Goal: Task Accomplishment & Management: Manage account settings

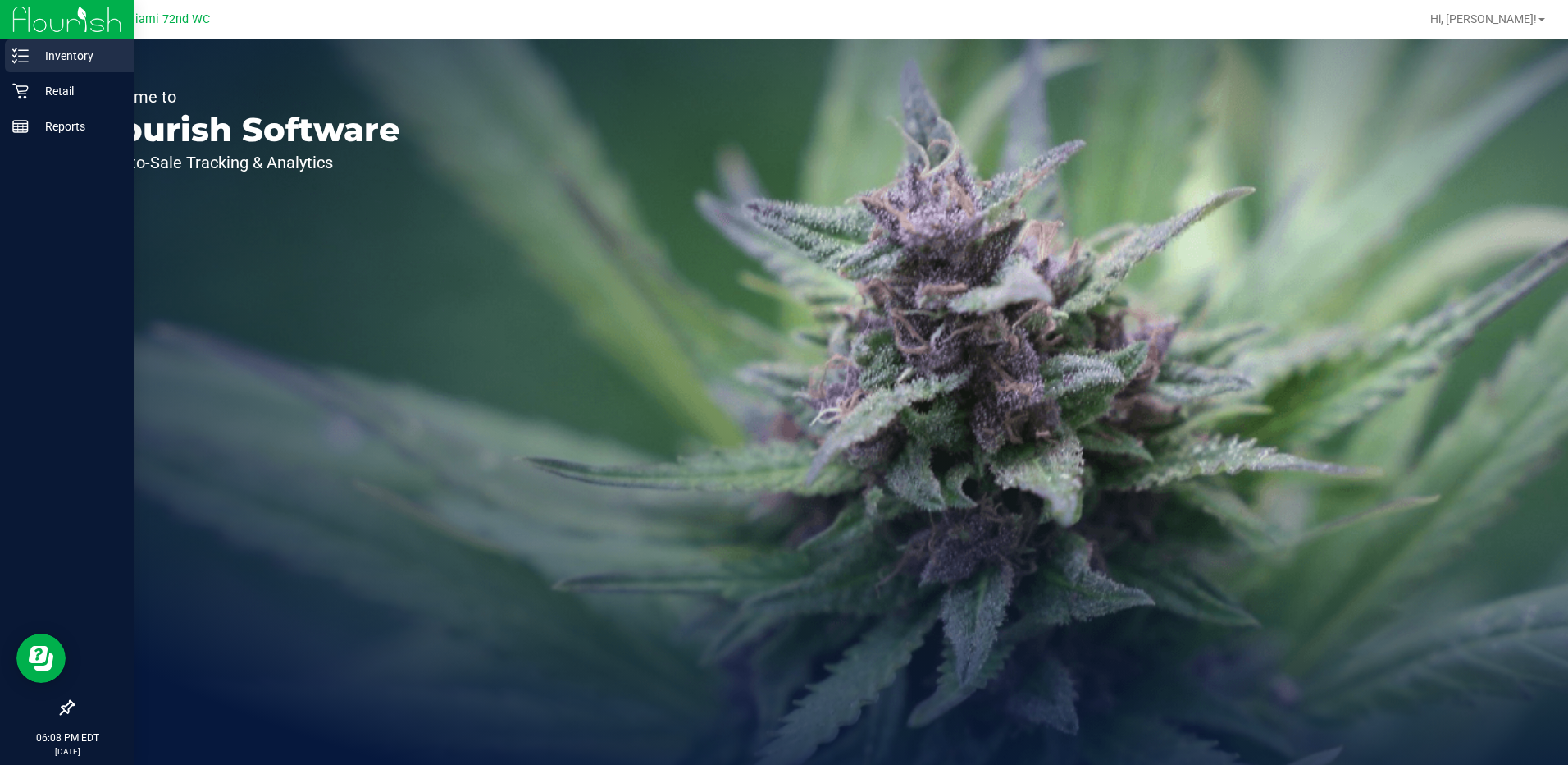
click at [92, 50] on p "Inventory" at bounding box center [77, 55] width 98 height 19
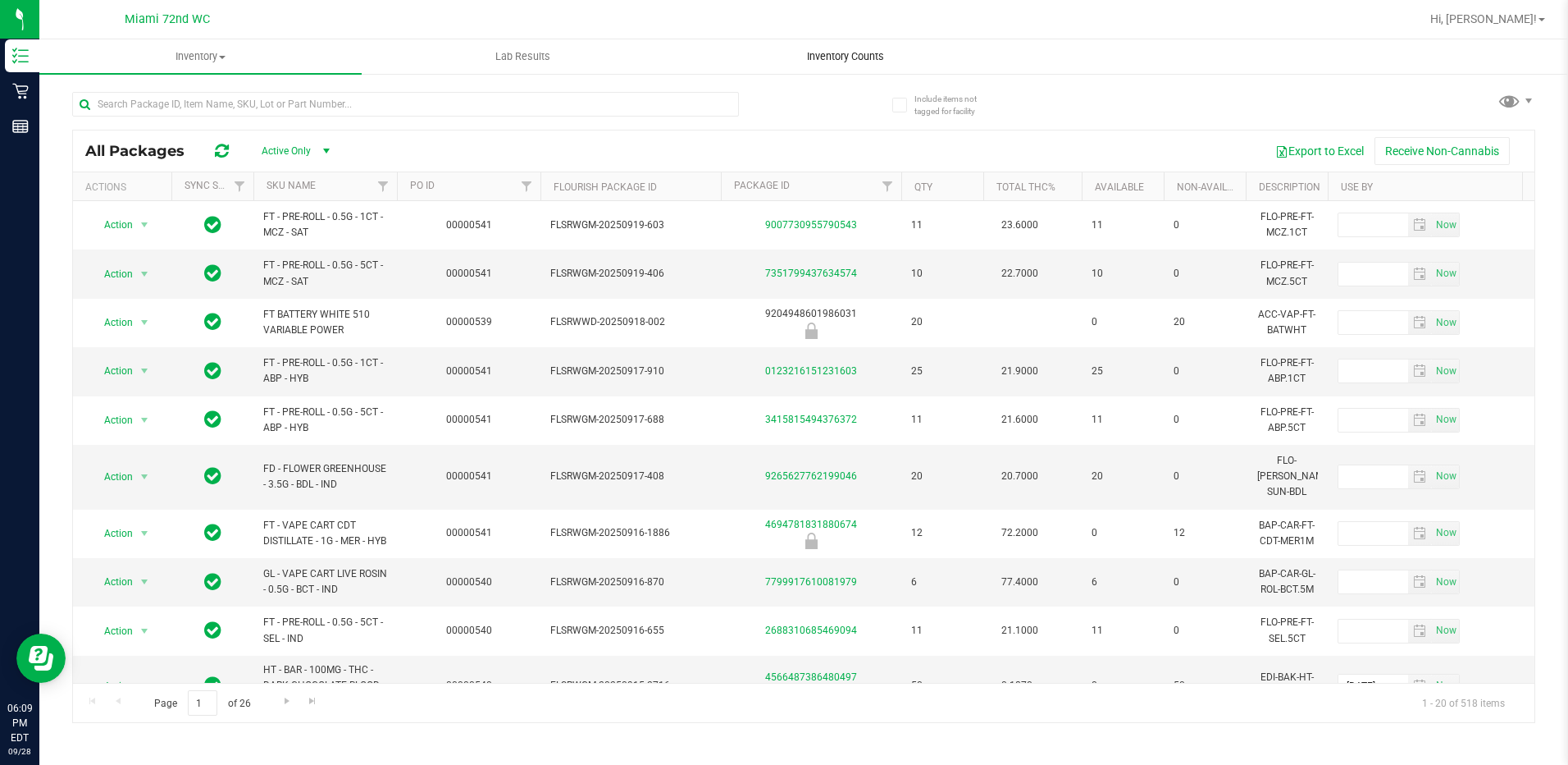
click at [875, 53] on span "Inventory Counts" at bounding box center [845, 57] width 121 height 15
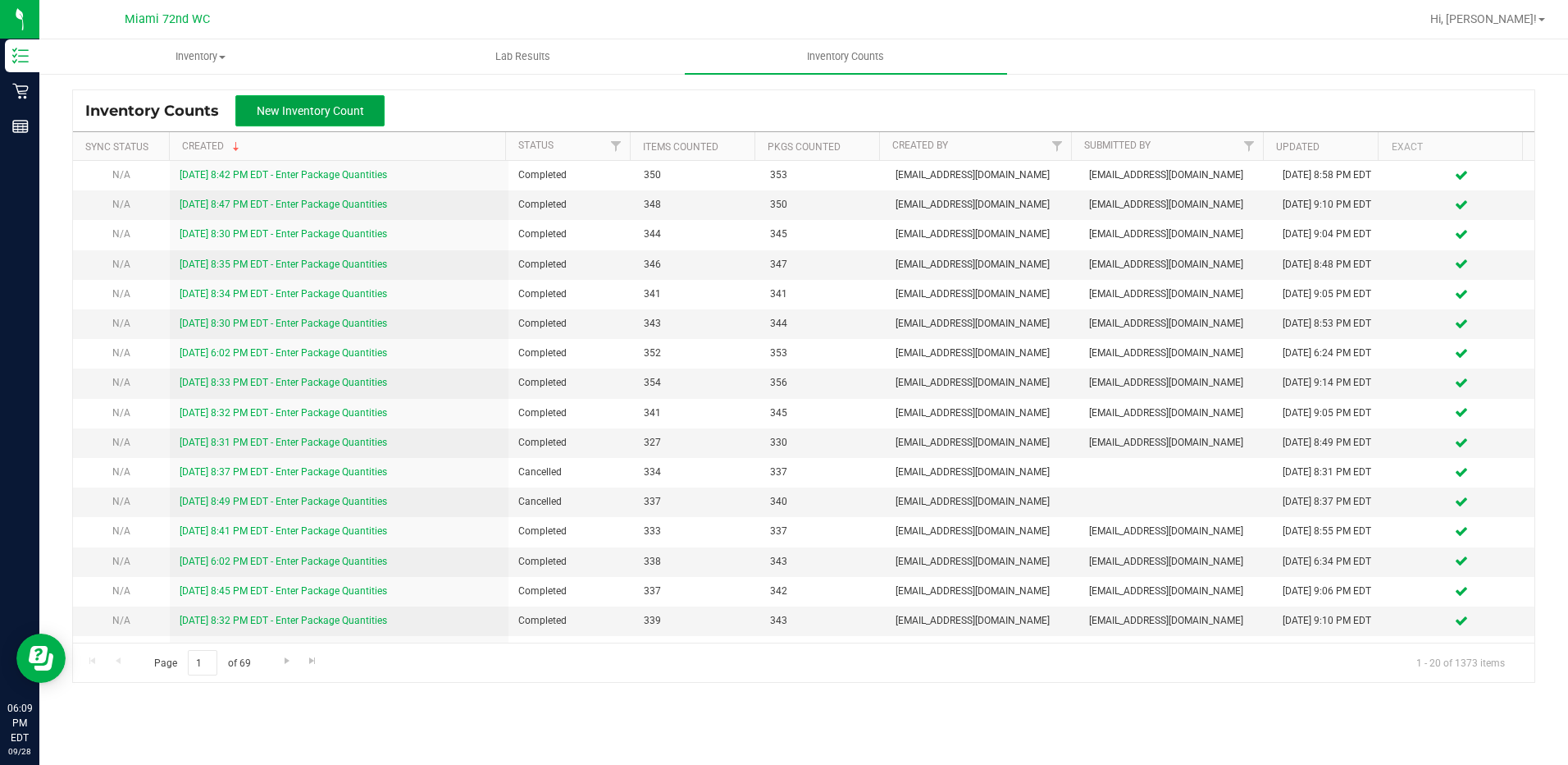
click at [347, 110] on span "New Inventory Count" at bounding box center [311, 111] width 108 height 13
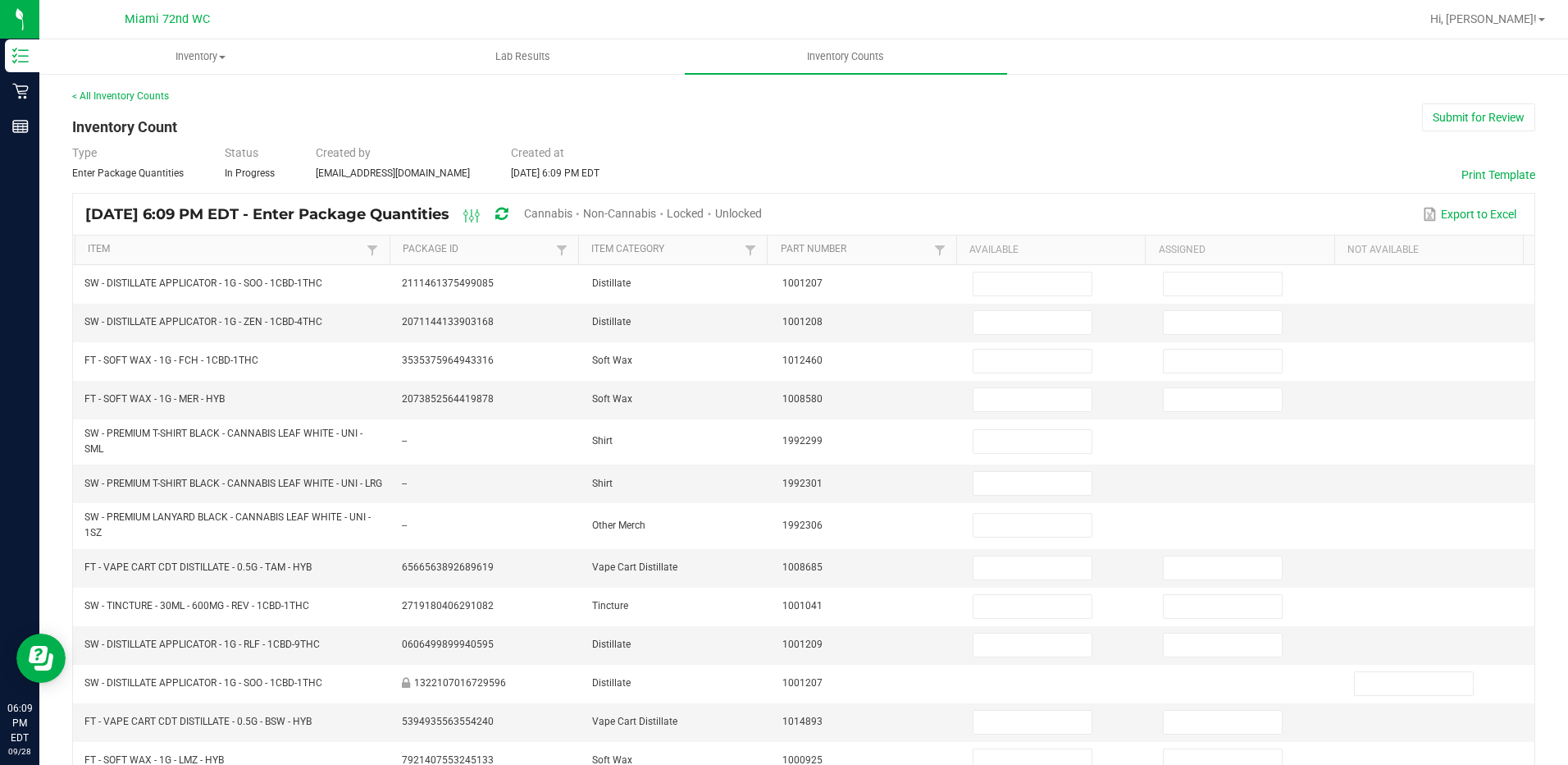
click at [572, 219] on span "Cannabis" at bounding box center [549, 214] width 49 height 13
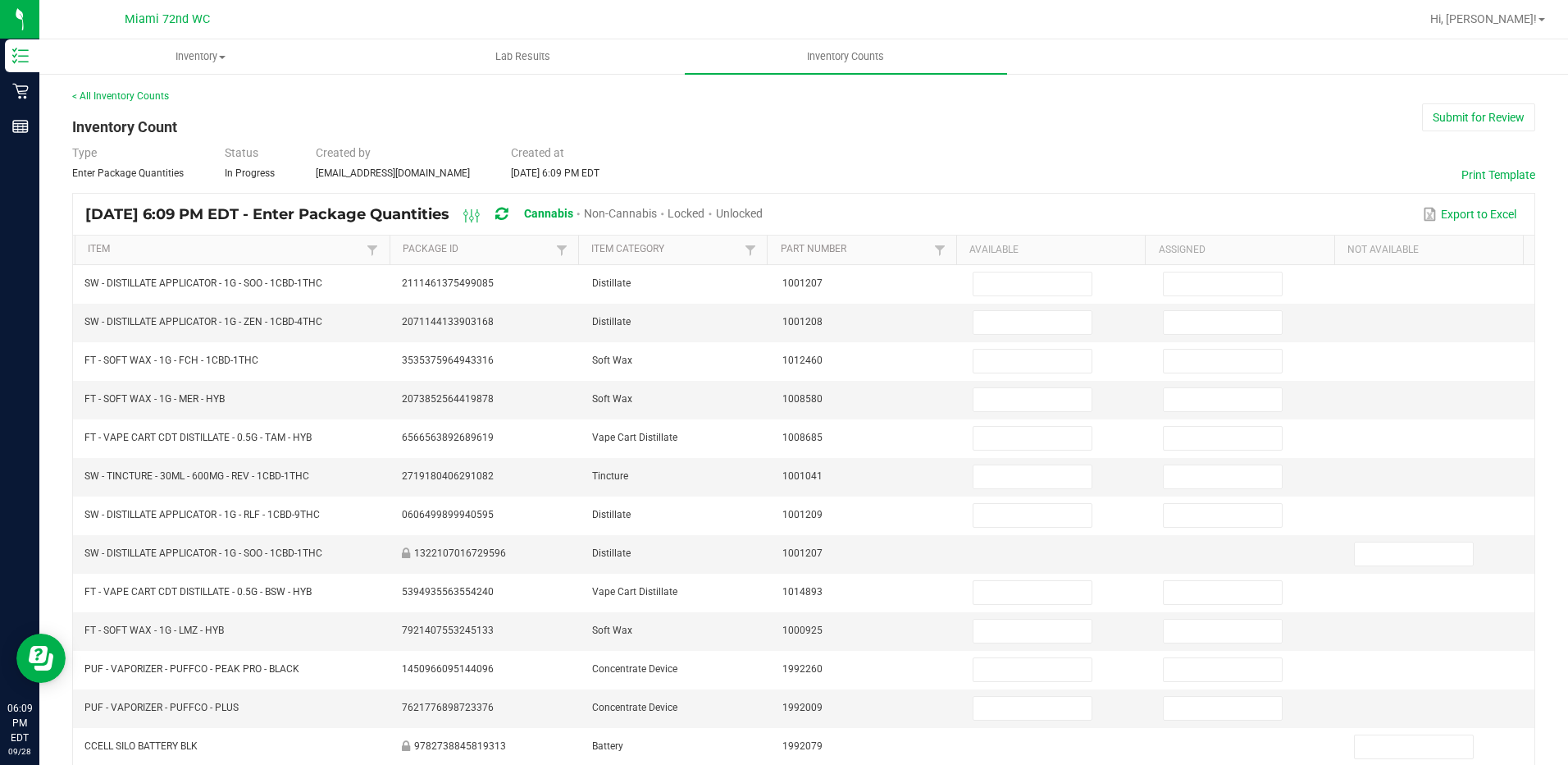
click at [763, 214] on span "Unlocked" at bounding box center [739, 214] width 47 height 13
click at [97, 252] on link "Item" at bounding box center [224, 250] width 275 height 13
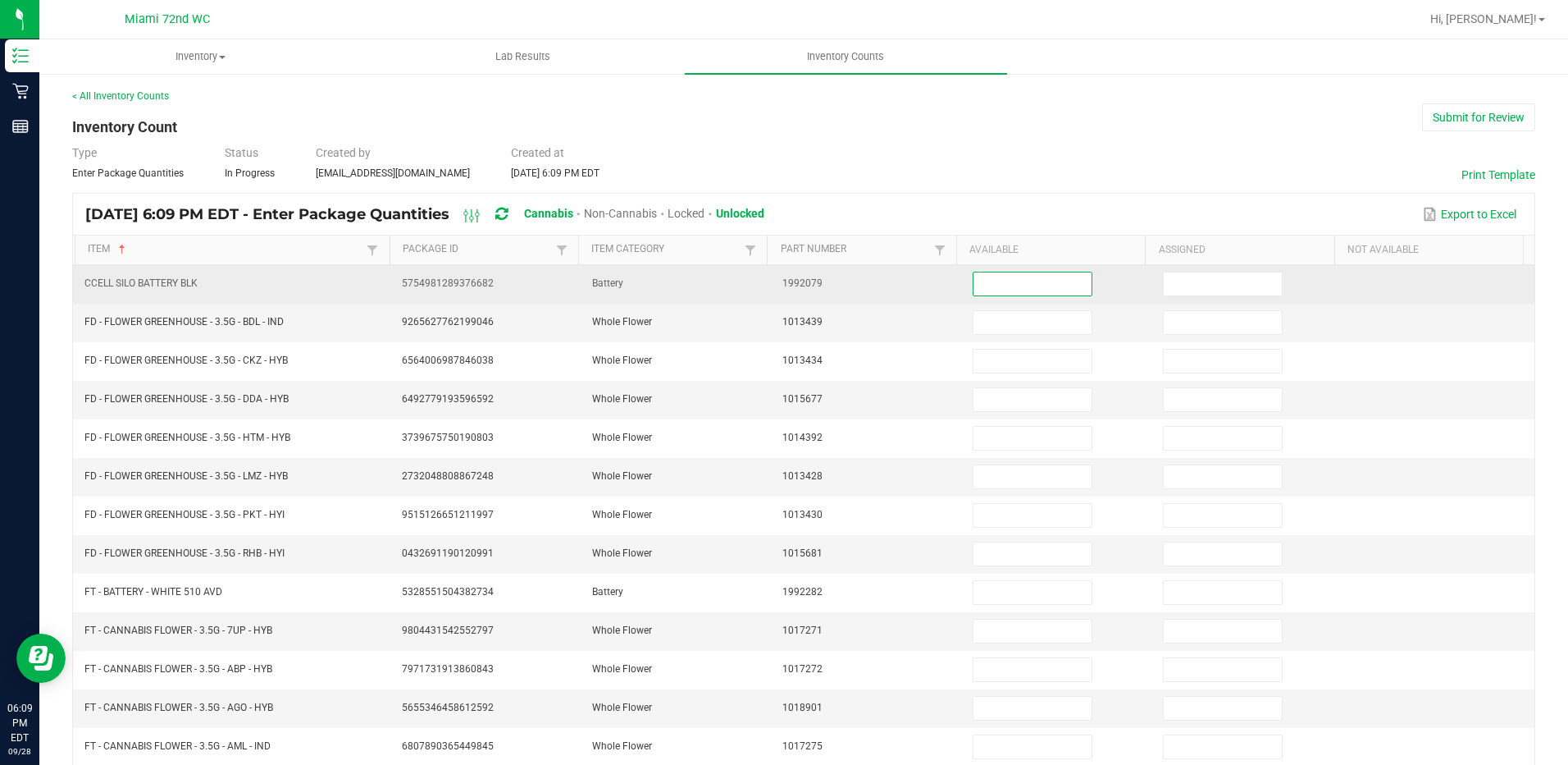
click at [1023, 292] on input at bounding box center [1033, 283] width 118 height 23
type input "1"
type input "20"
type input "6"
type input "7"
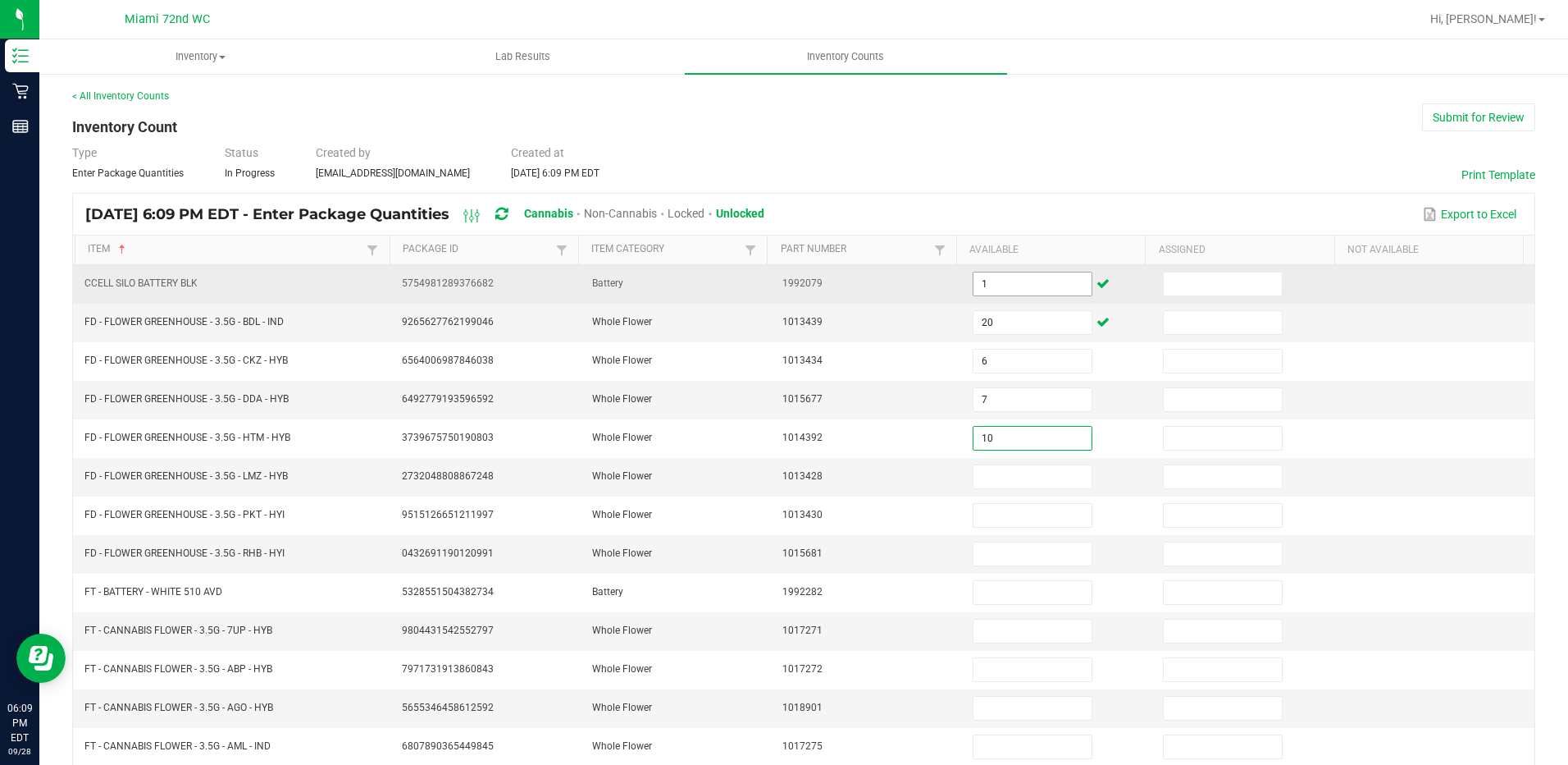
type input "10"
type input "12"
type input "13"
type input "7"
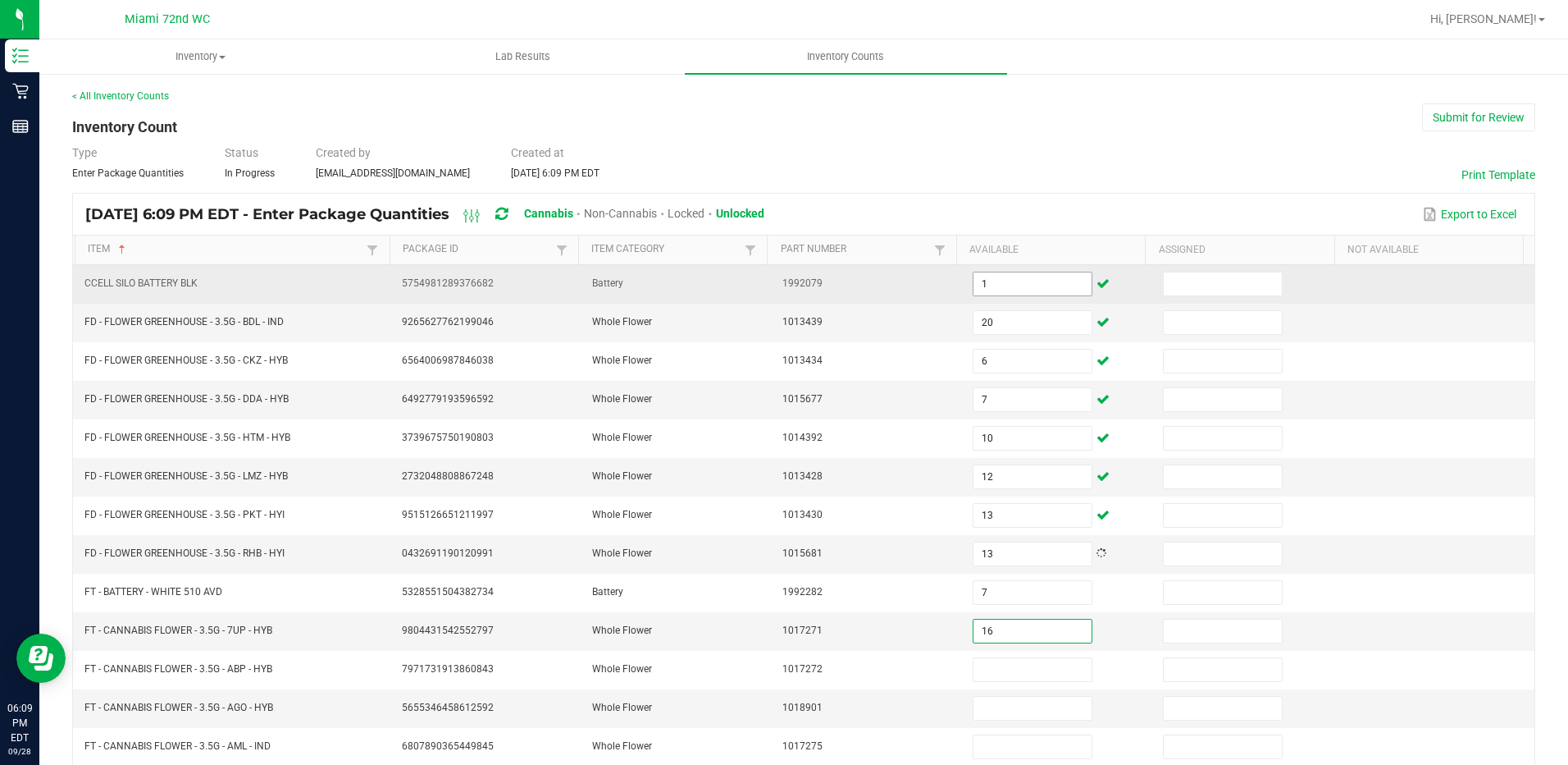
type input "16"
type input "17"
type input "18"
type input "11"
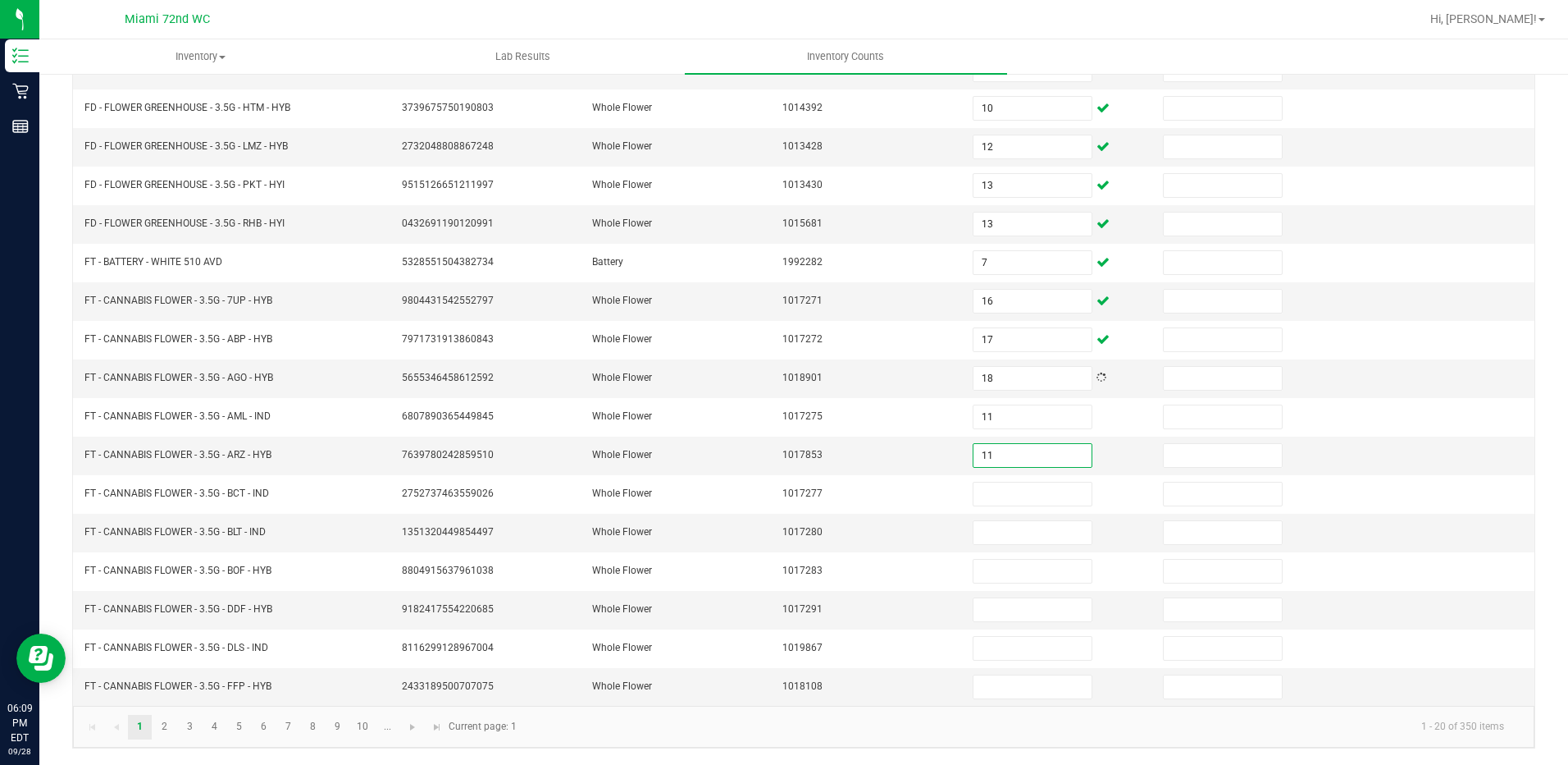
type input "11"
type input "7"
type input "16"
type input "13"
type input "1"
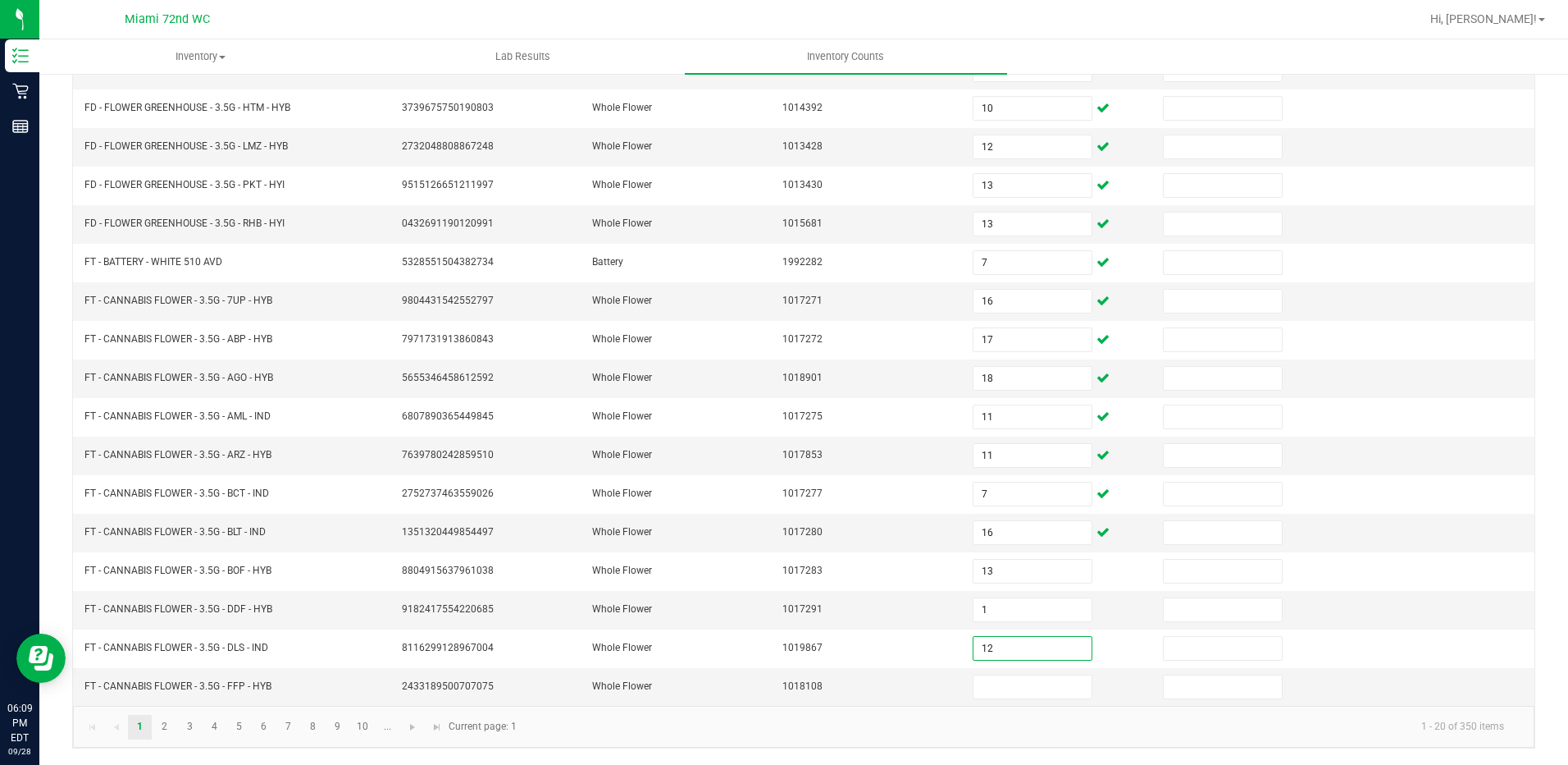
type input "12"
drag, startPoint x: 153, startPoint y: 731, endPoint x: 171, endPoint y: 713, distance: 25.5
click at [153, 731] on link "2" at bounding box center [165, 726] width 24 height 24
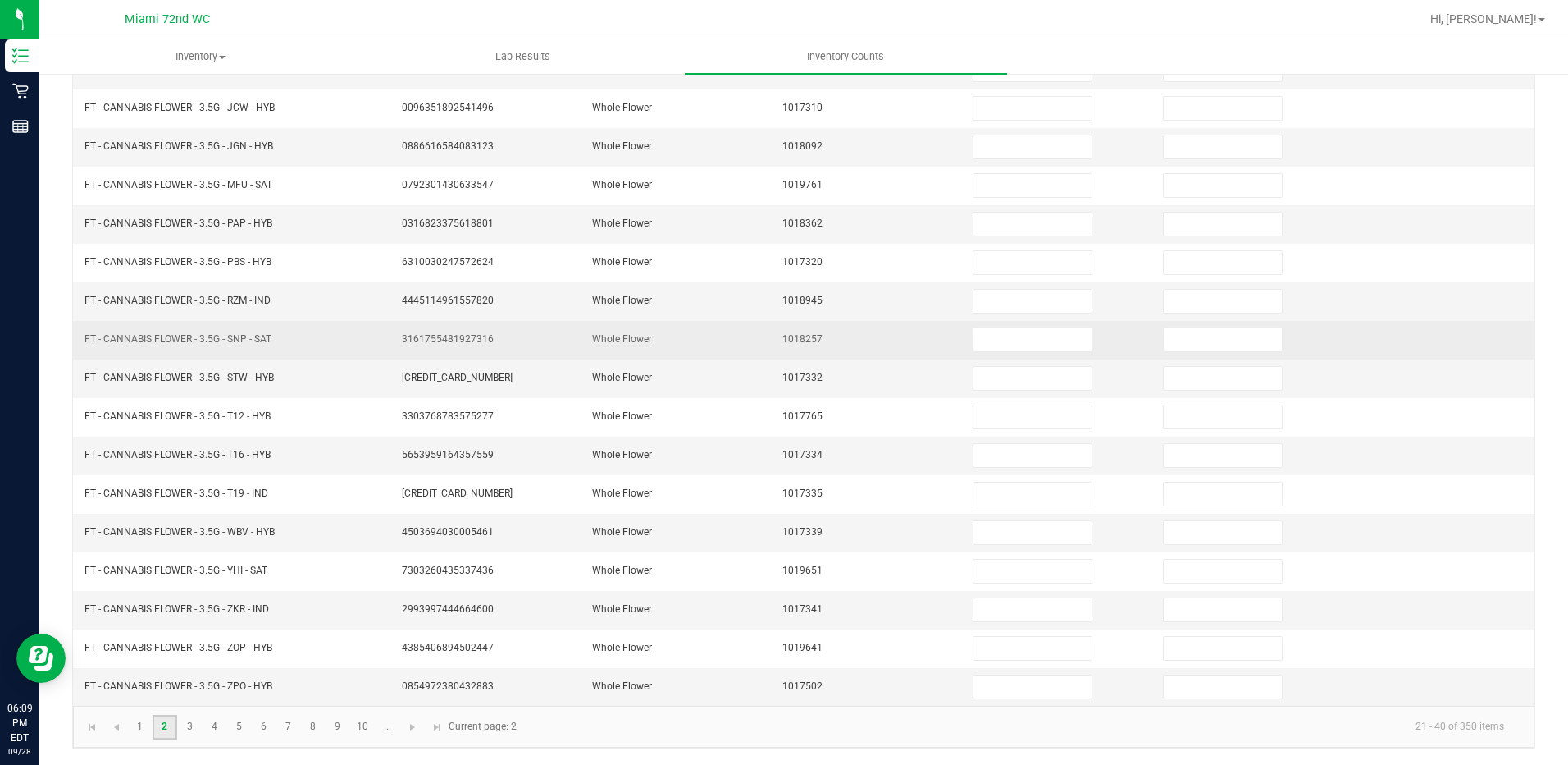
scroll to position [84, 0]
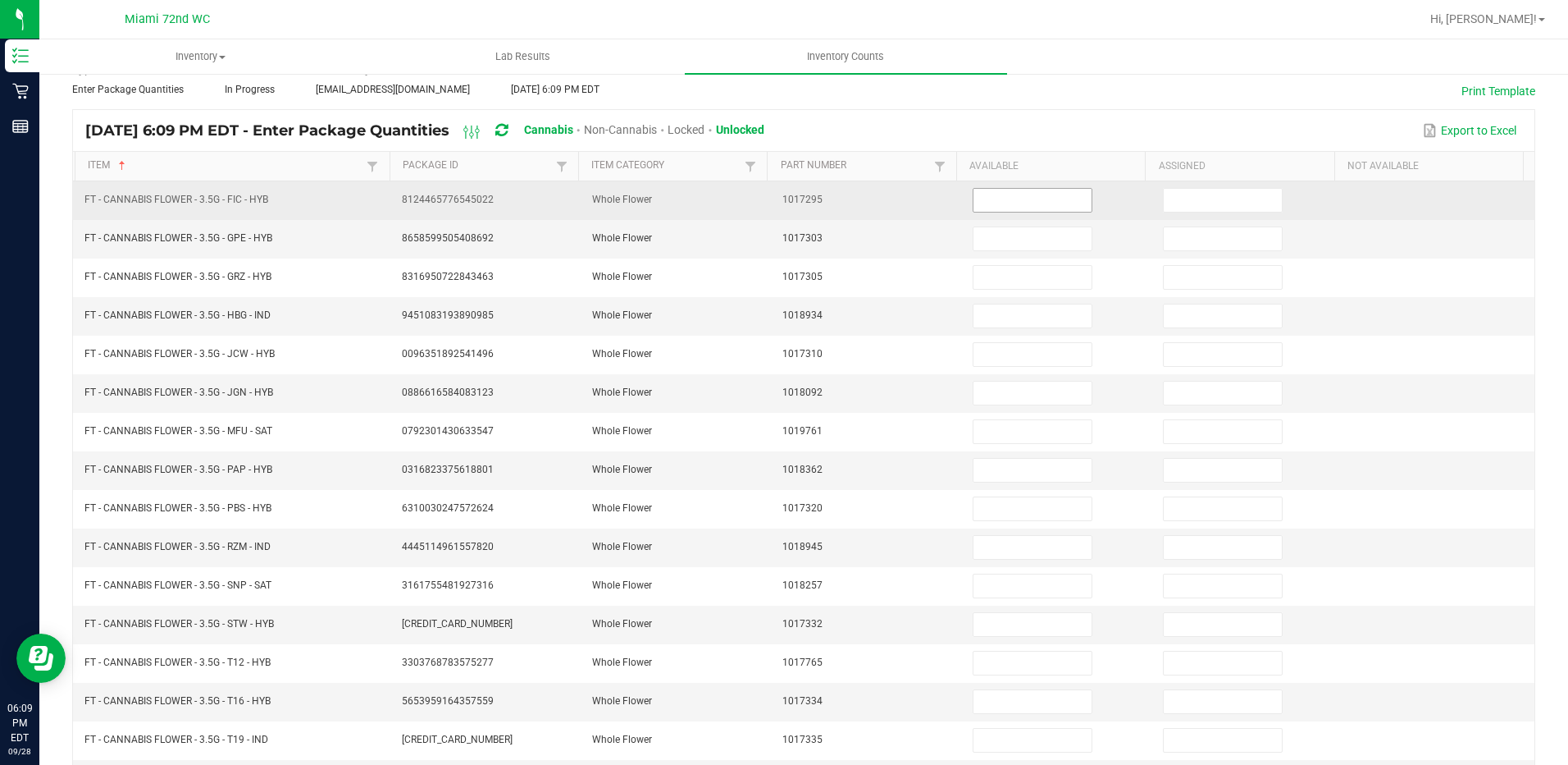
click at [1008, 193] on input at bounding box center [1033, 200] width 118 height 23
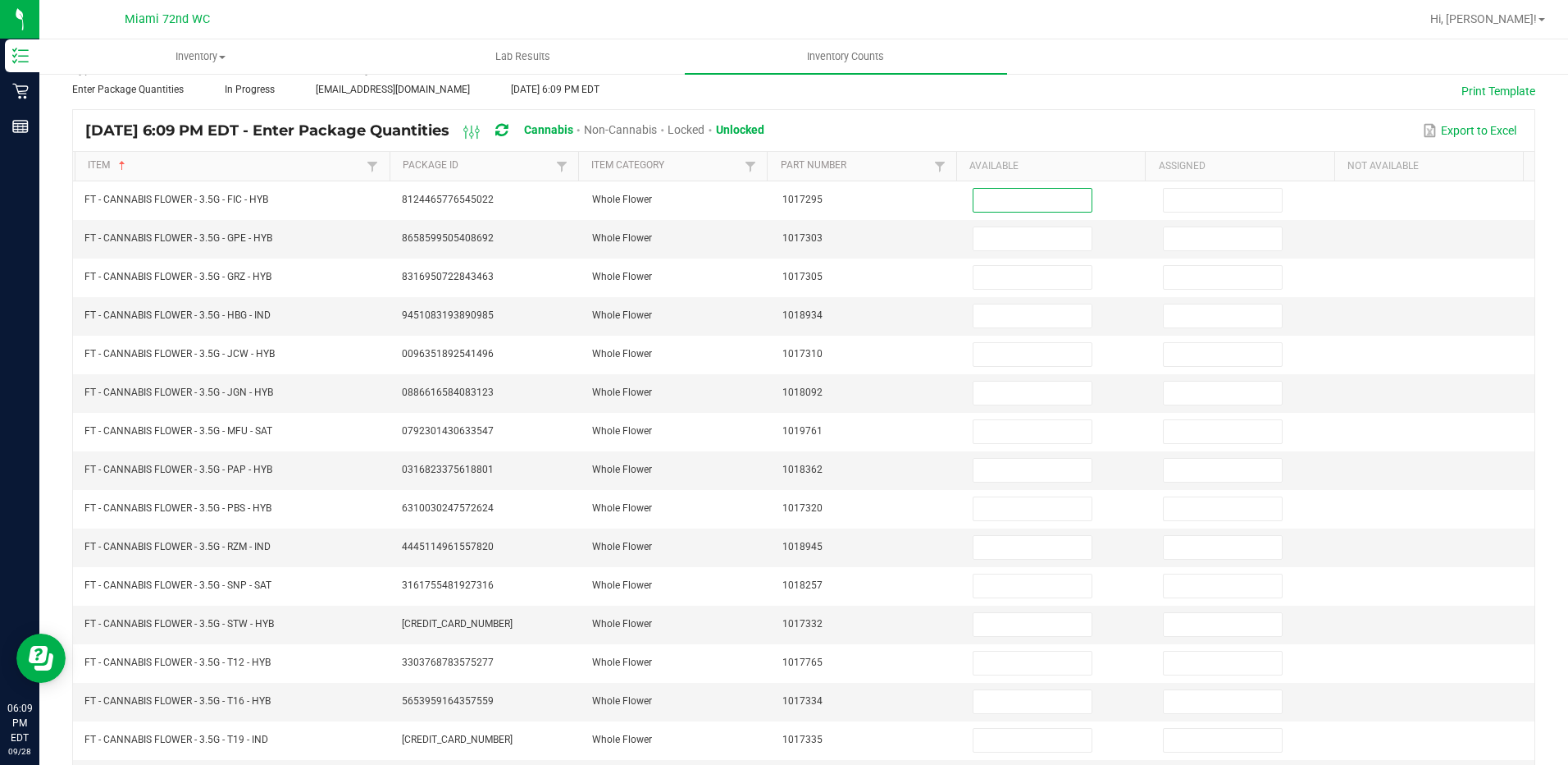
scroll to position [330, 0]
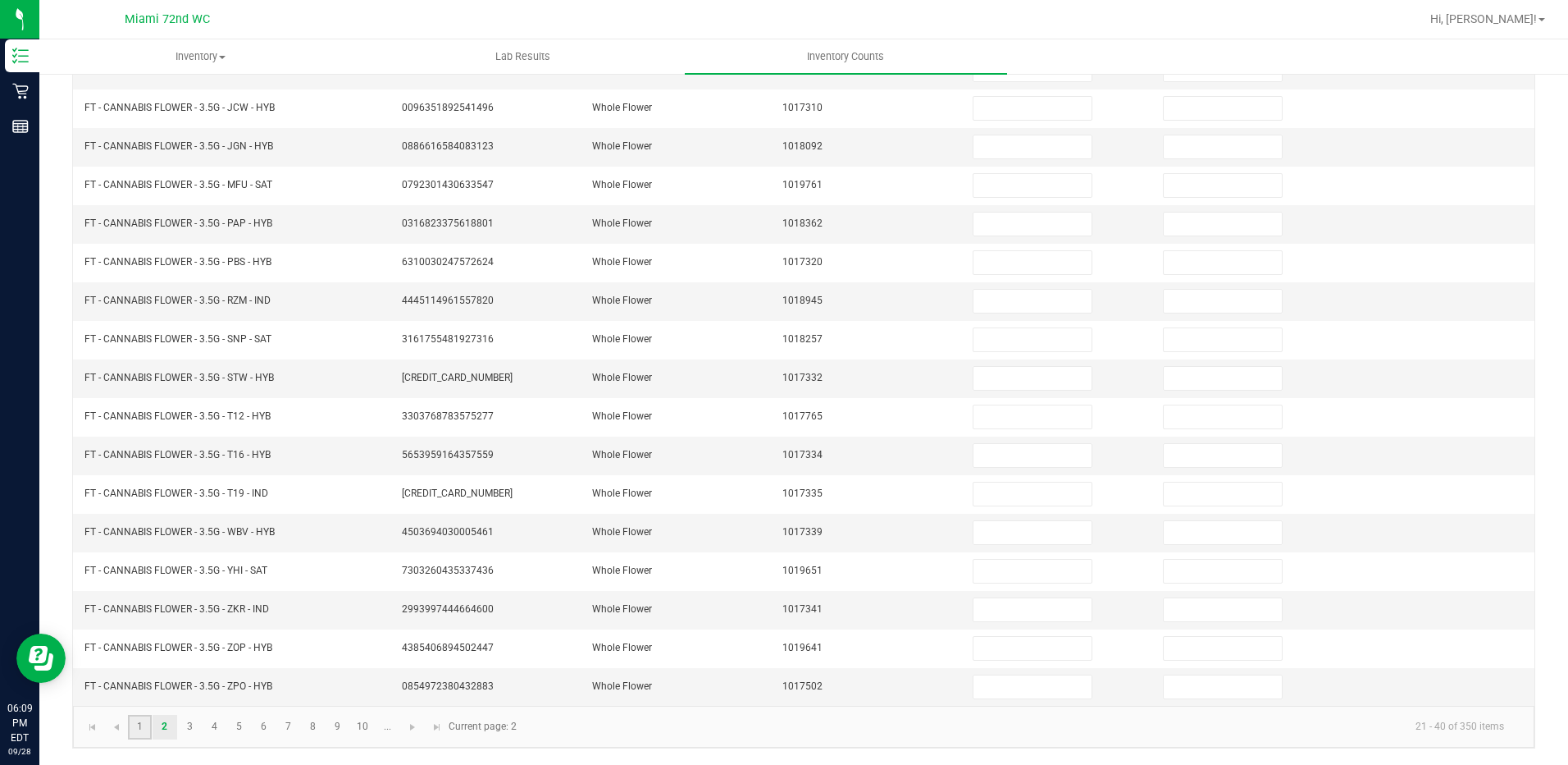
click at [134, 725] on link "1" at bounding box center [139, 726] width 24 height 24
type input "1"
type input "20"
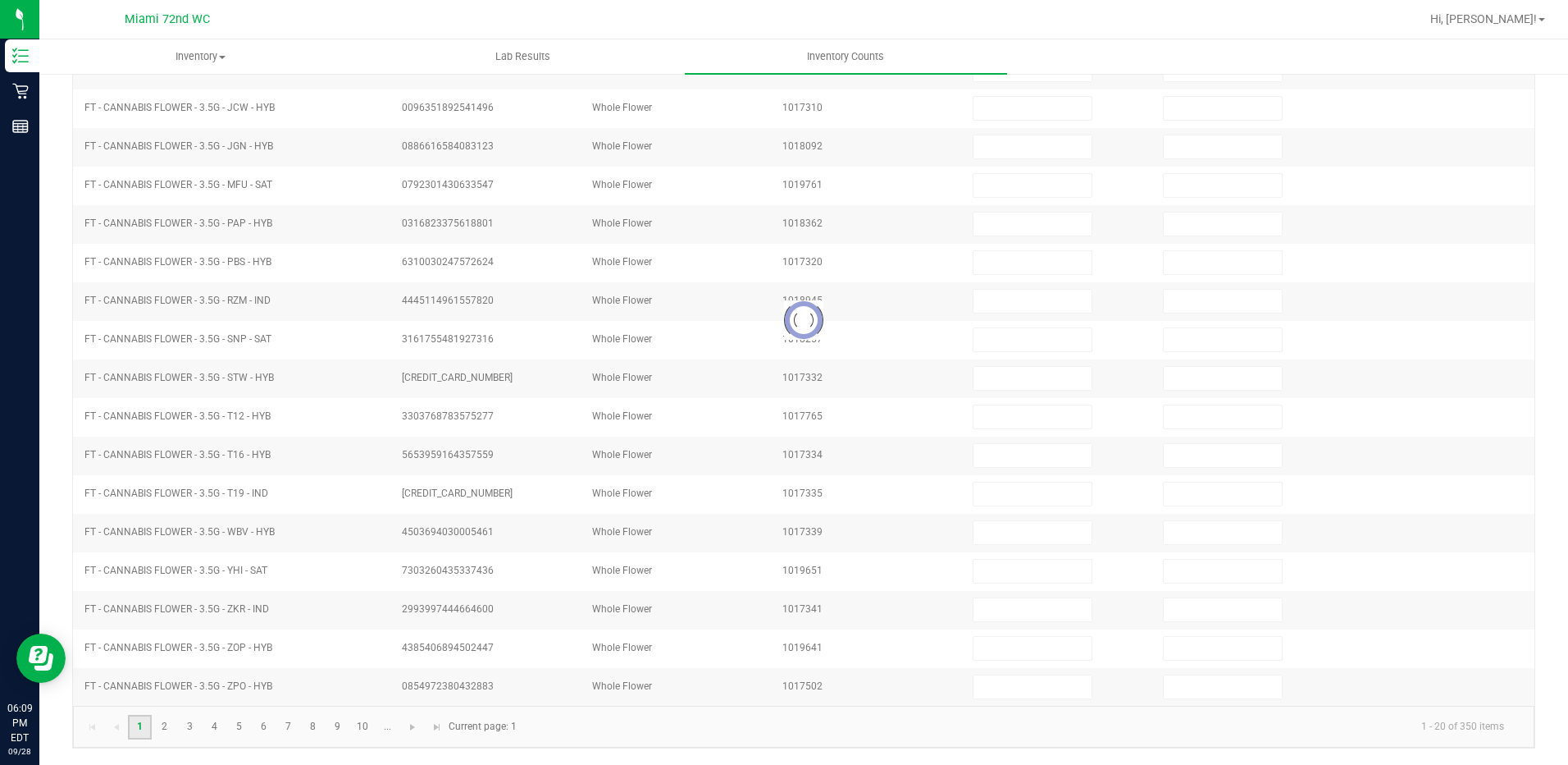
type input "6"
type input "7"
type input "10"
type input "12"
type input "13"
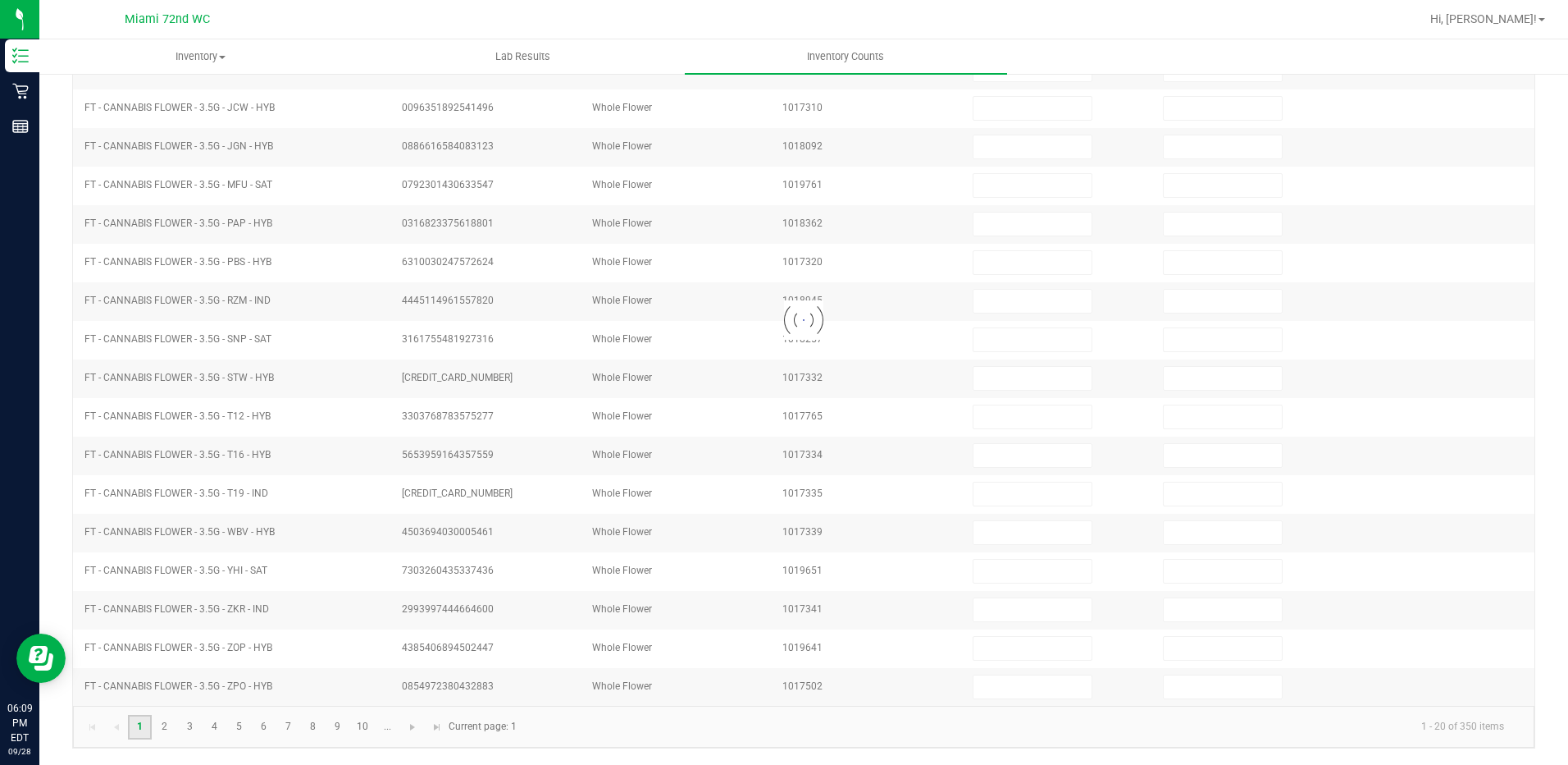
type input "7"
type input "16"
type input "18"
type input "11"
type input "7"
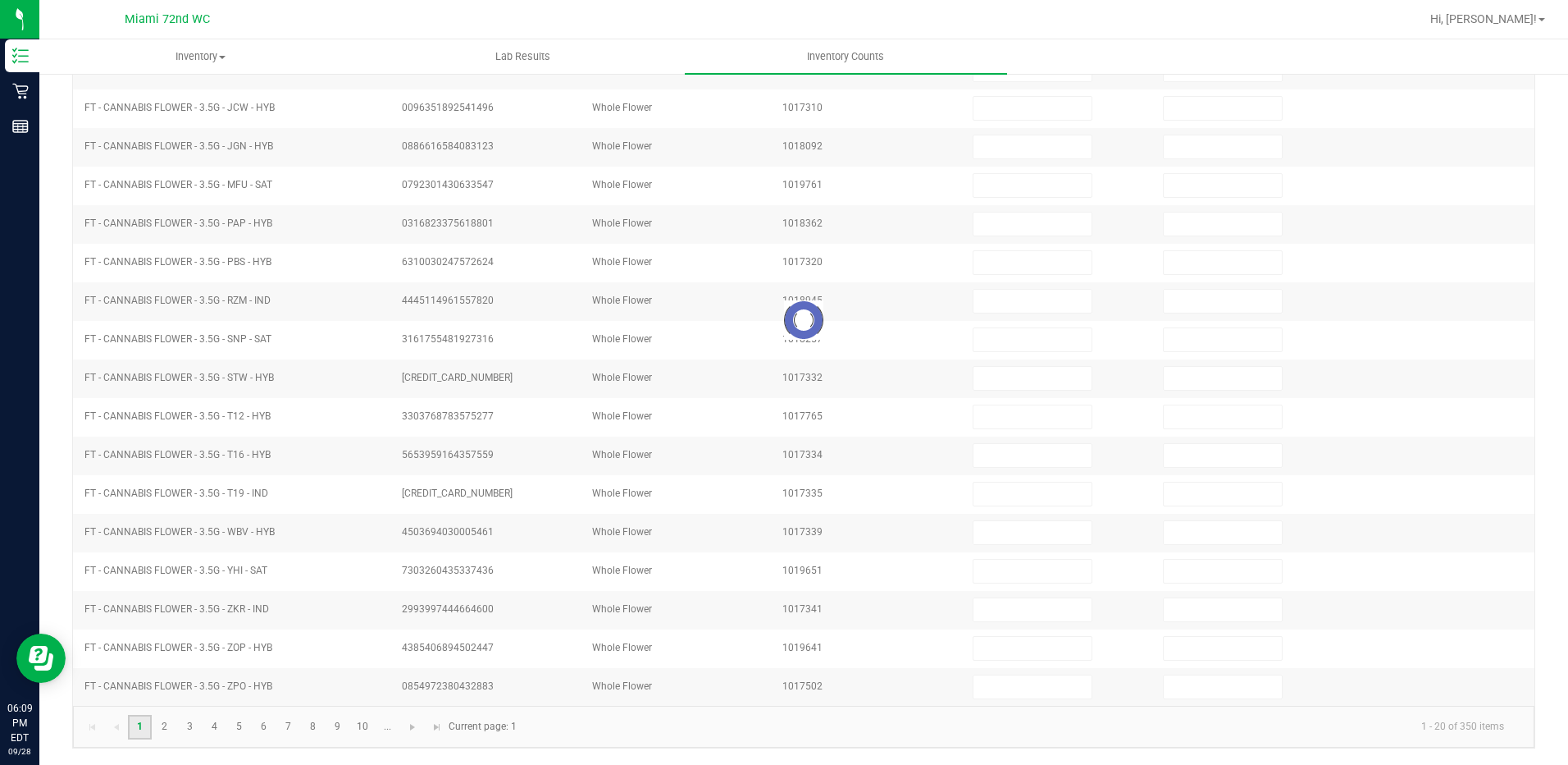
type input "1"
type input "17"
type input "16"
type input "12"
type input "13"
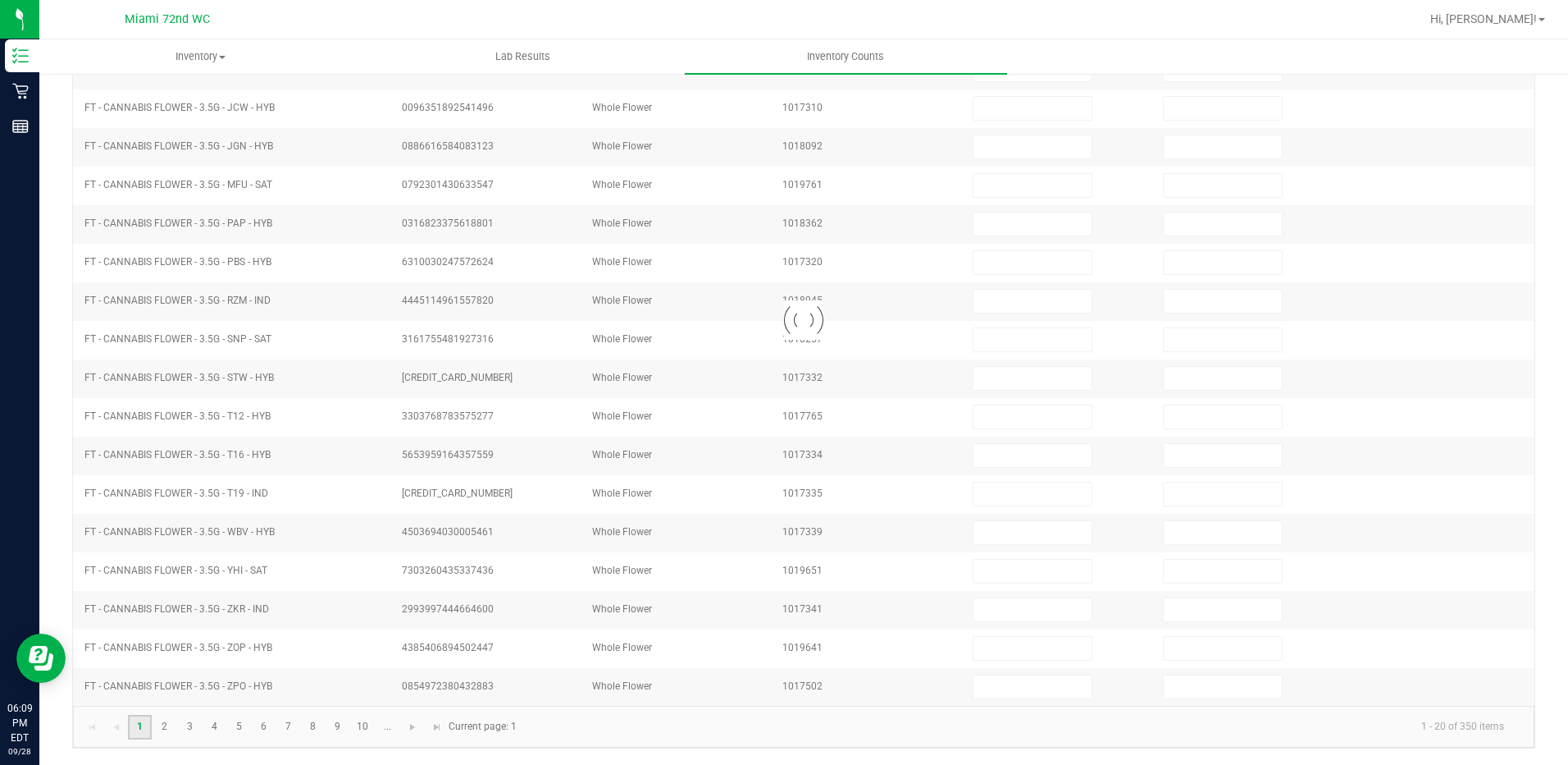
type input "11"
type input "13"
type input "12"
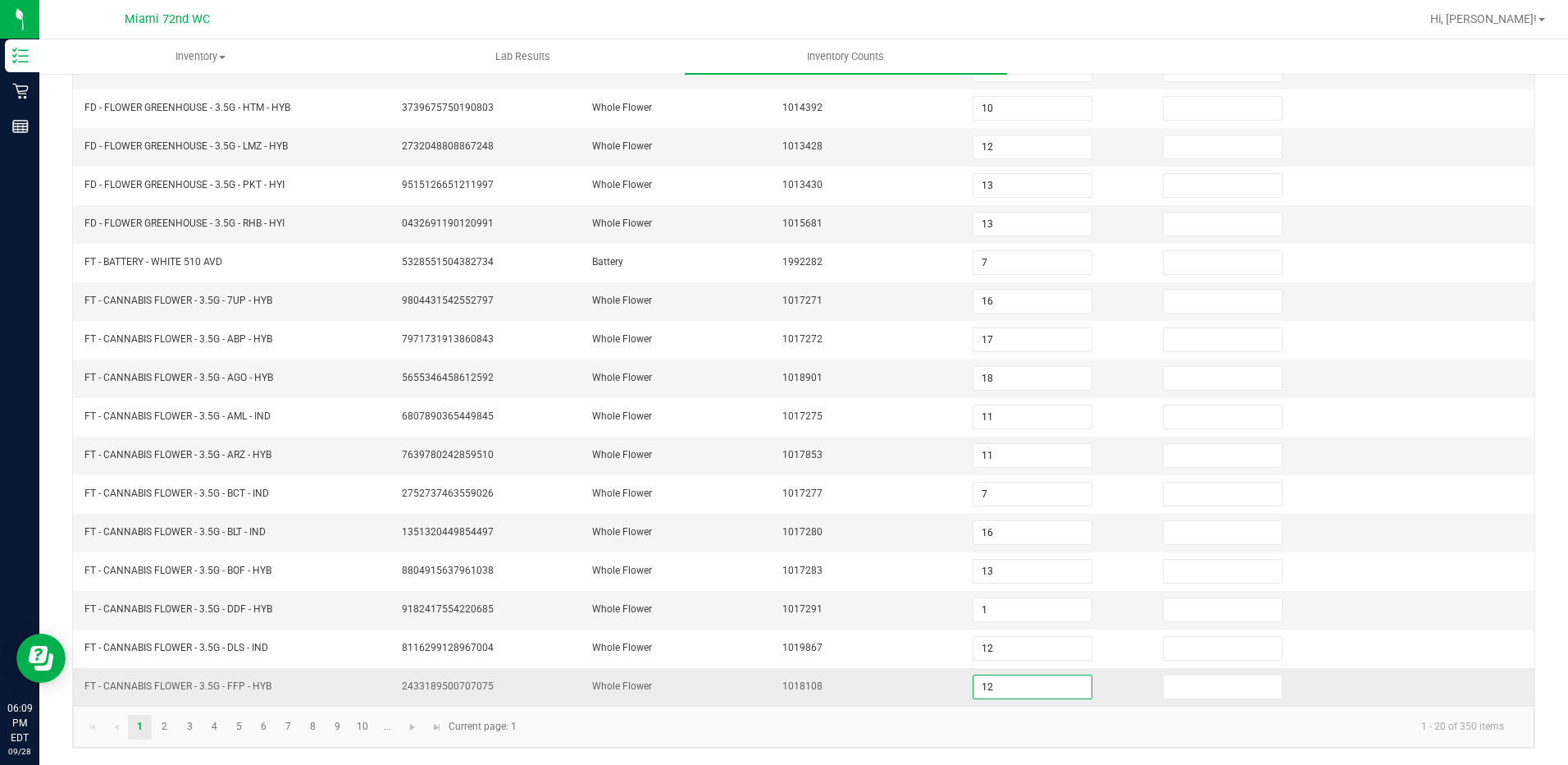
click at [978, 680] on input "12" at bounding box center [1033, 686] width 118 height 23
type input "11"
click at [171, 728] on link "2" at bounding box center [165, 726] width 24 height 24
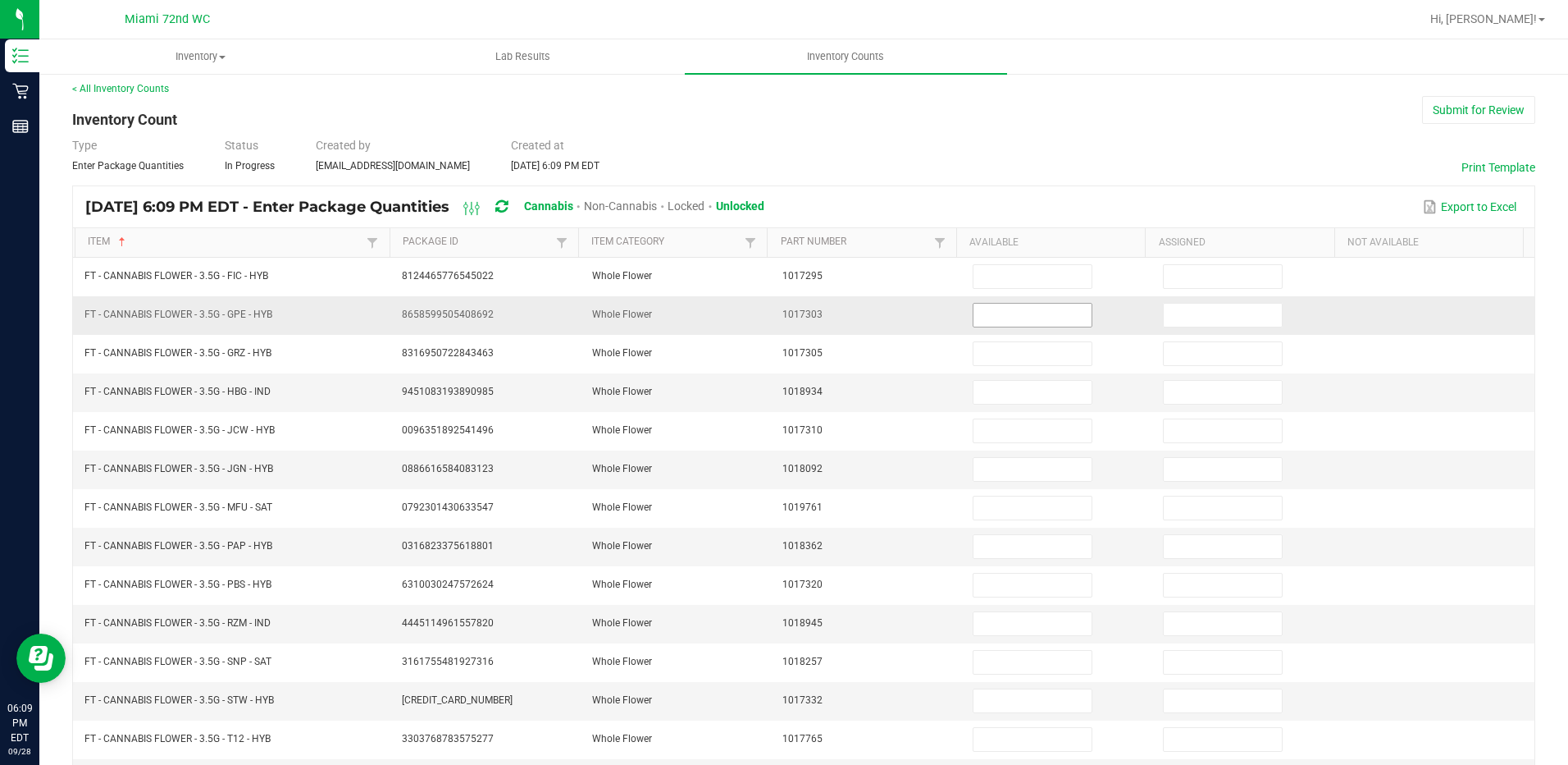
scroll to position [0, 0]
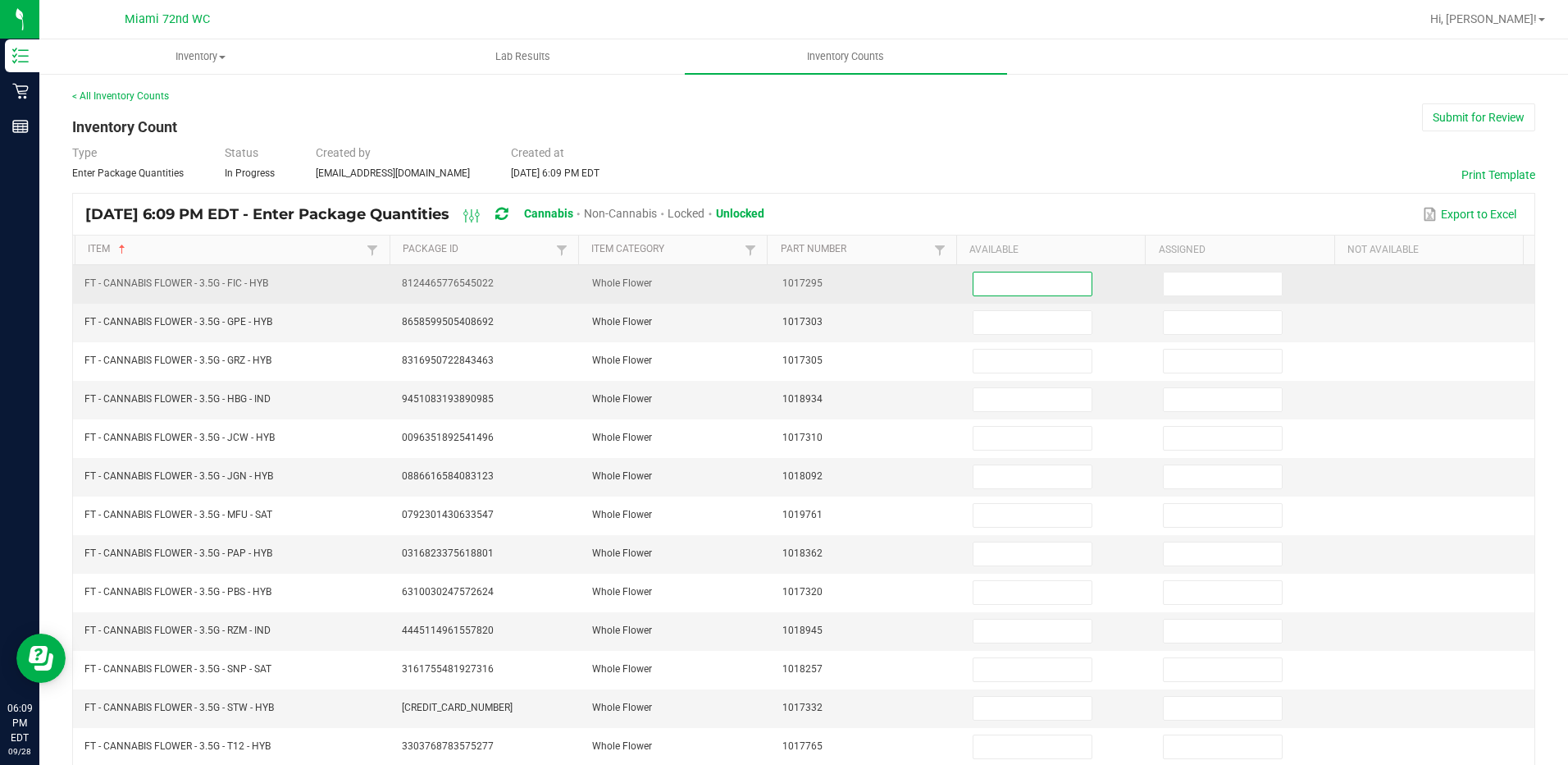
click at [1011, 286] on input at bounding box center [1033, 283] width 118 height 23
type input "14"
type input "4"
type input "17"
type input "8"
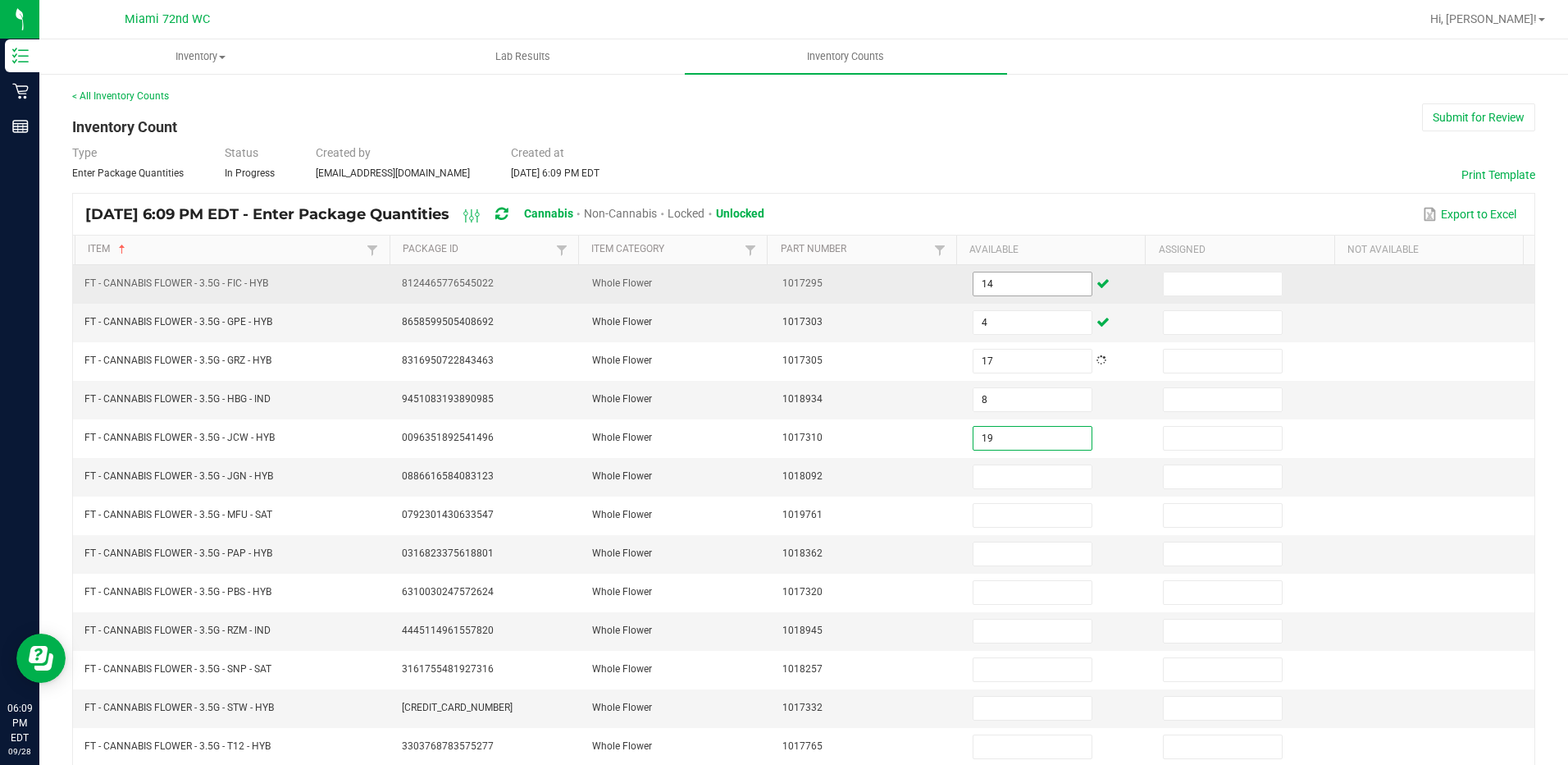
type input "19"
type input "11"
type input "16"
type input "12"
type input "9"
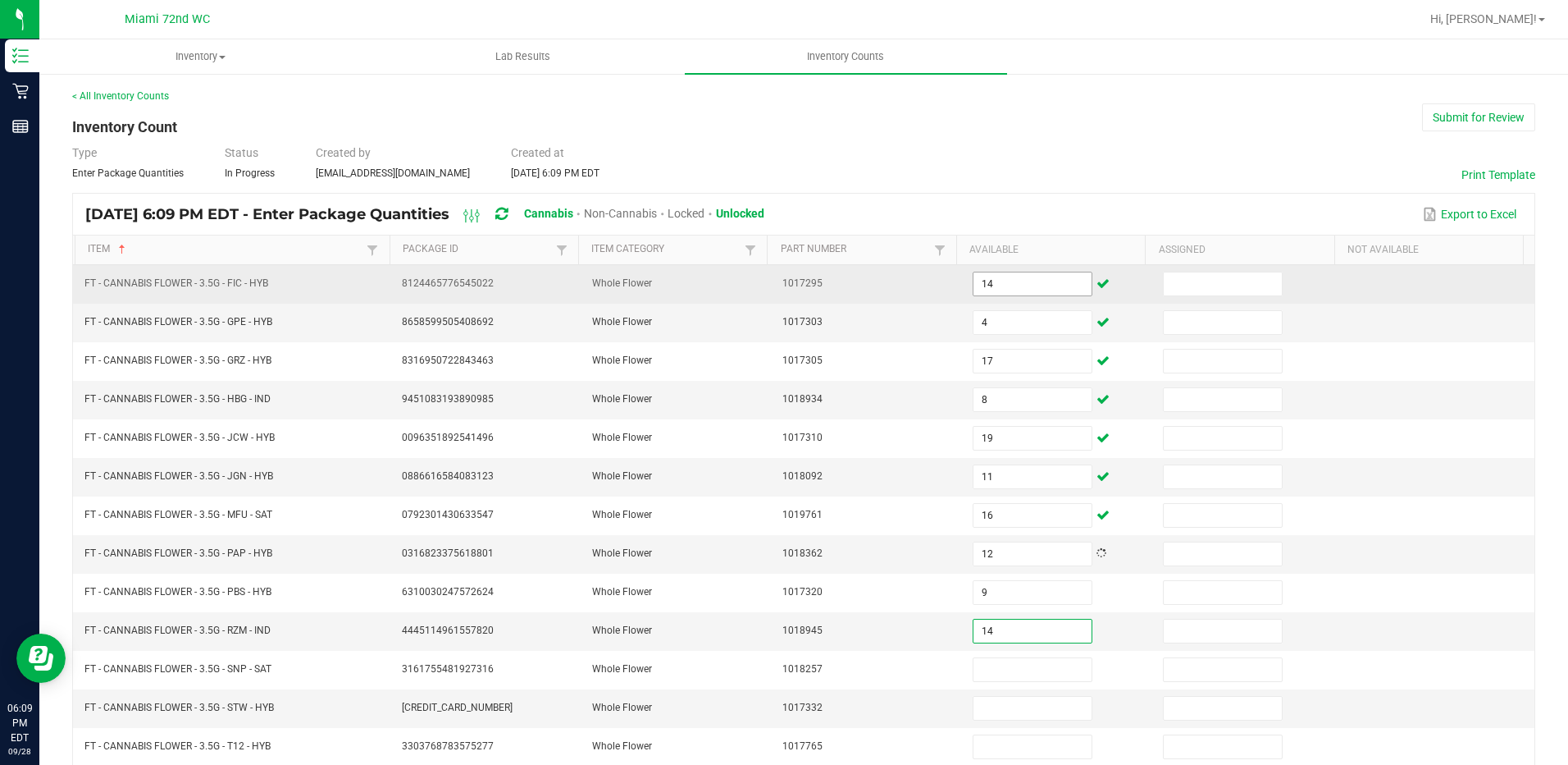
type input "14"
type input "16"
type input "10"
type input "29"
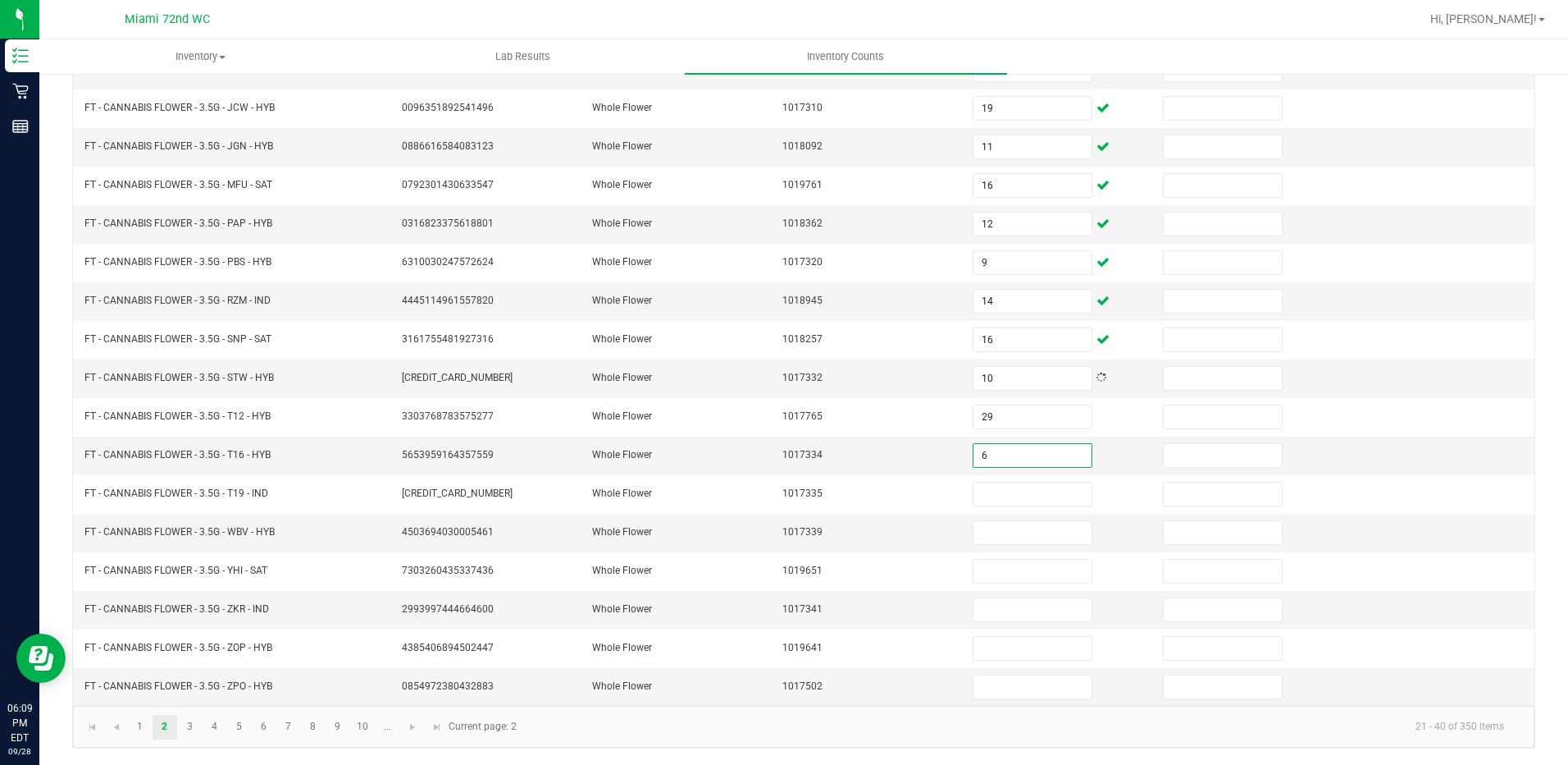
type input "6"
type input "2"
type input "18"
type input "2"
type input "20"
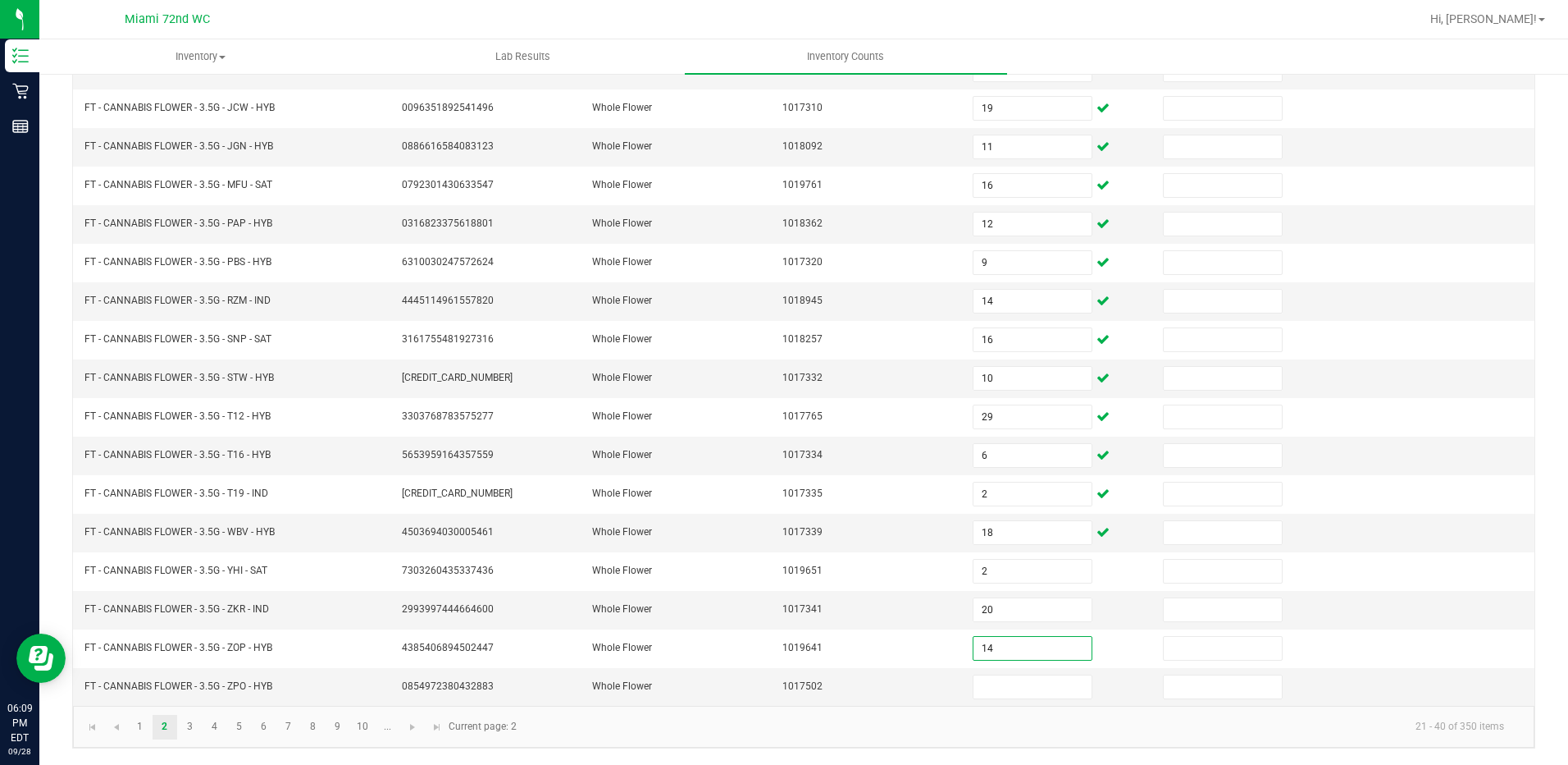
type input "14"
type input "18"
click at [197, 725] on link "3" at bounding box center [190, 726] width 24 height 24
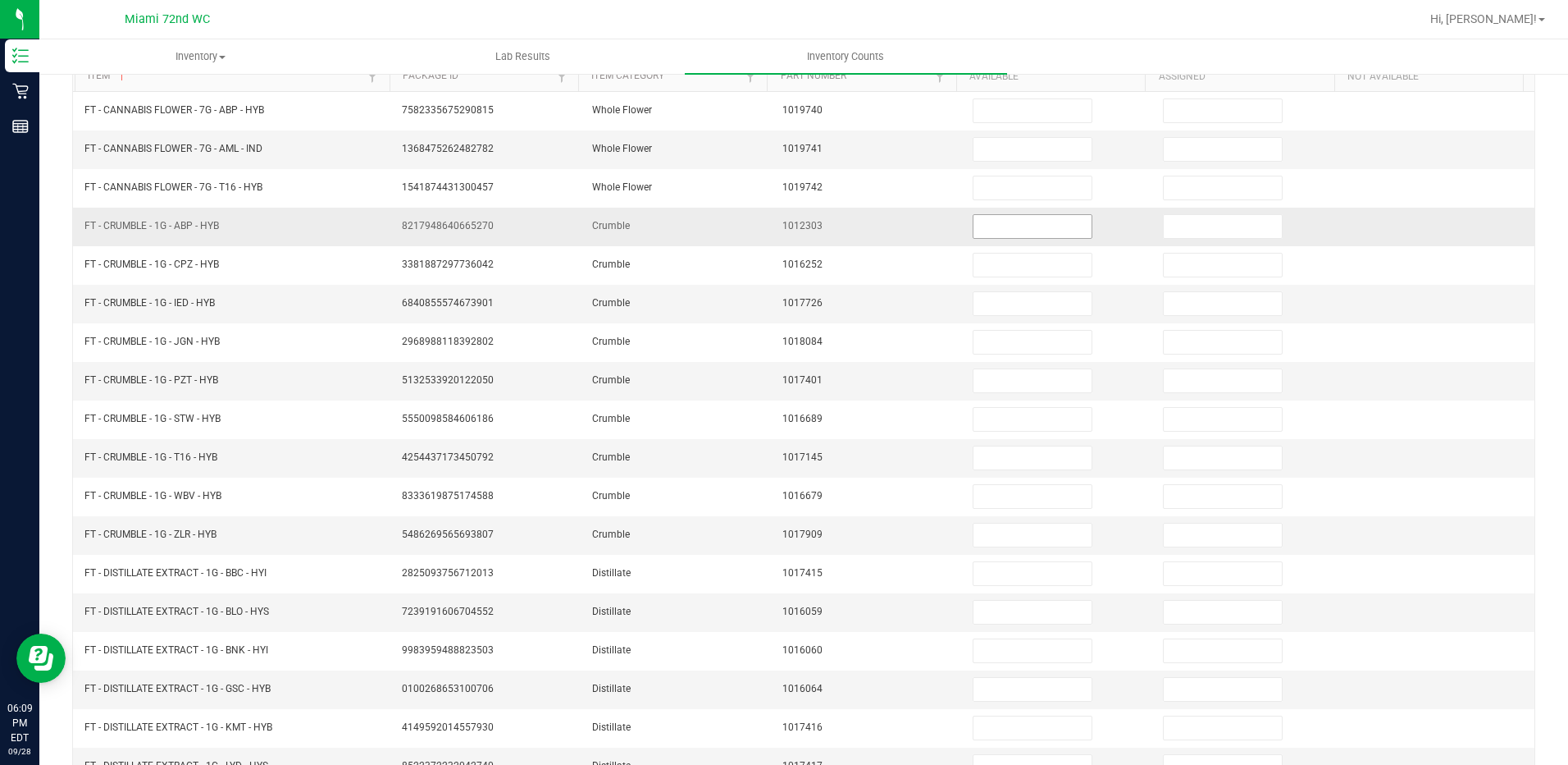
scroll to position [2, 0]
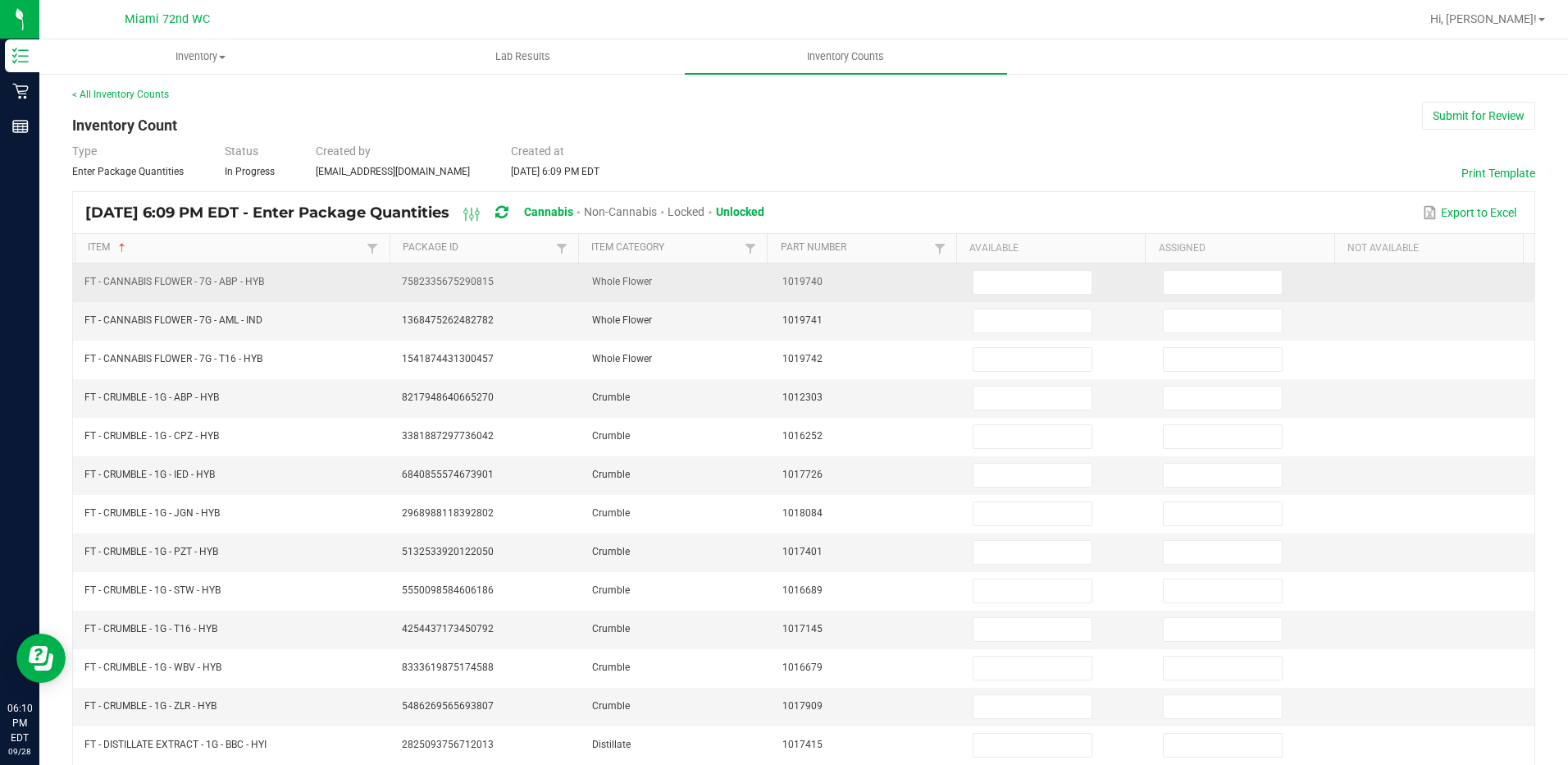
click at [987, 295] on td at bounding box center [1058, 282] width 190 height 39
click at [987, 290] on input at bounding box center [1033, 282] width 118 height 23
type input "14"
type input "11"
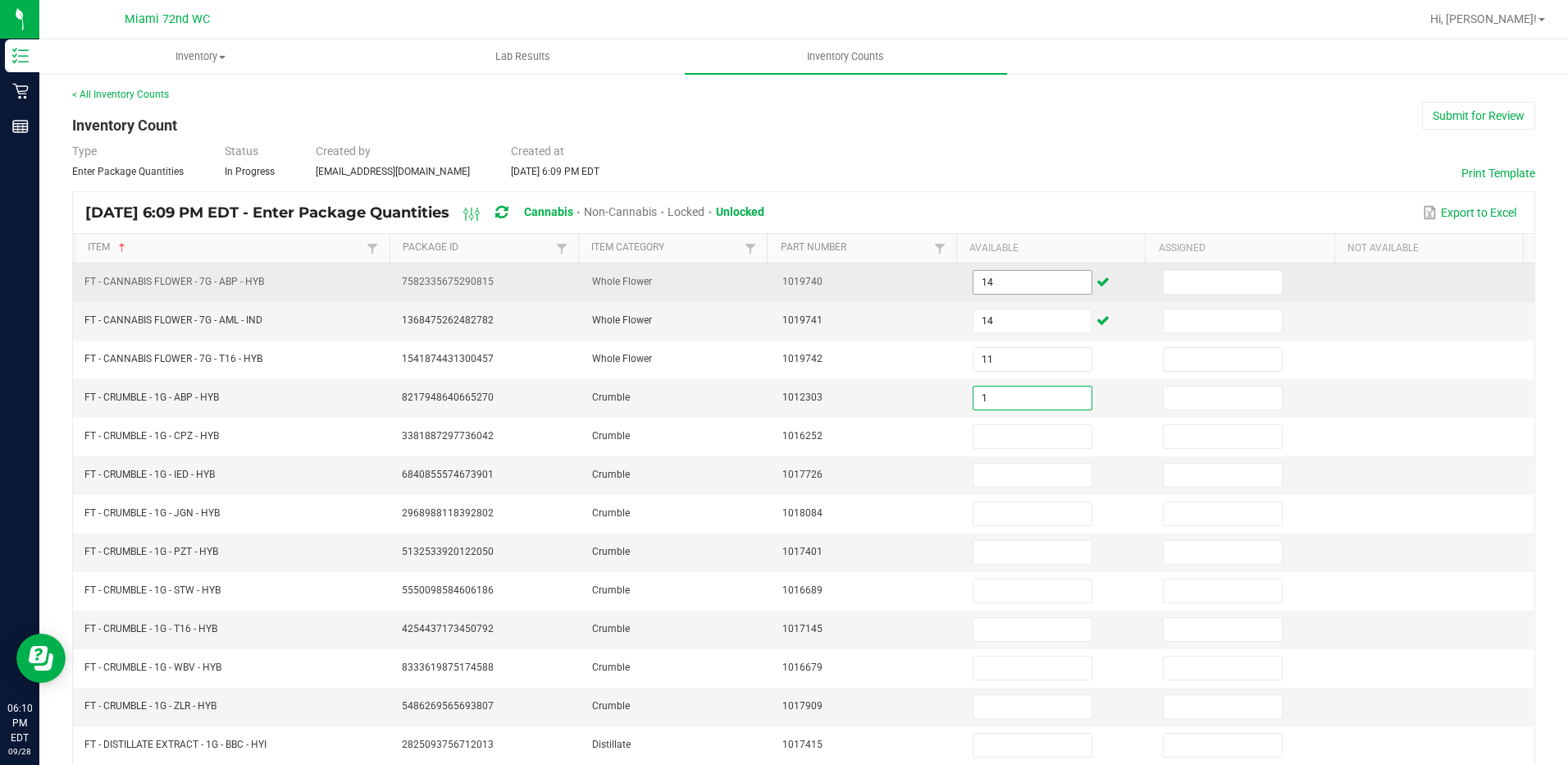
type input "1"
type input "7"
type input "5"
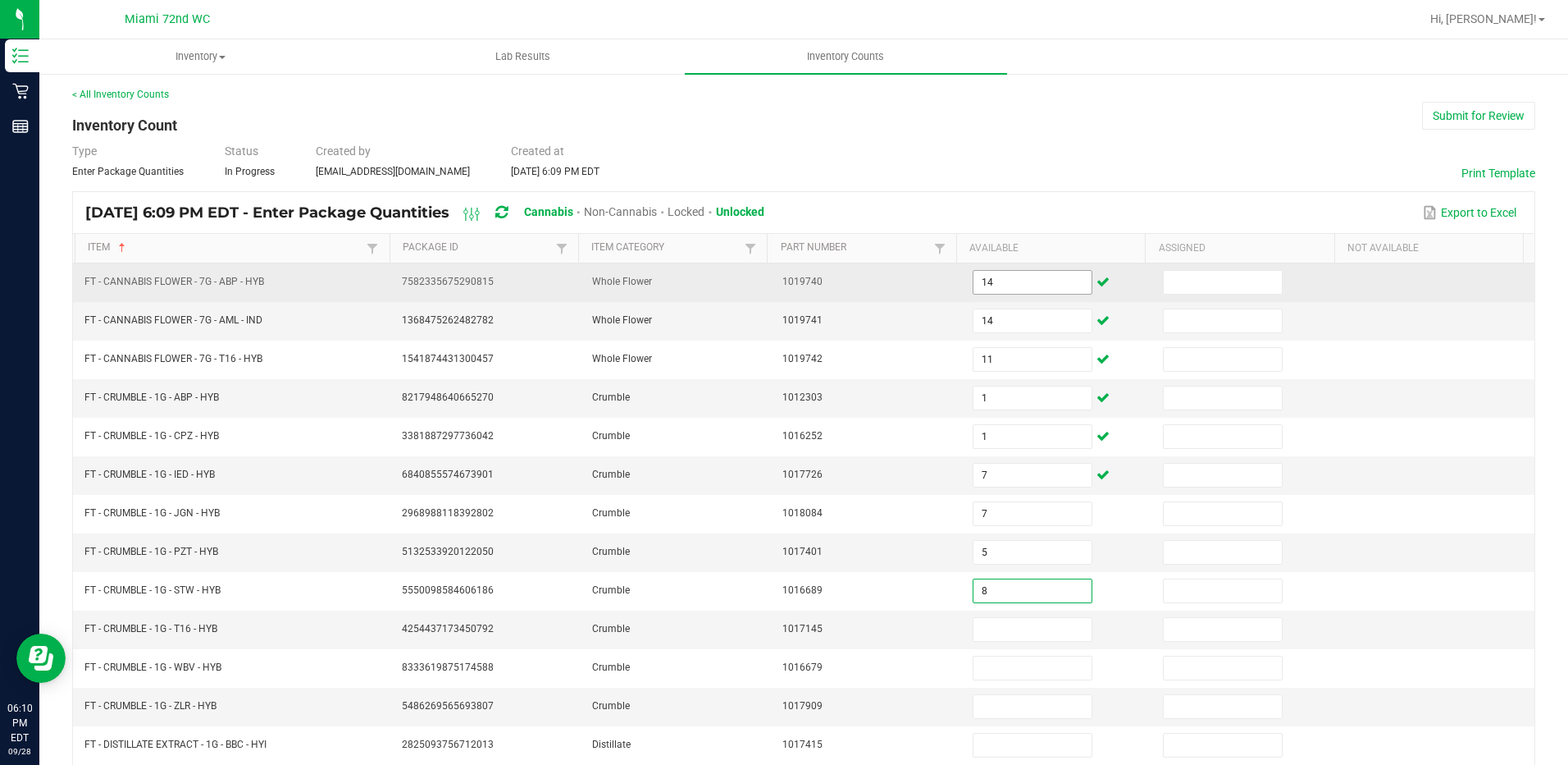
type input "8"
type input "3"
type input "4"
type input "7"
type input "12"
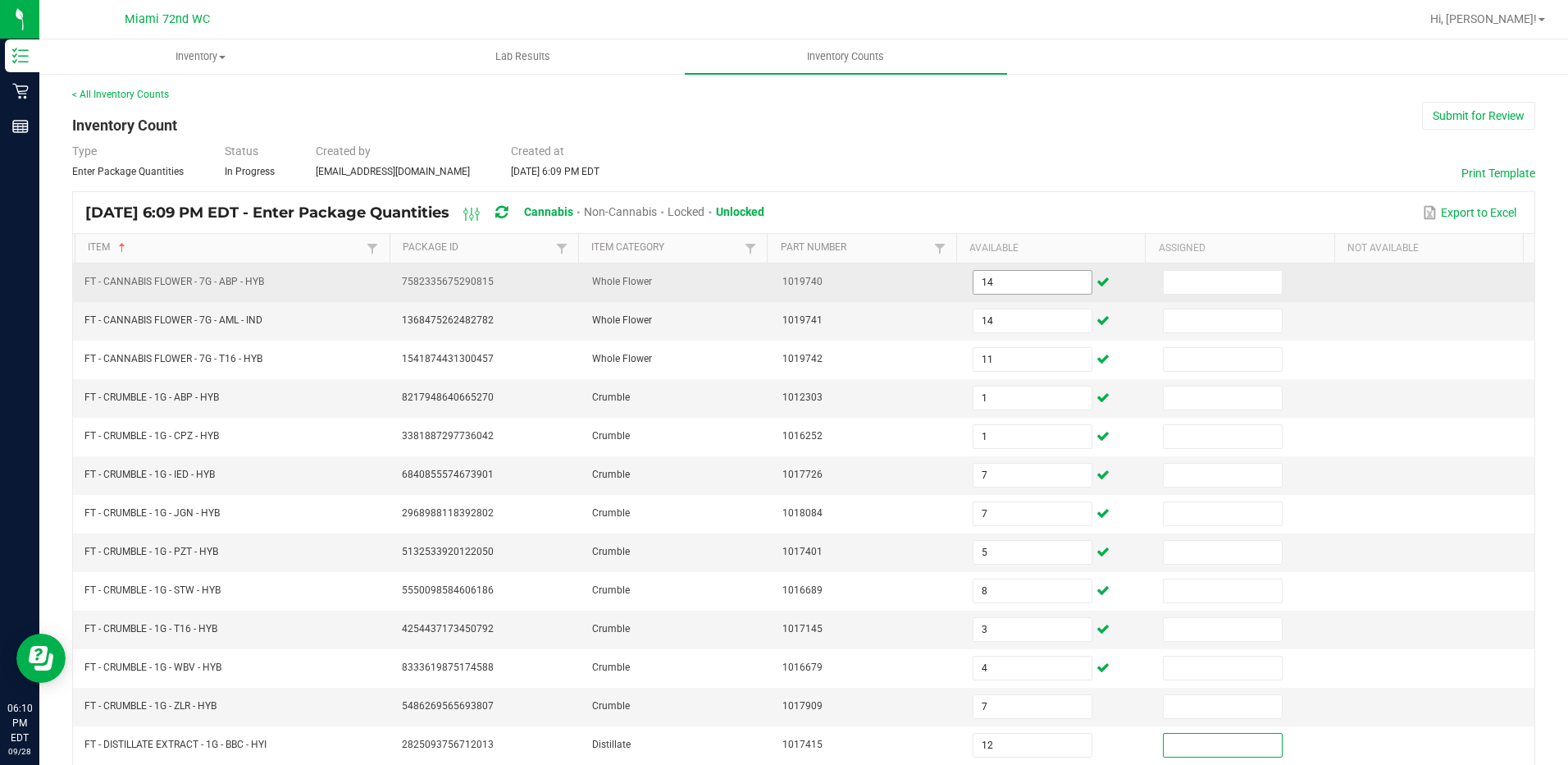
scroll to position [330, 0]
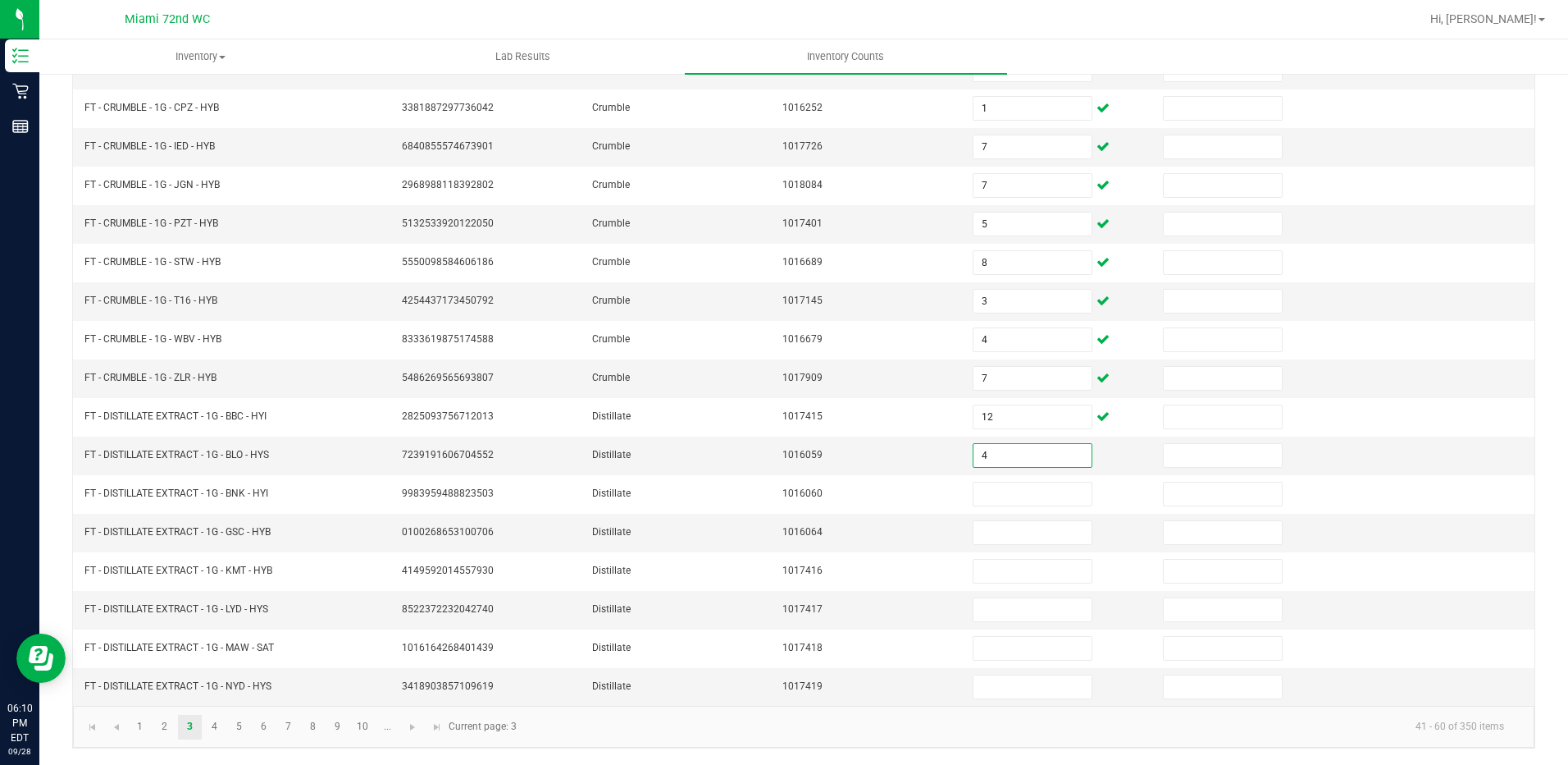
type input "4"
type input "5"
type input "2"
type input "5"
type input "1"
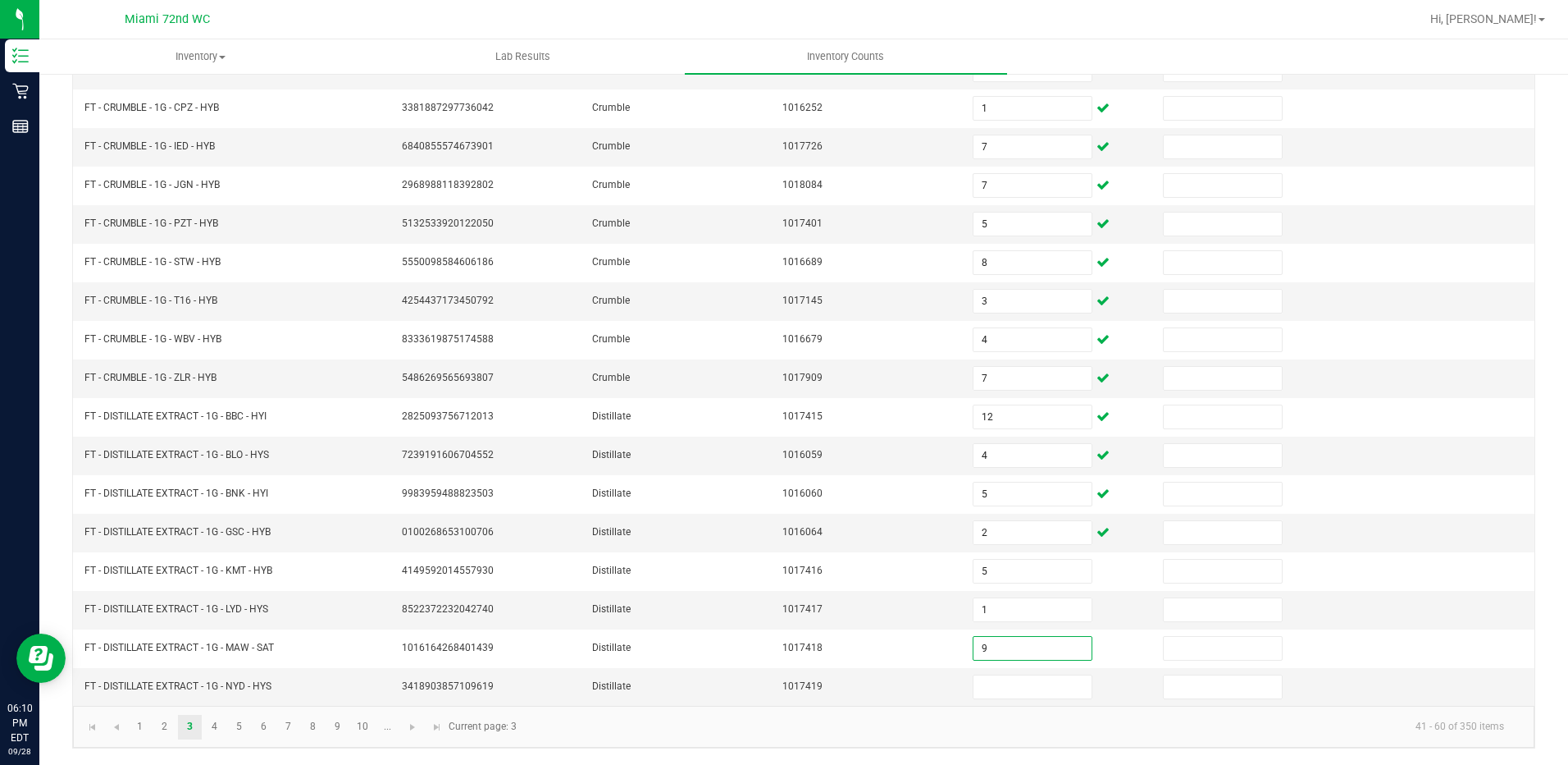
type input "9"
type input "8"
click at [218, 720] on link "4" at bounding box center [214, 726] width 24 height 24
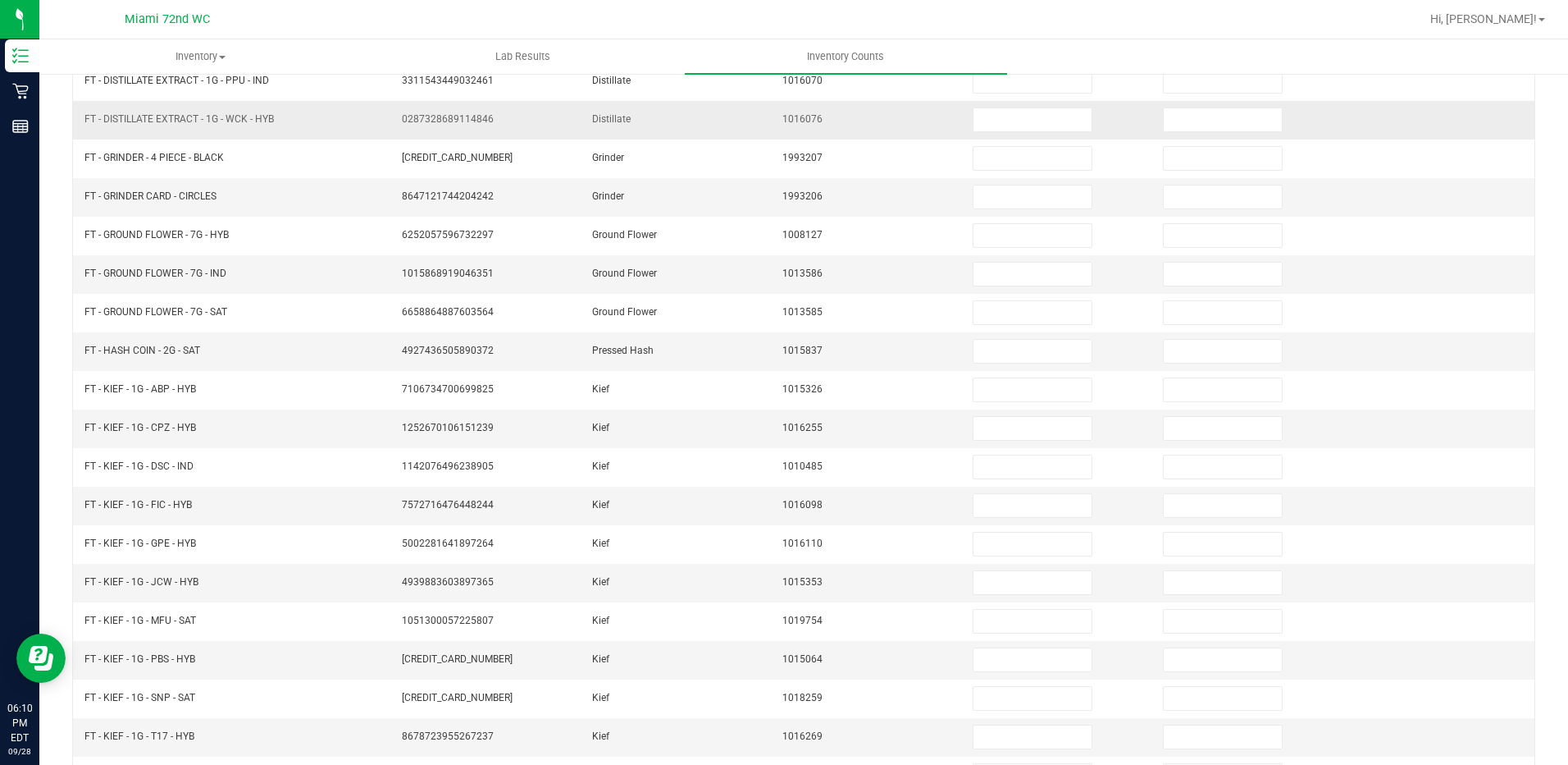
scroll to position [2, 0]
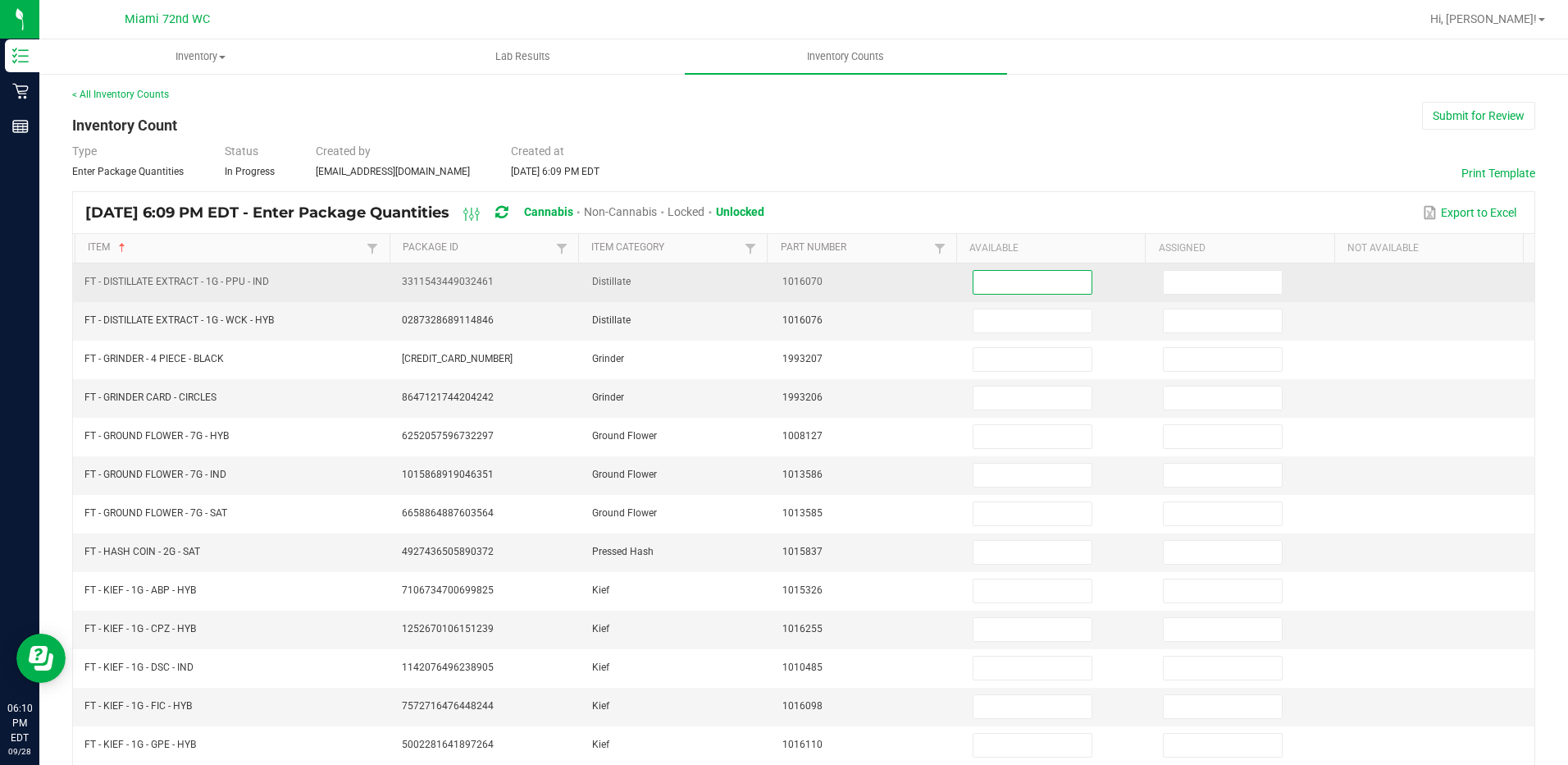
click at [1044, 293] on input at bounding box center [1033, 282] width 118 height 23
type input "5"
type input "3"
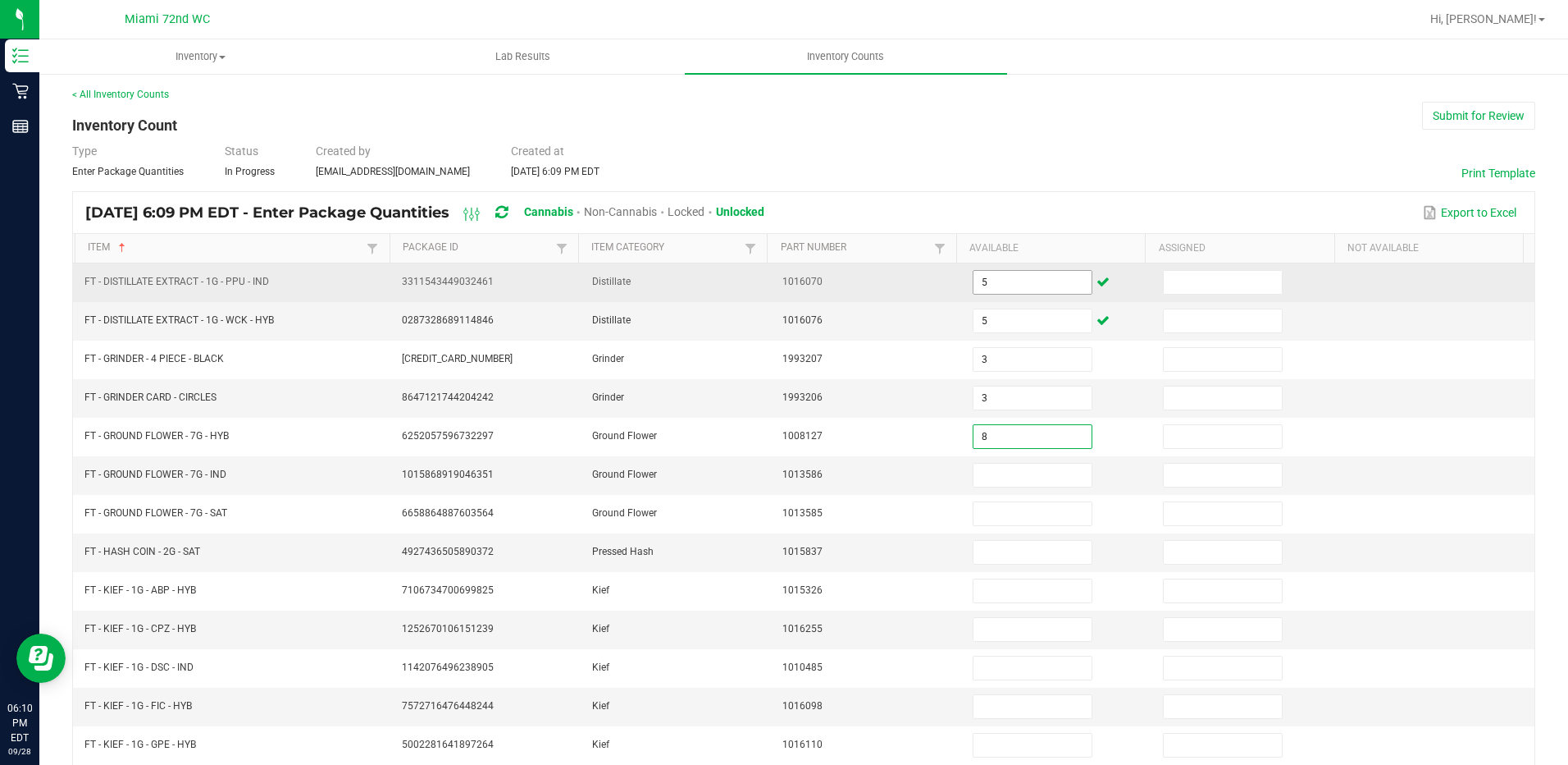
type input "8"
type input "9"
type input "6"
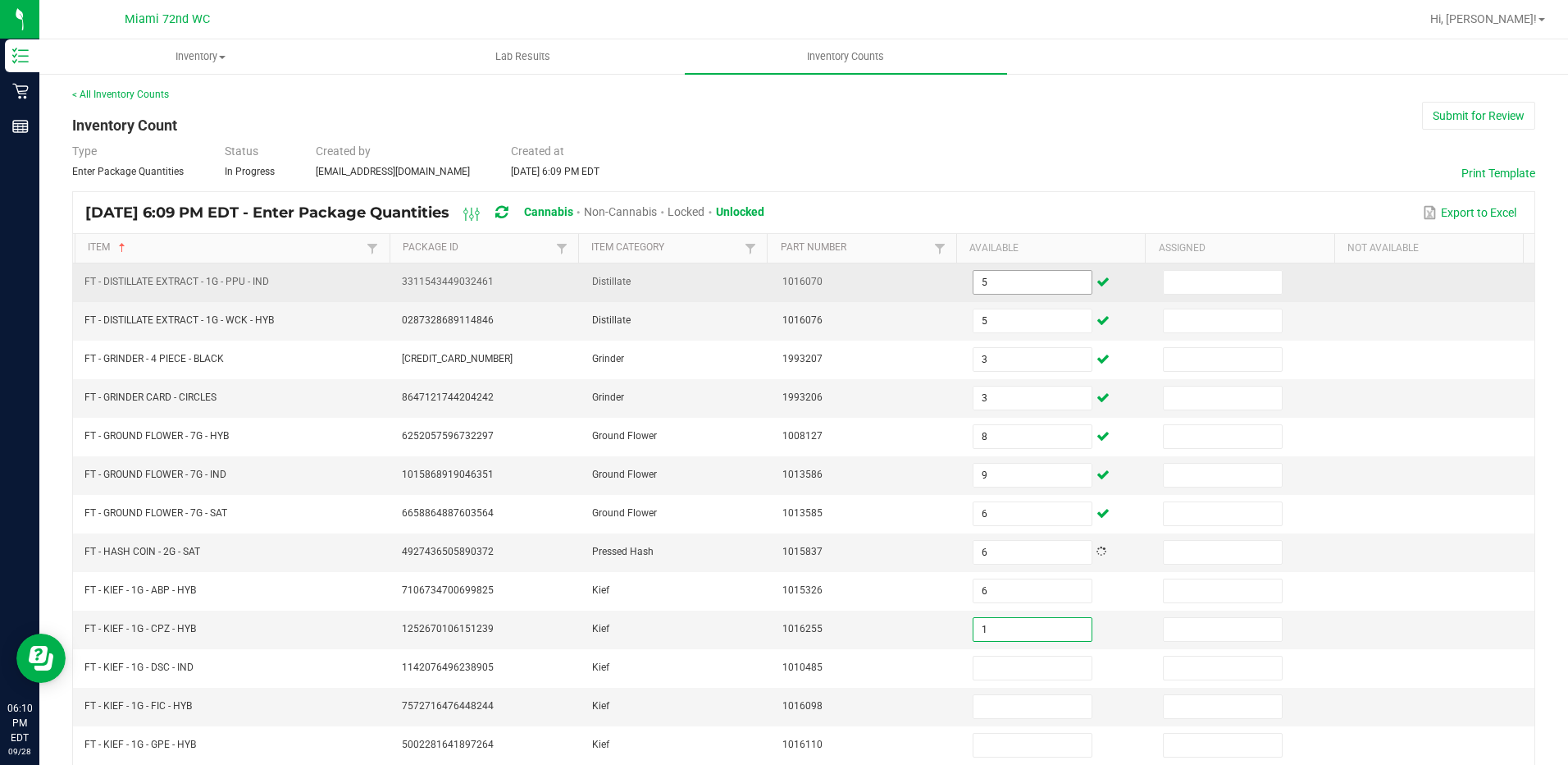
type input "1"
type input "3"
type input "6"
type input "2"
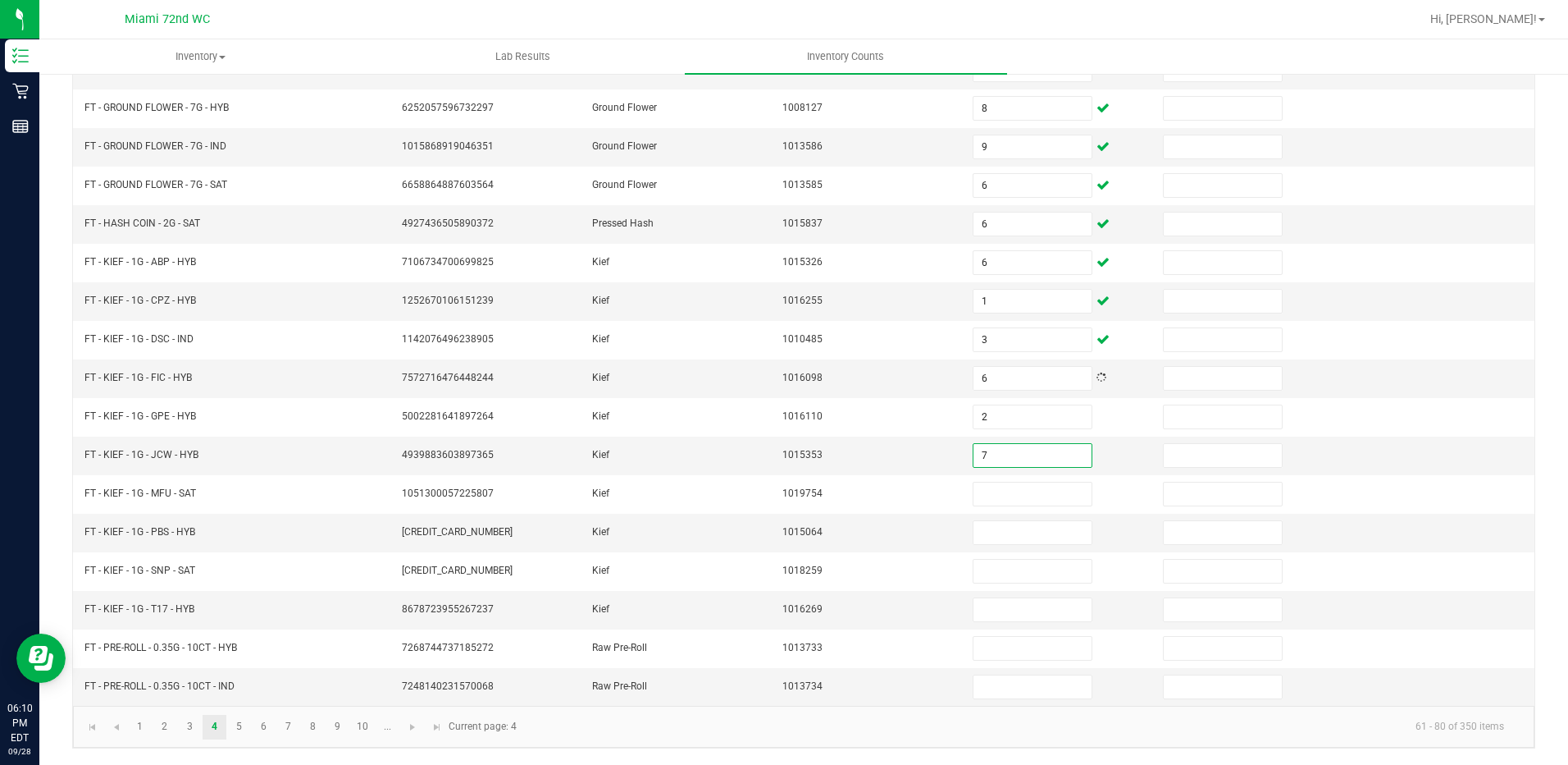
type input "7"
type input "6"
type input "7"
type input "2"
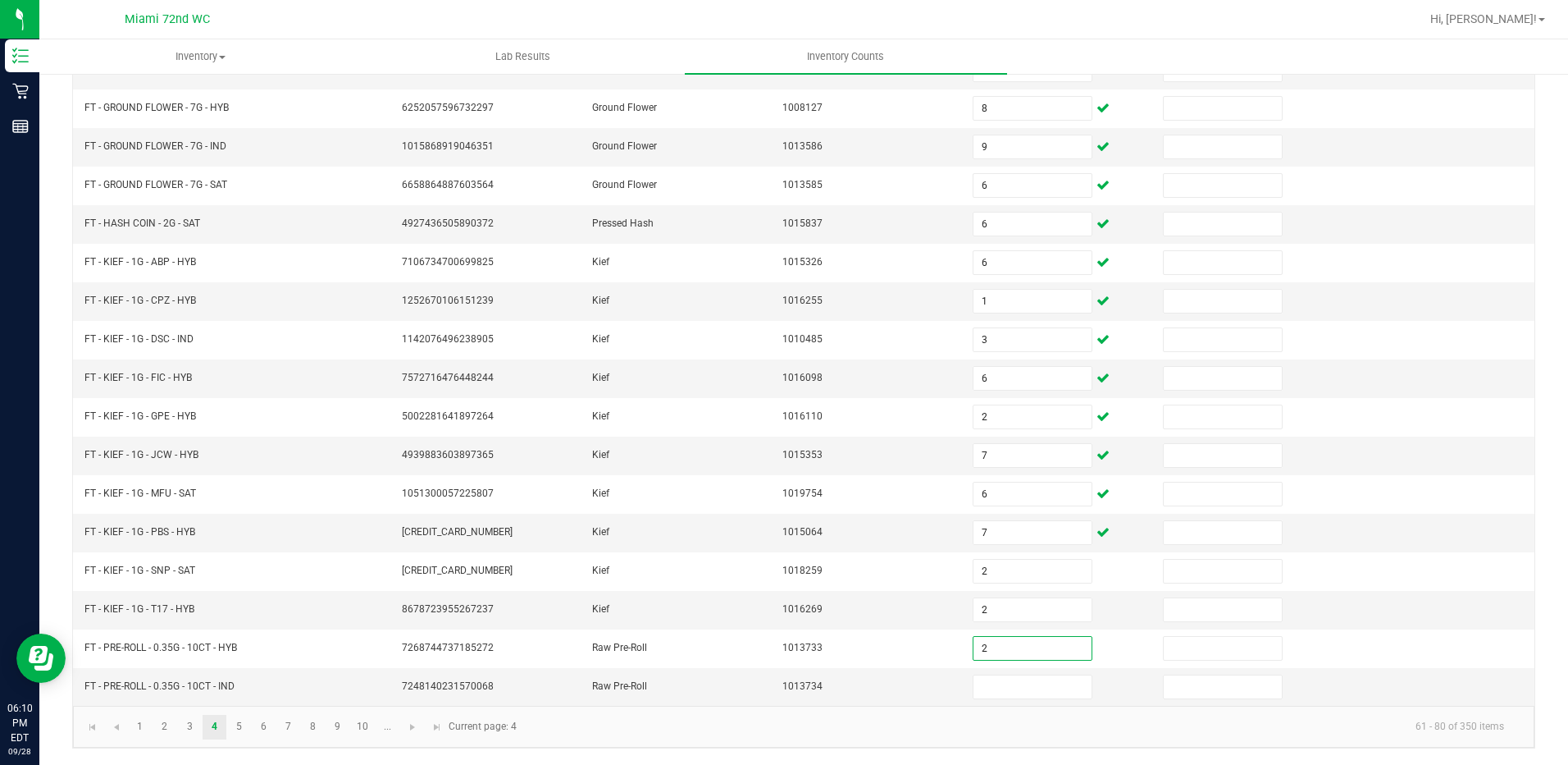
type input "2"
type input "18"
click at [239, 731] on link "5" at bounding box center [239, 726] width 24 height 24
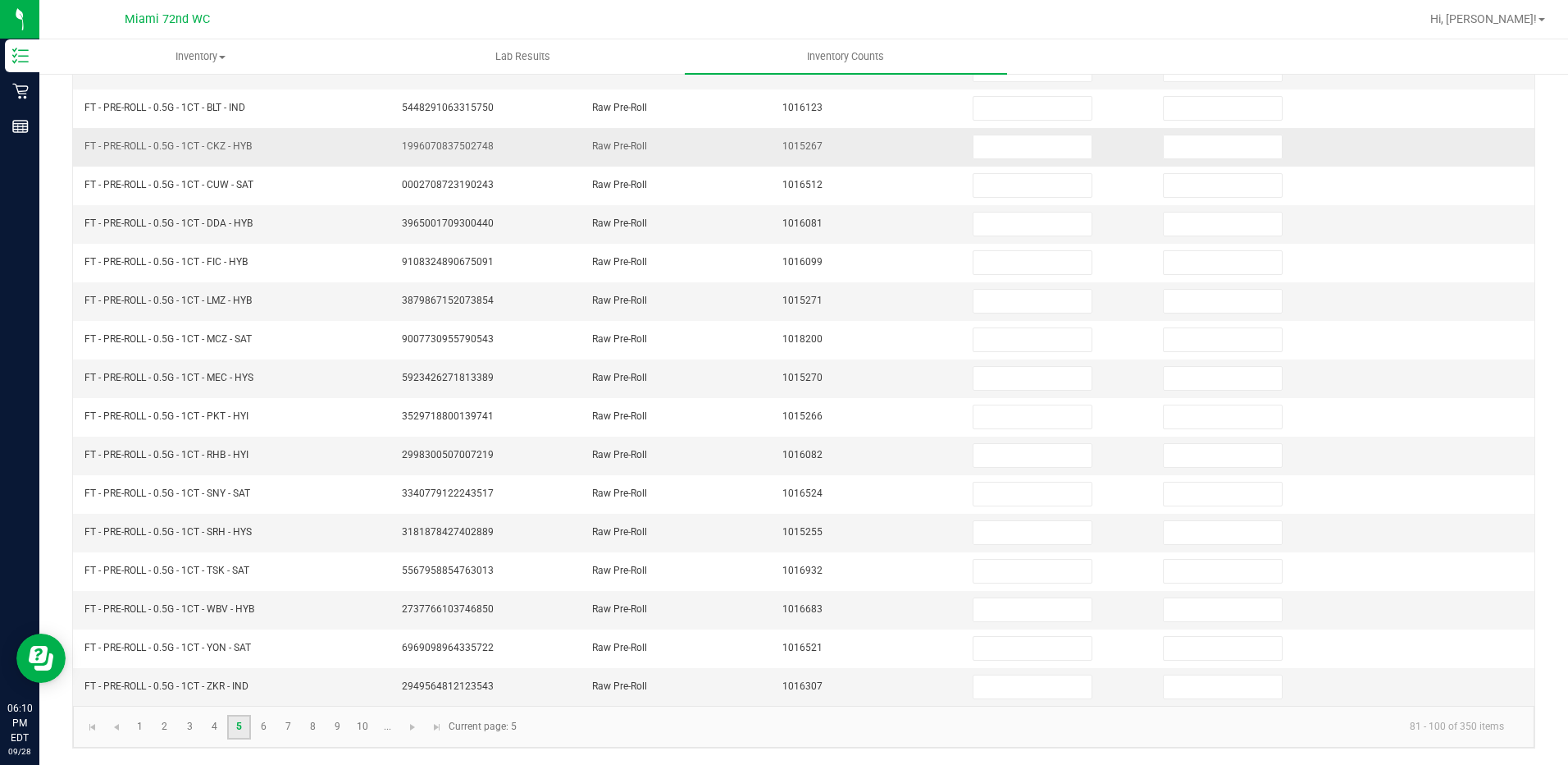
scroll to position [2, 0]
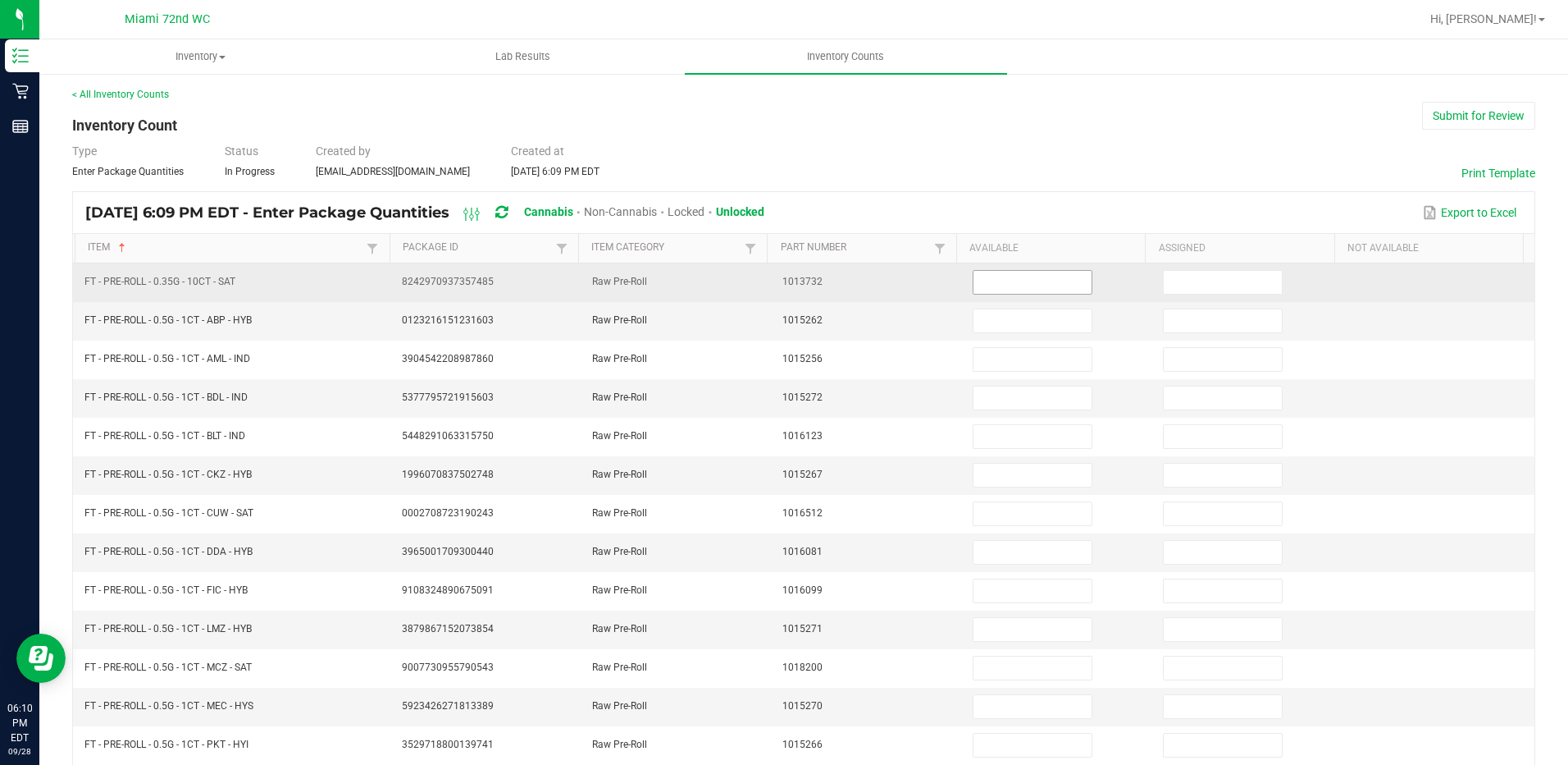
click at [1007, 291] on input at bounding box center [1033, 282] width 118 height 23
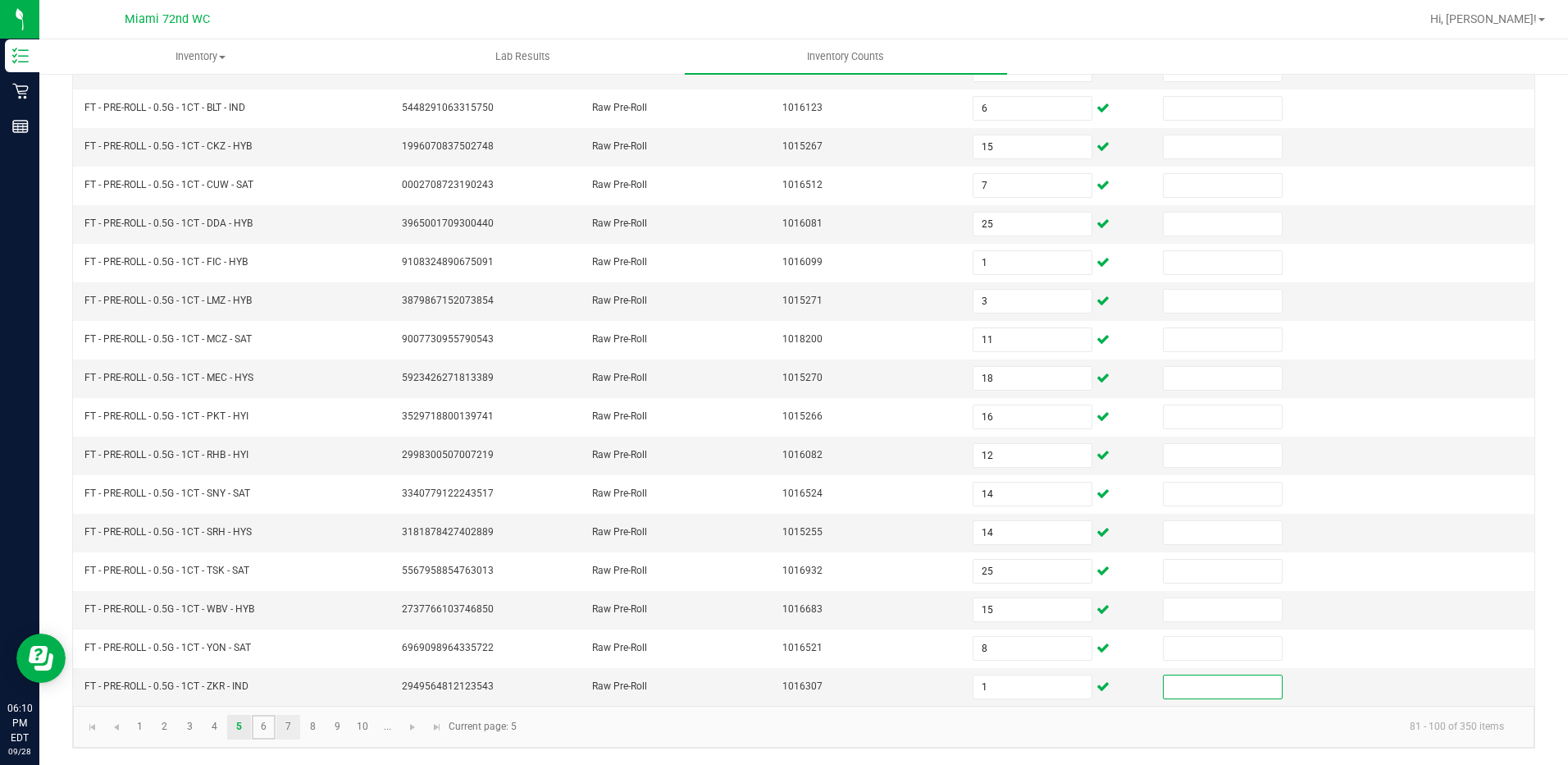
drag, startPoint x: 267, startPoint y: 734, endPoint x: 277, endPoint y: 731, distance: 10.4
click at [267, 734] on link "6" at bounding box center [264, 726] width 24 height 24
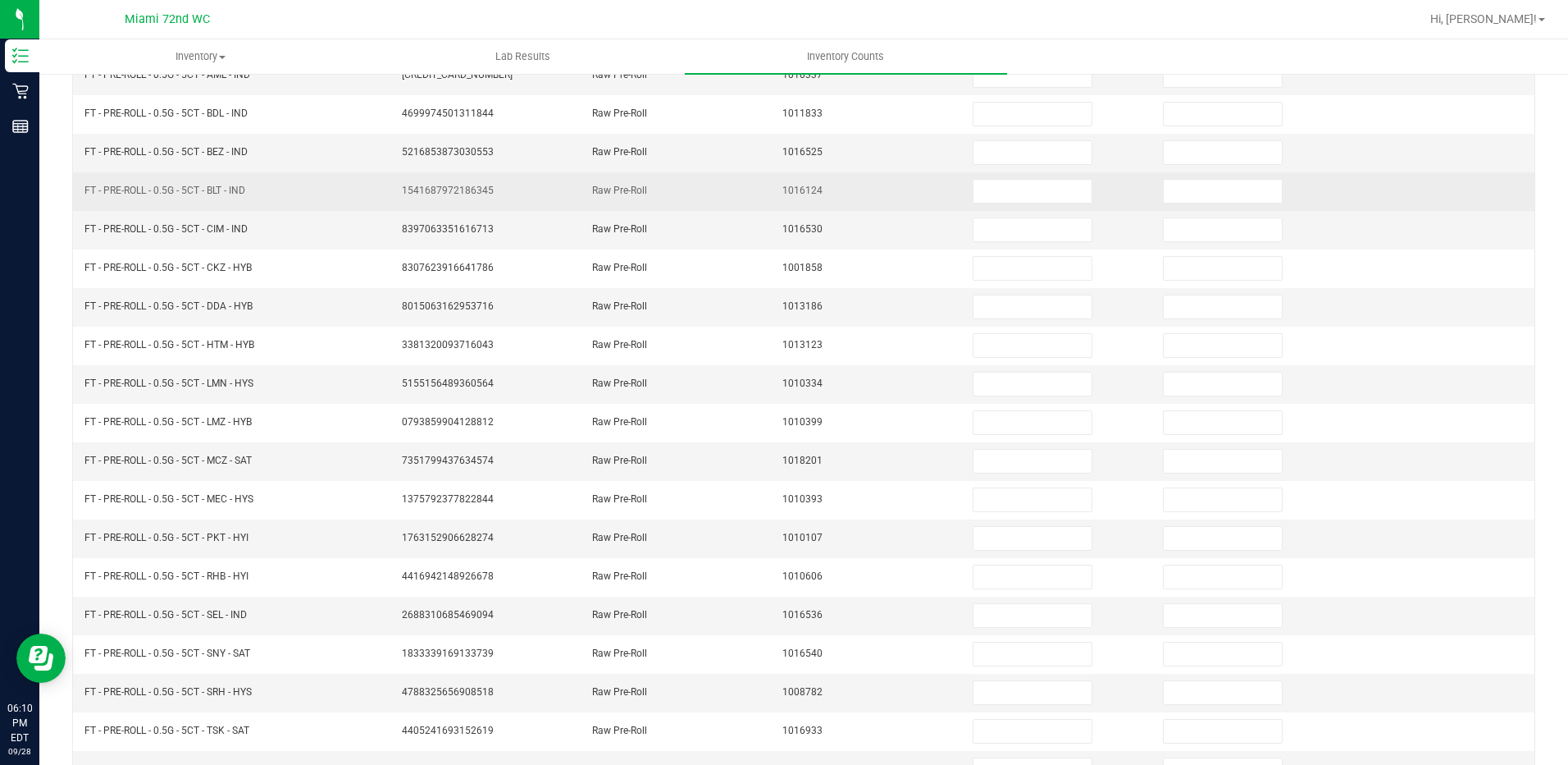
scroll to position [84, 0]
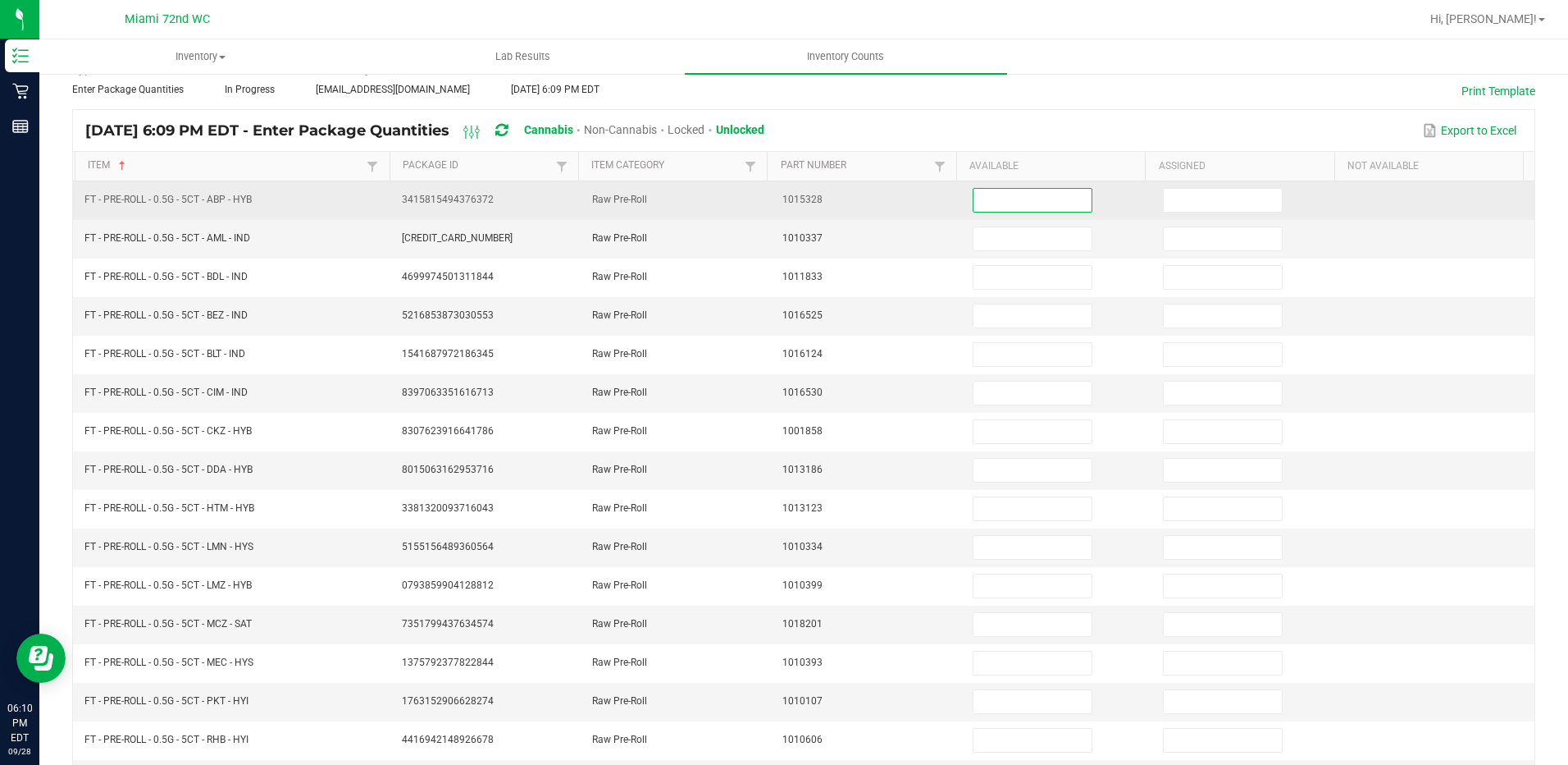
click at [1033, 205] on input at bounding box center [1033, 200] width 118 height 23
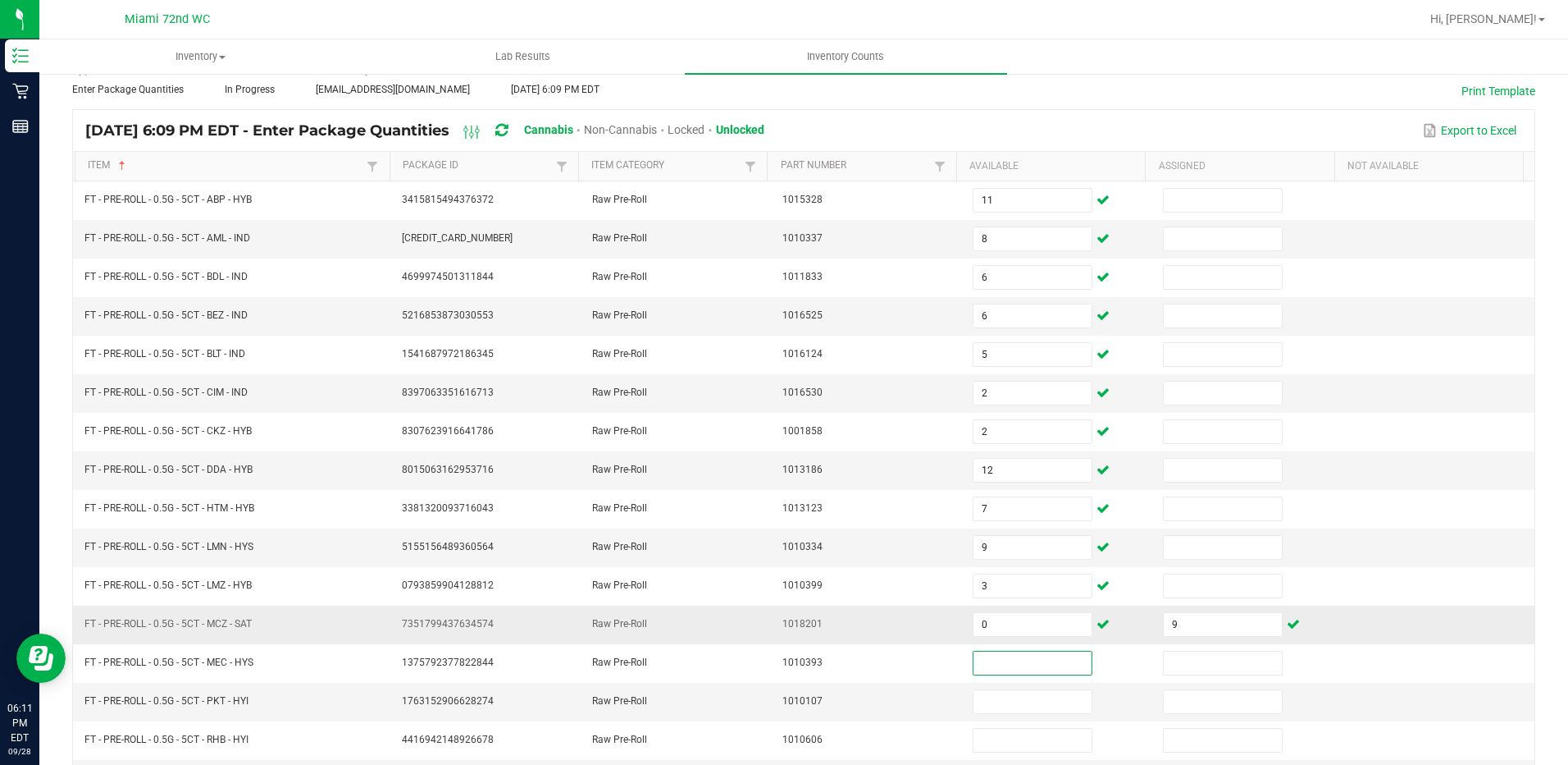
click at [1013, 637] on td "0" at bounding box center [1058, 625] width 190 height 39
click at [1013, 628] on input "0" at bounding box center [1033, 624] width 118 height 23
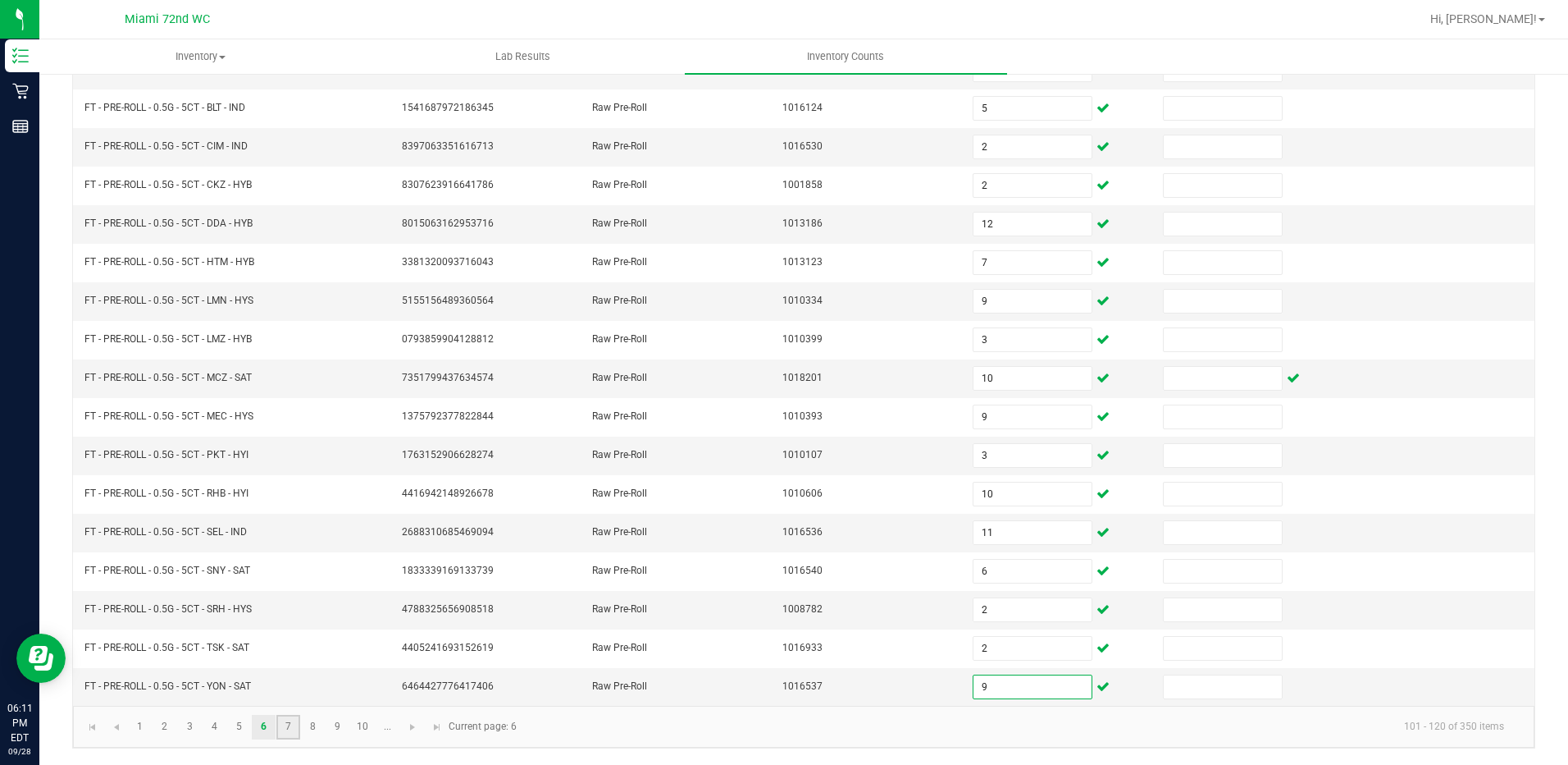
click at [296, 715] on link "7" at bounding box center [288, 726] width 24 height 24
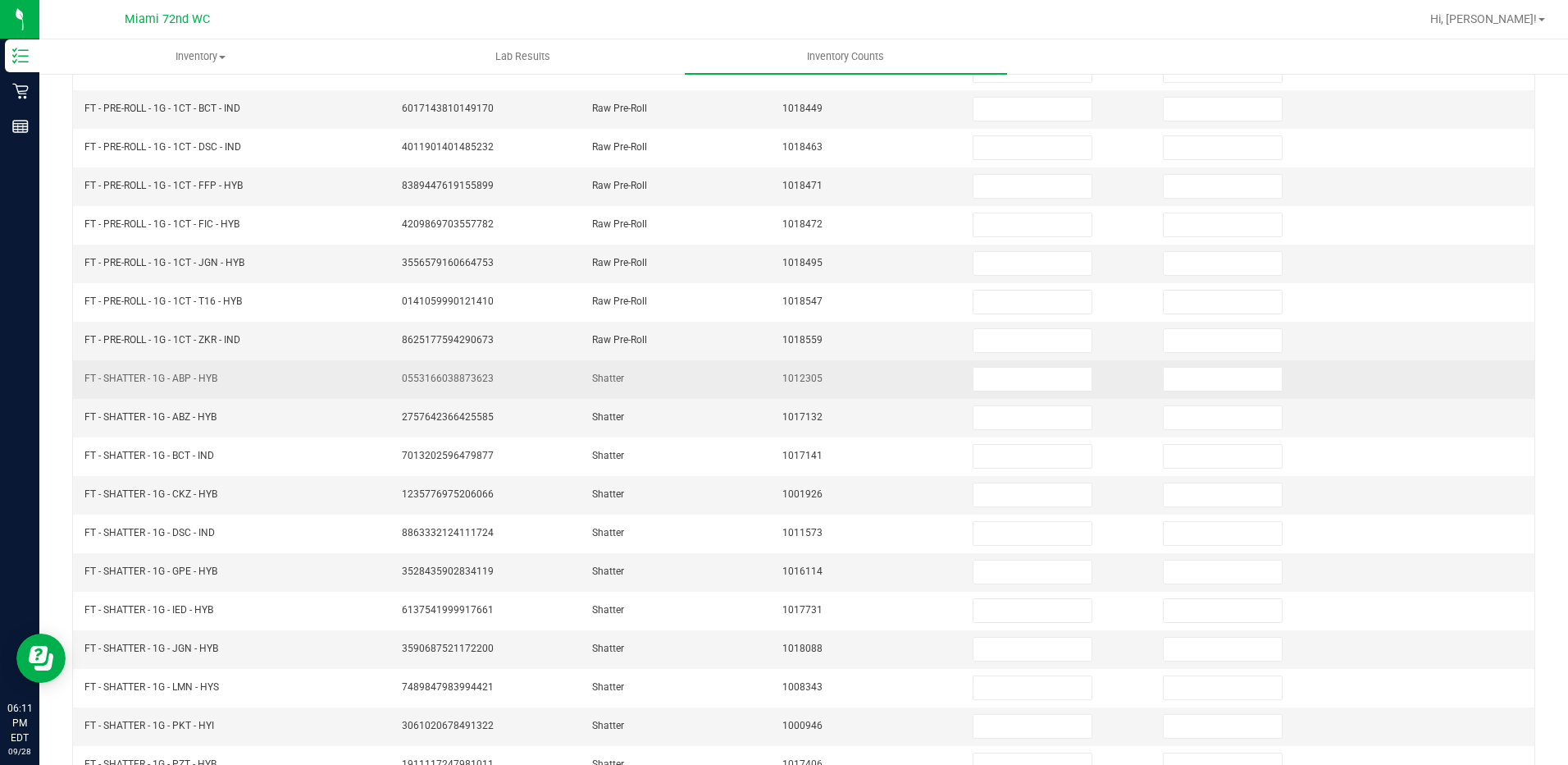
scroll to position [2, 0]
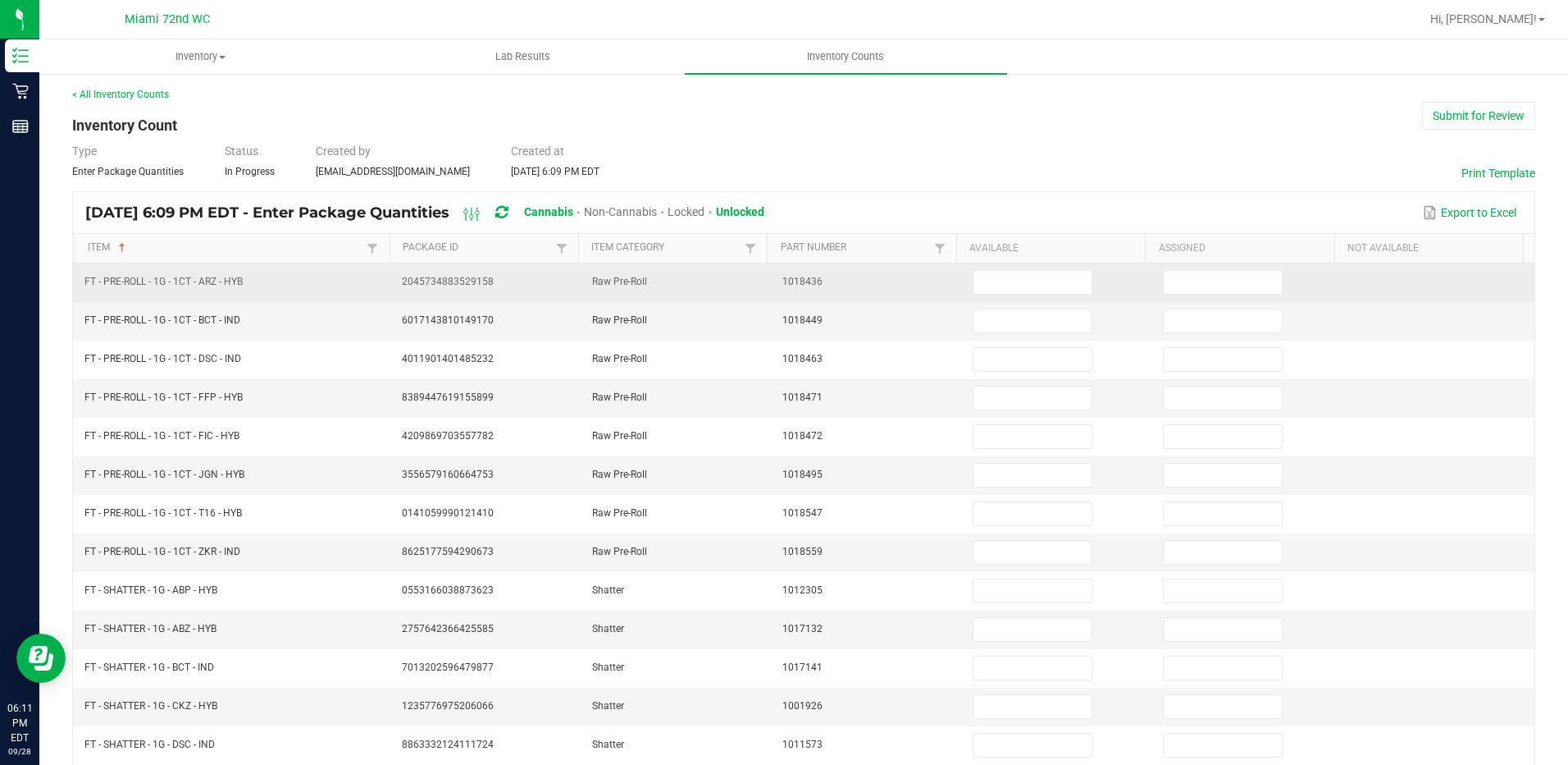
click at [999, 267] on td at bounding box center [1058, 282] width 190 height 39
click at [995, 272] on input at bounding box center [1033, 282] width 118 height 23
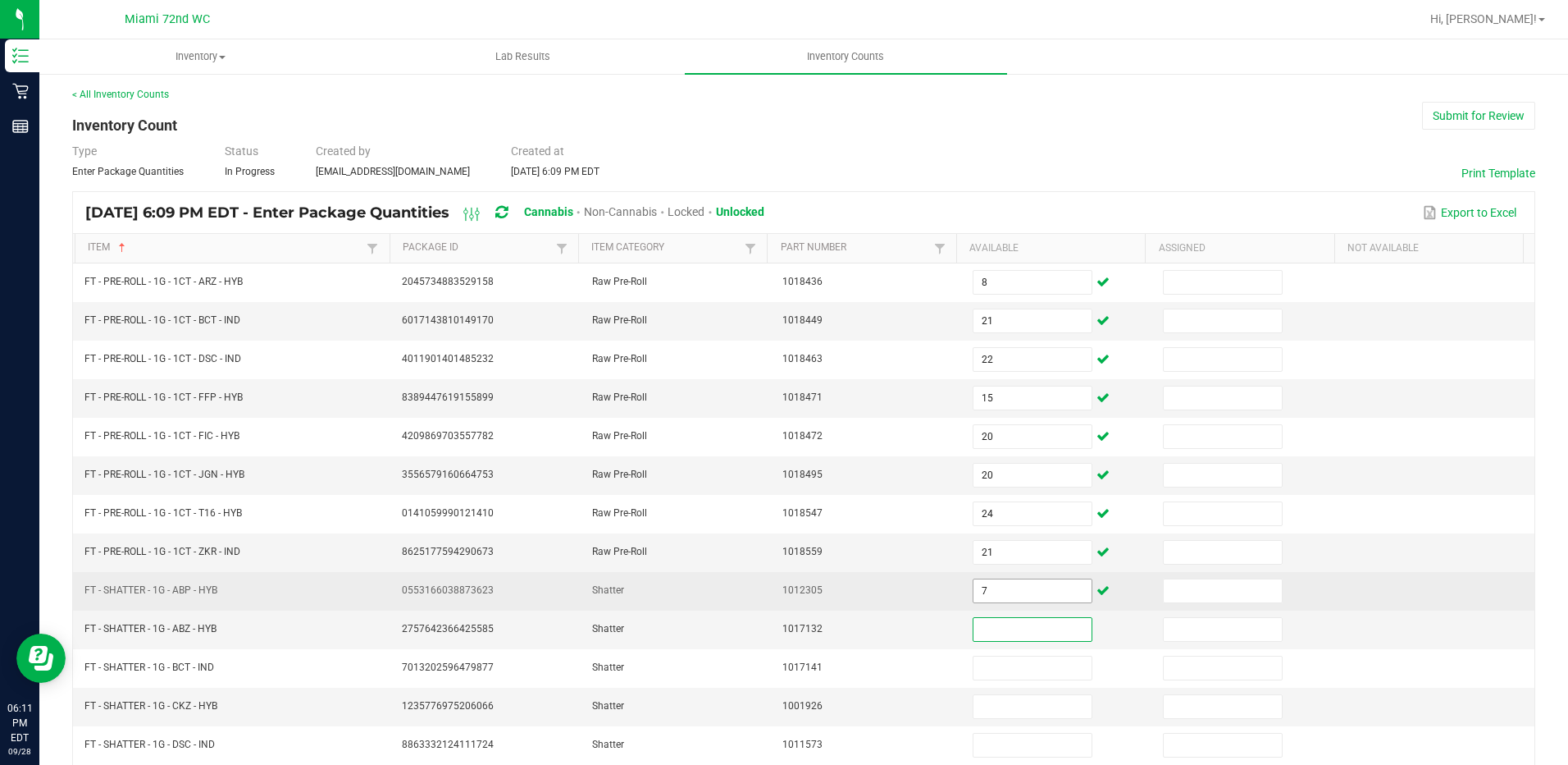
click at [1003, 584] on input "7" at bounding box center [1033, 590] width 118 height 23
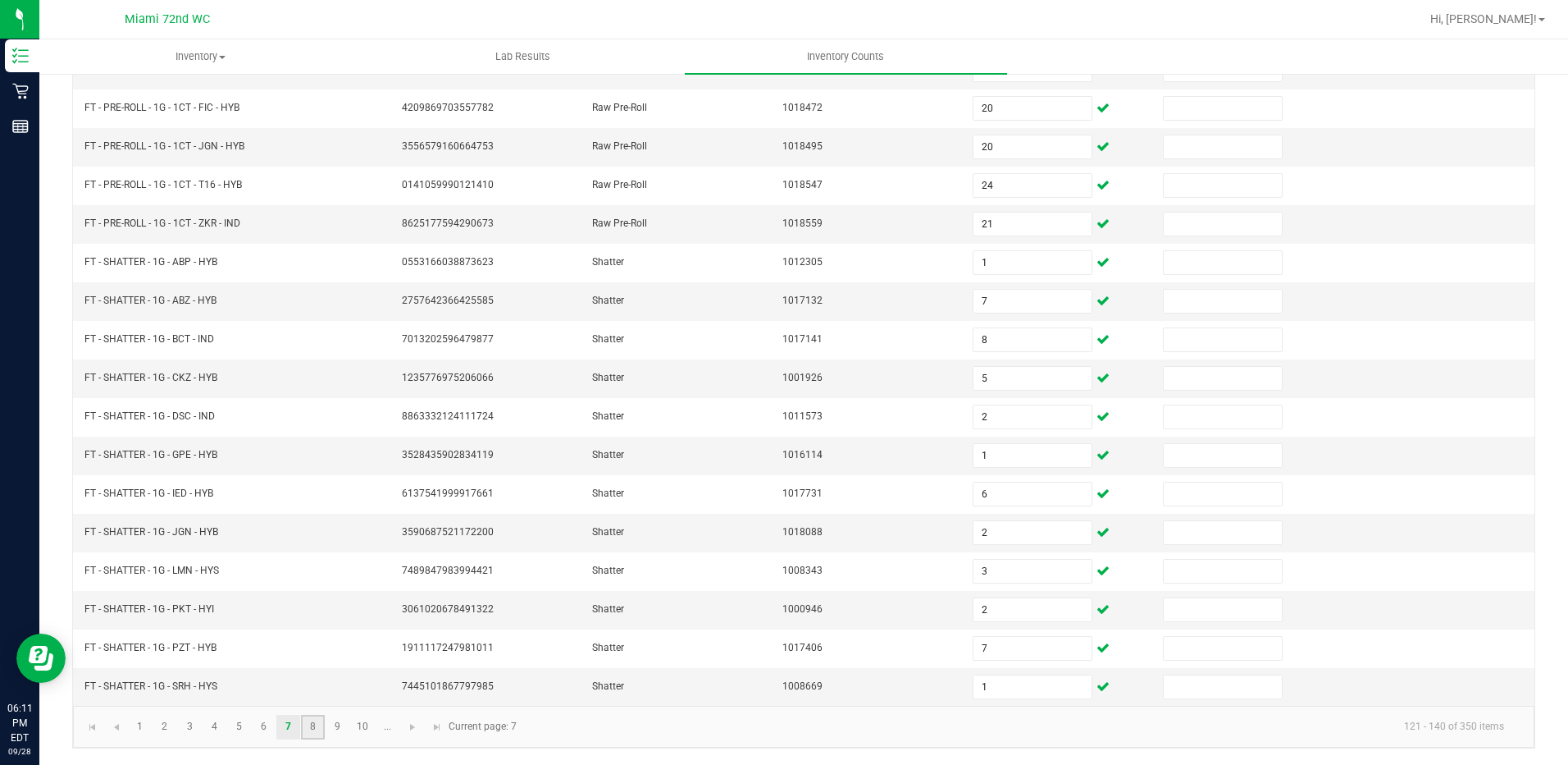
click at [314, 728] on link "8" at bounding box center [313, 726] width 24 height 24
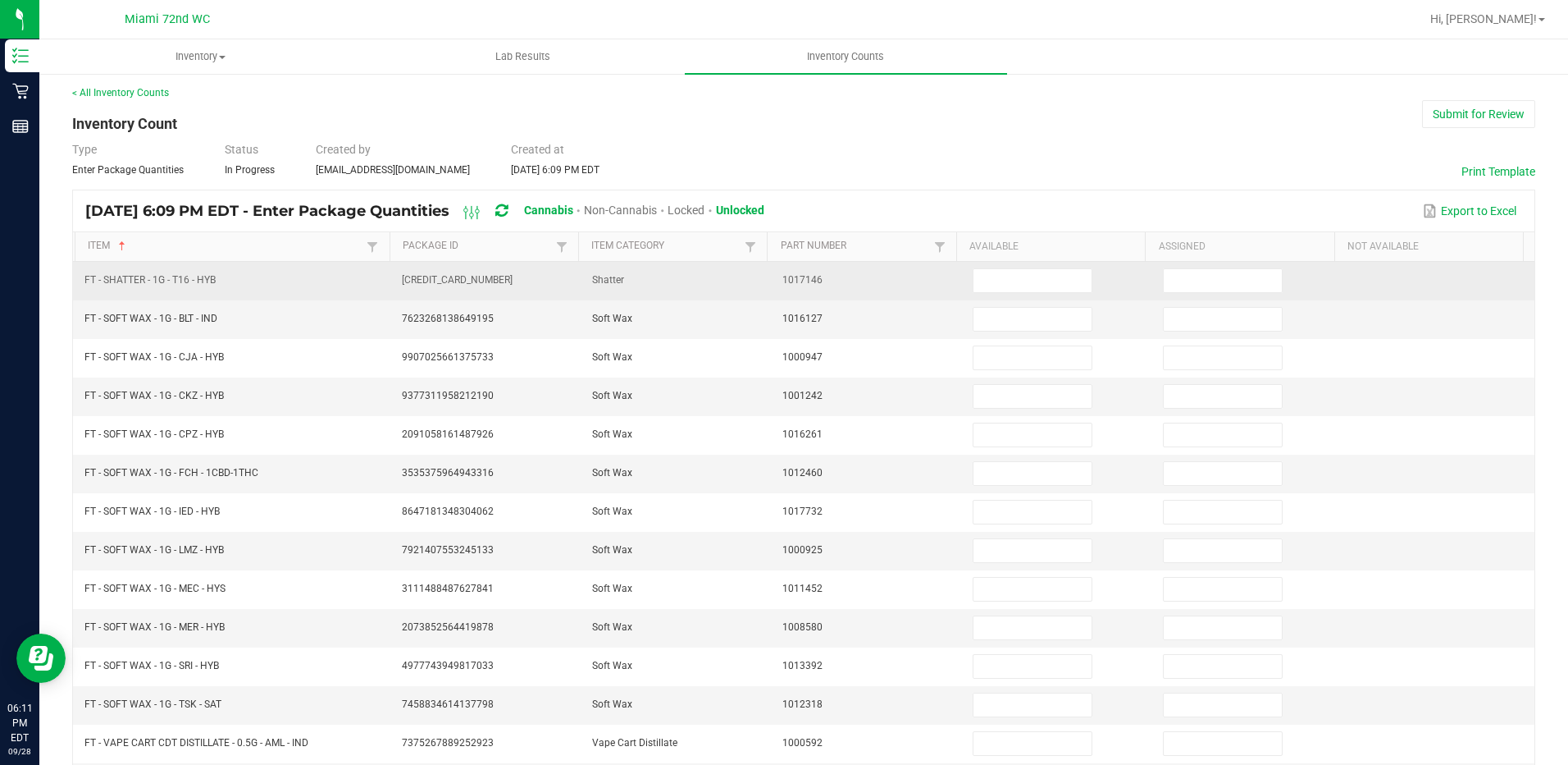
scroll to position [0, 0]
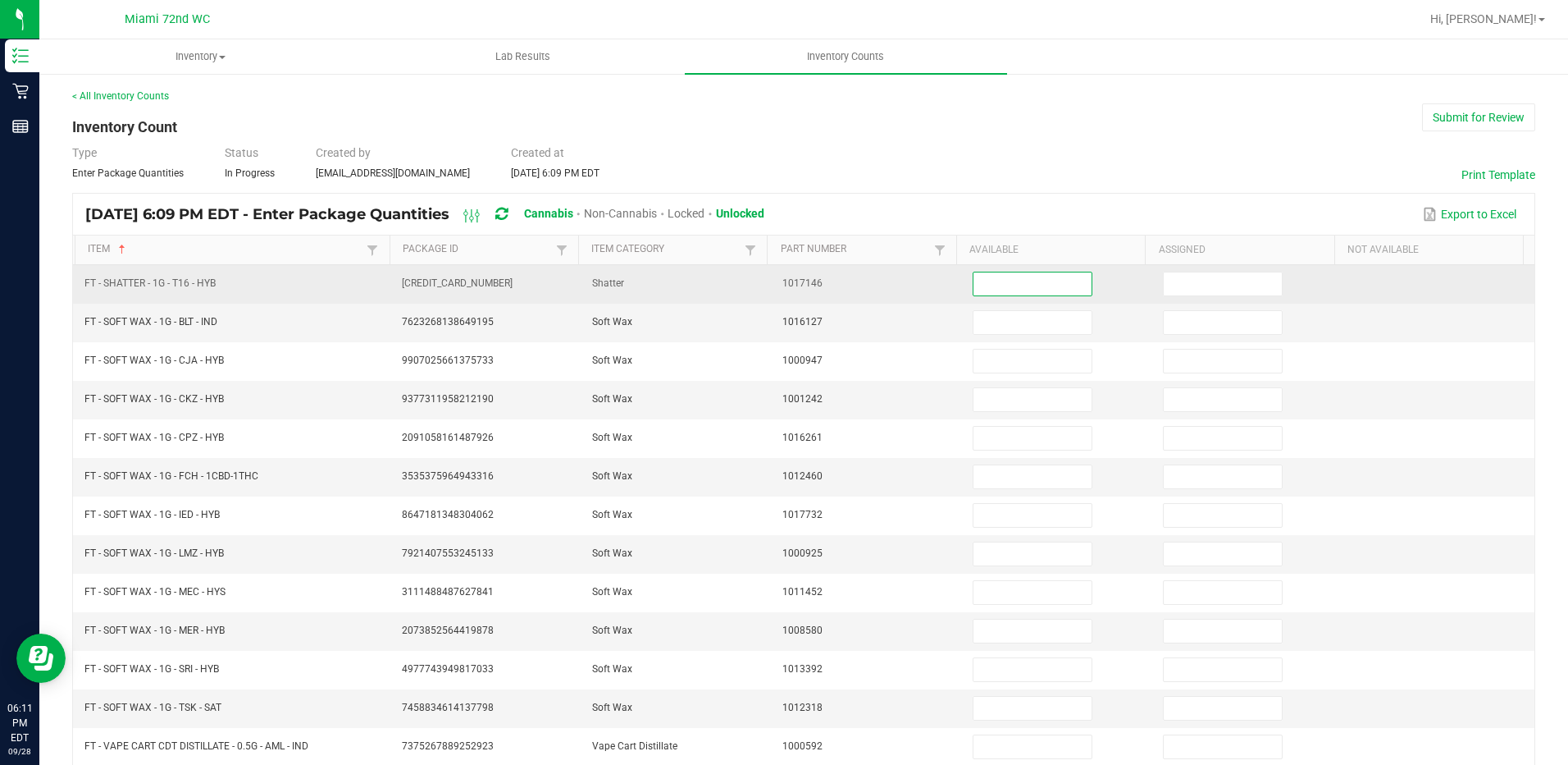
click at [1000, 273] on input at bounding box center [1033, 283] width 118 height 23
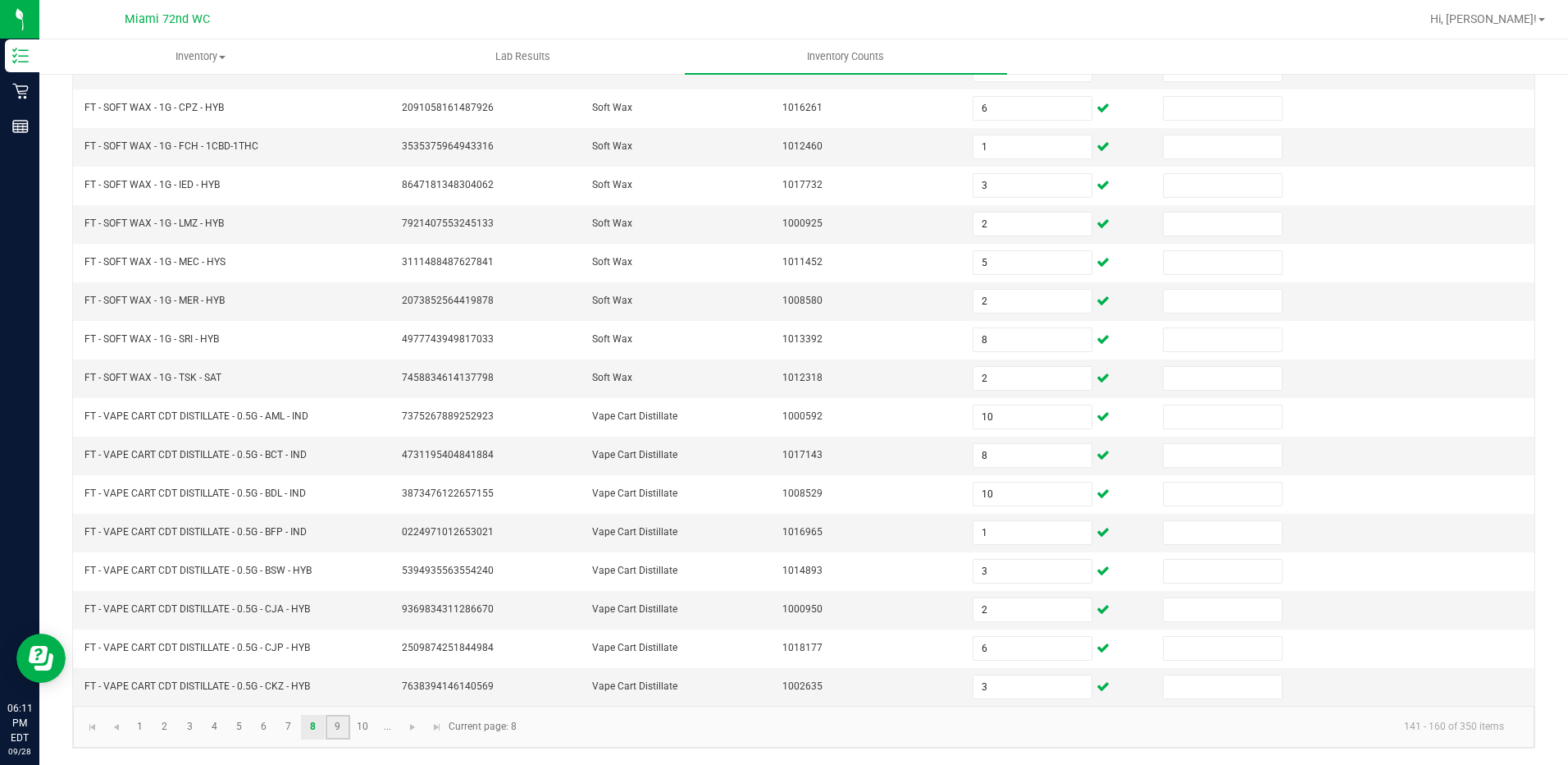
click at [345, 717] on link "9" at bounding box center [338, 726] width 24 height 24
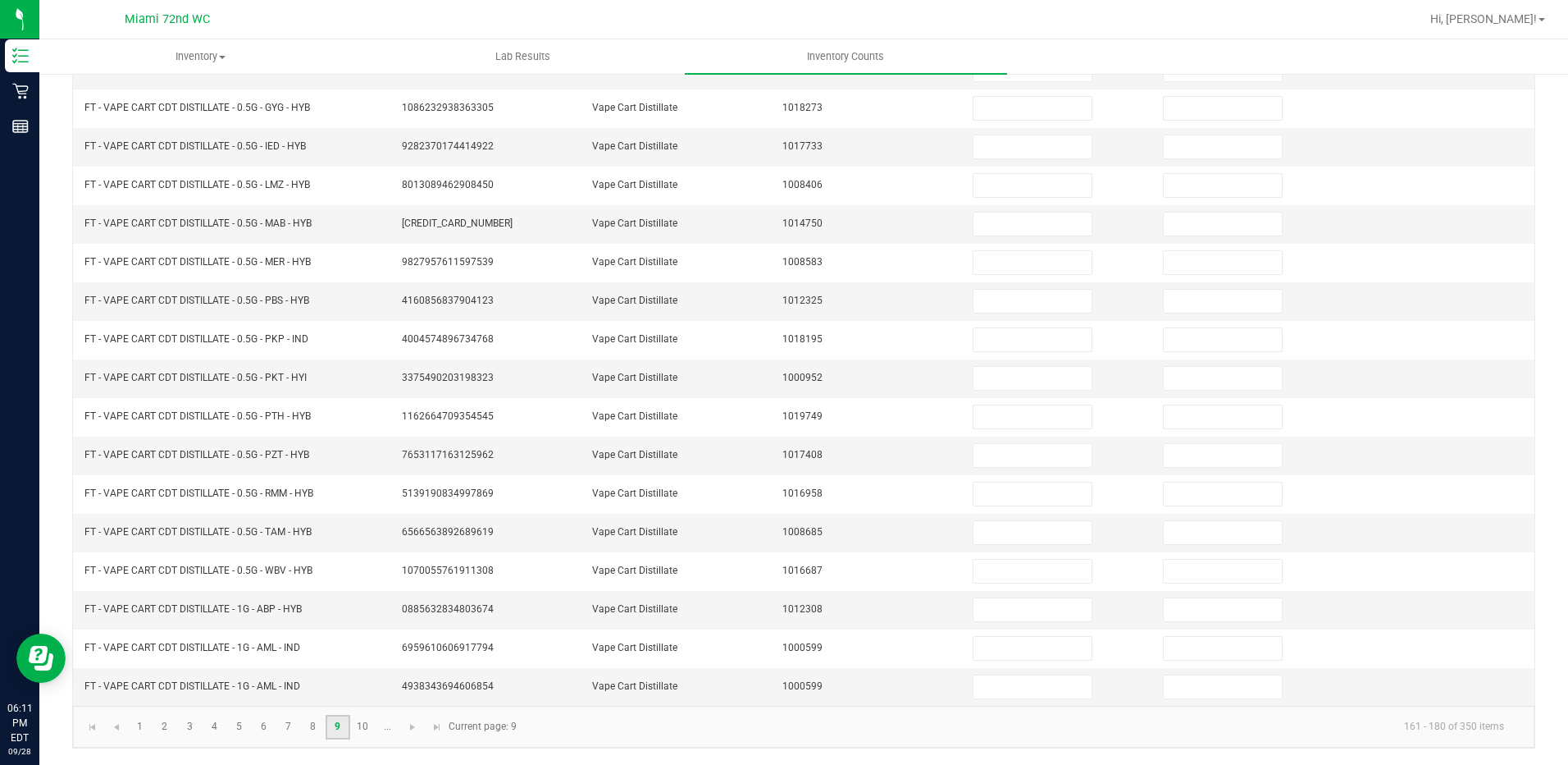
scroll to position [2, 0]
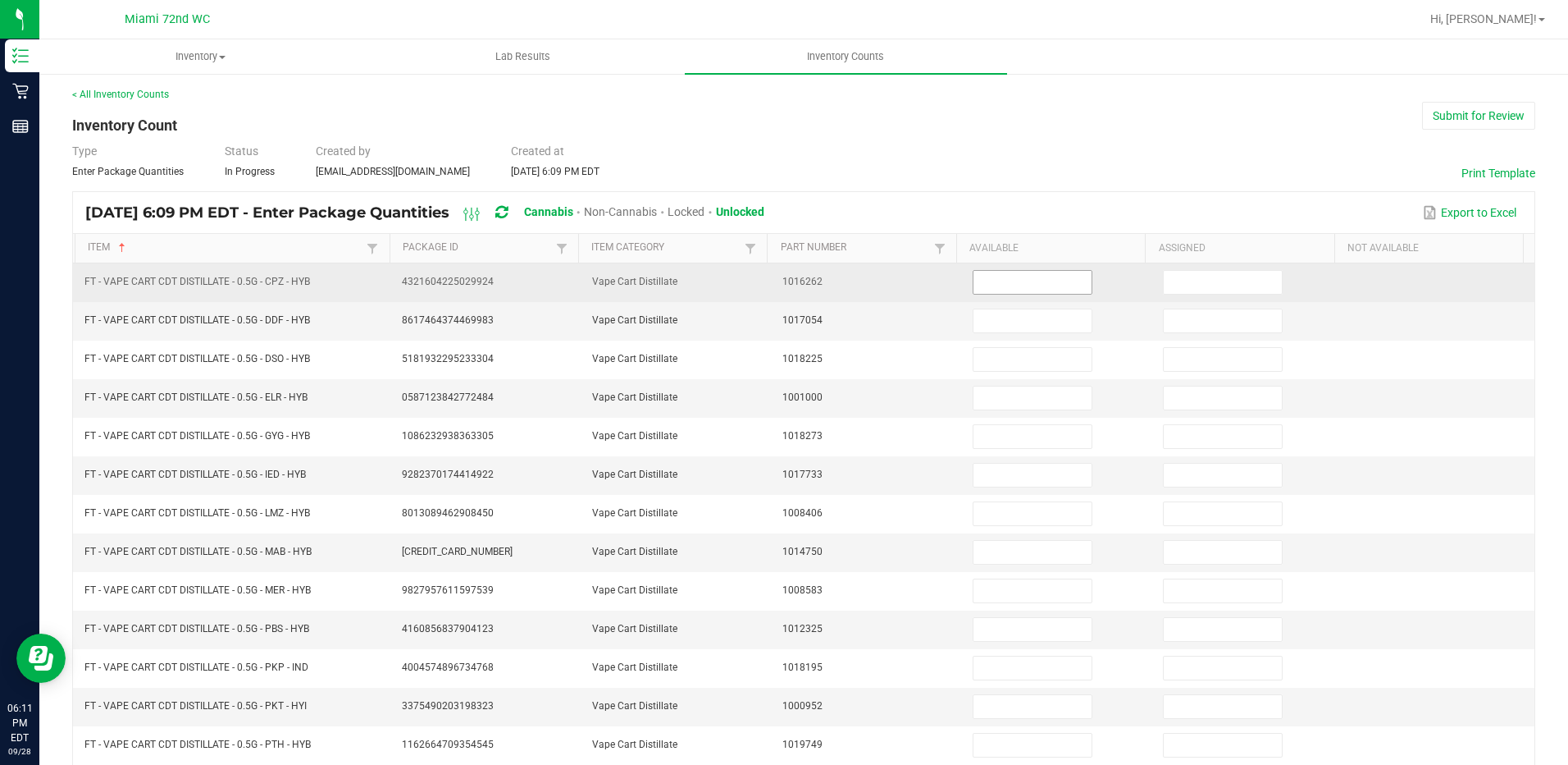
click at [974, 282] on input at bounding box center [1033, 282] width 118 height 23
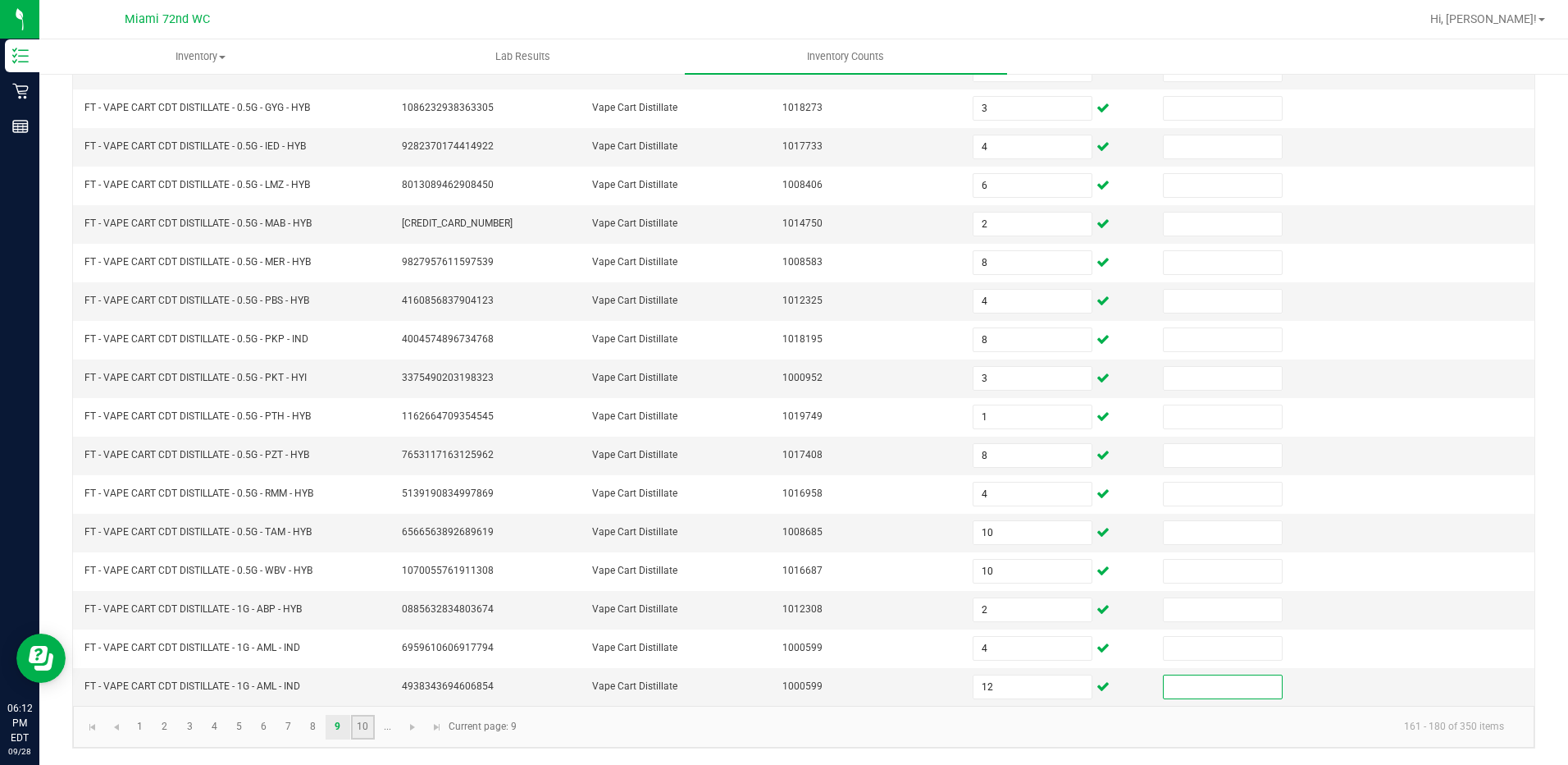
click at [366, 729] on link "10" at bounding box center [363, 726] width 24 height 24
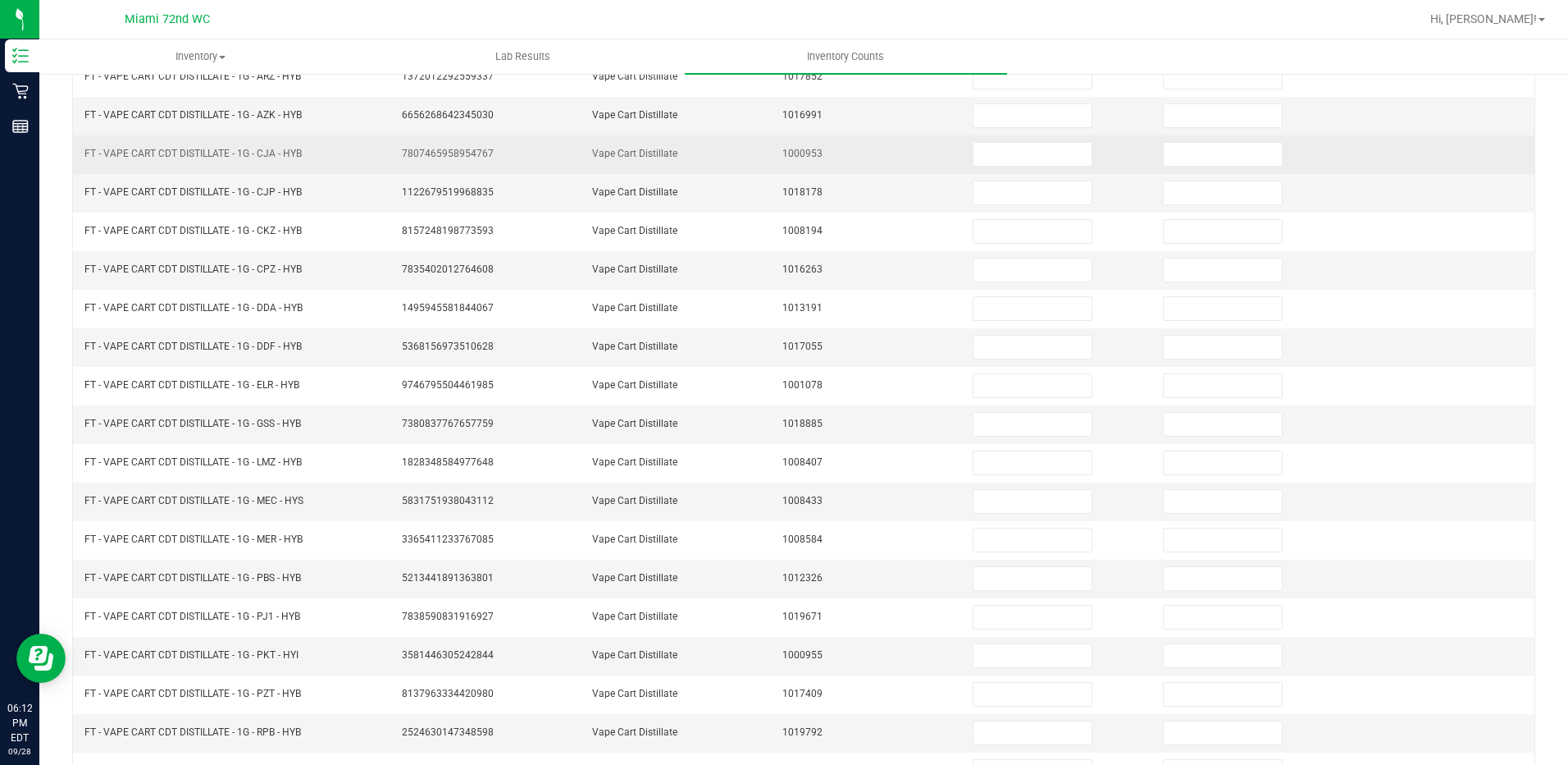
scroll to position [84, 0]
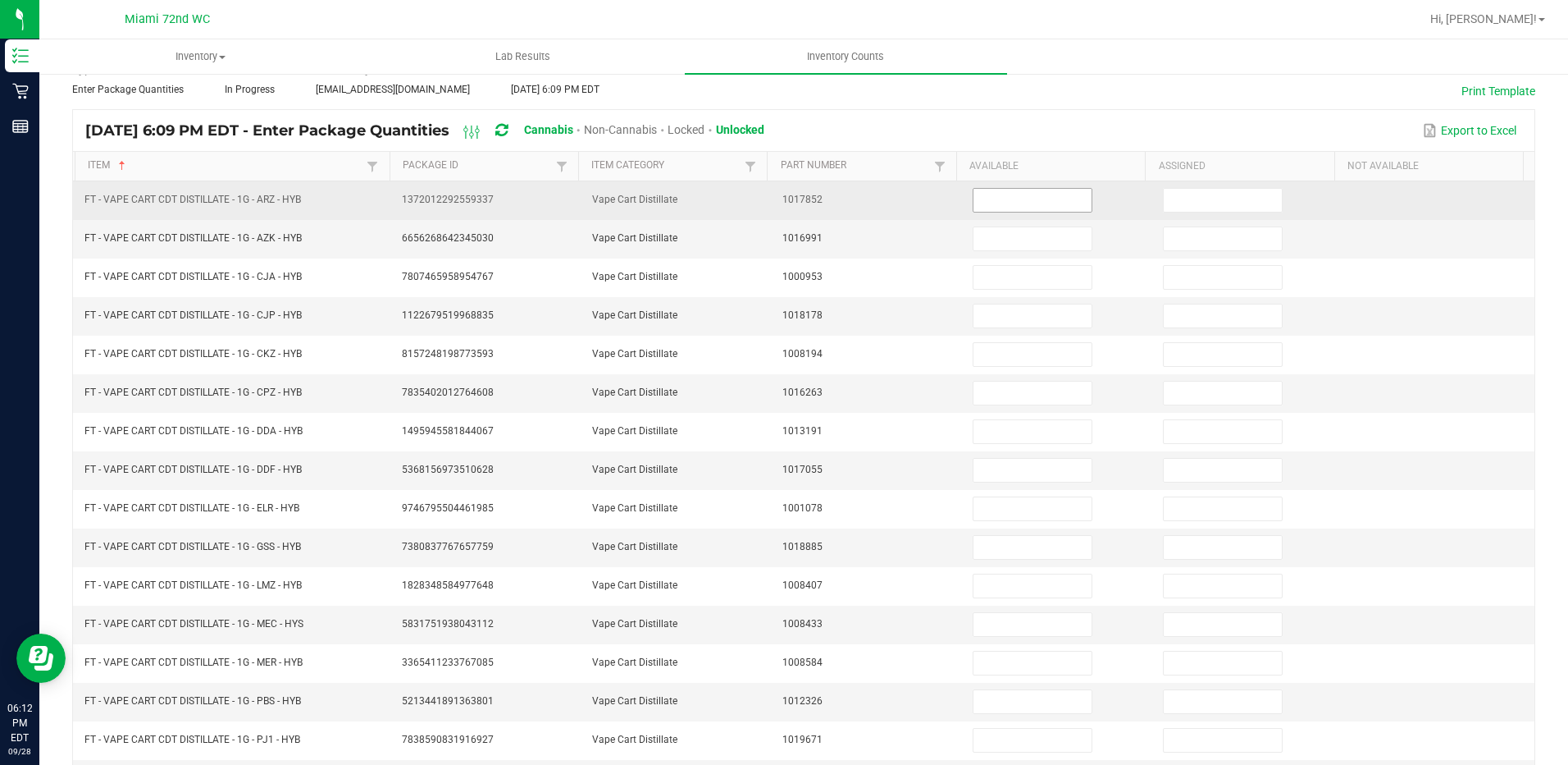
click at [1044, 201] on input at bounding box center [1033, 200] width 118 height 23
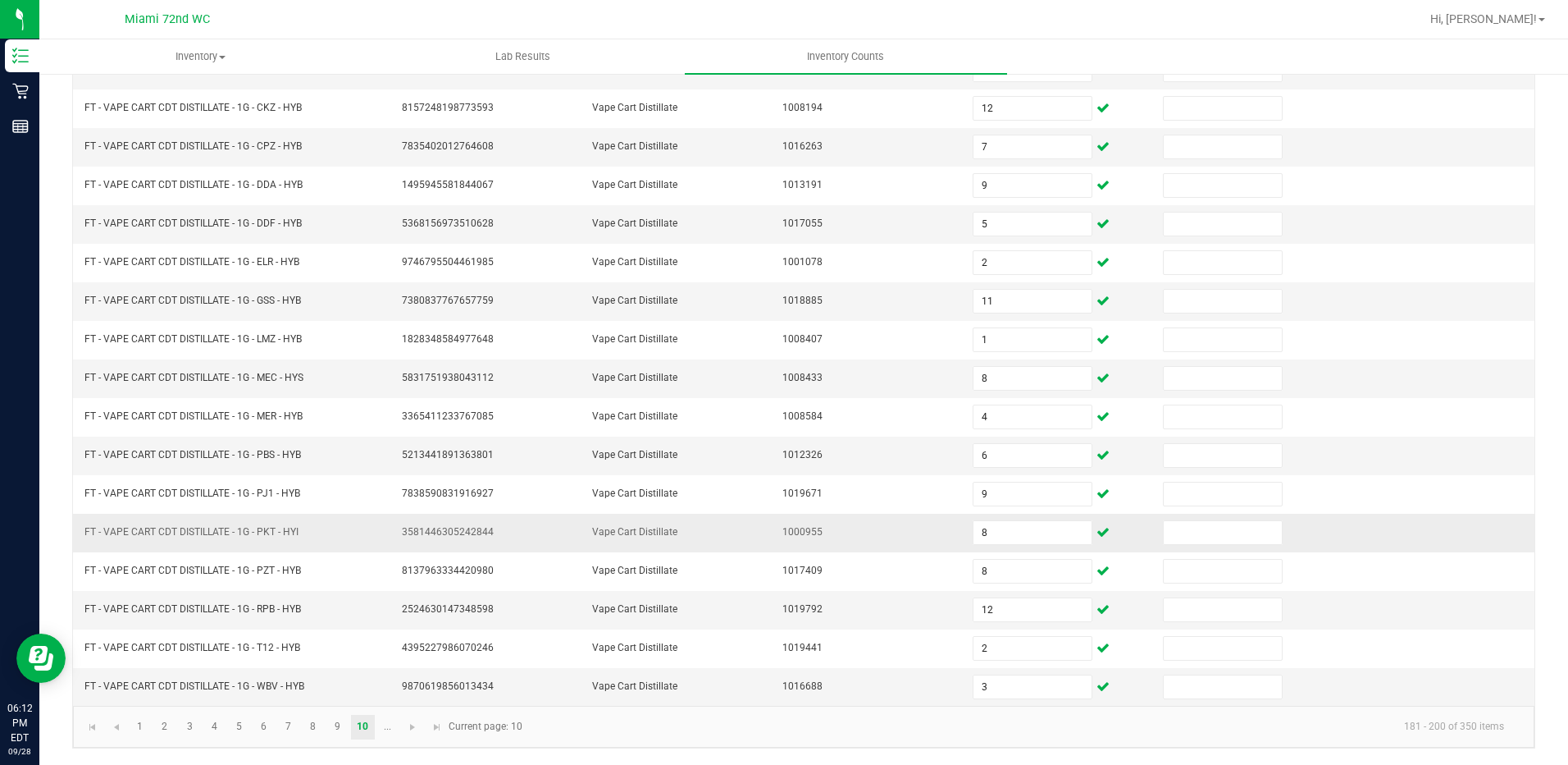
click at [913, 525] on td "1000955" at bounding box center [868, 533] width 190 height 39
click at [376, 730] on link "..." at bounding box center [387, 726] width 24 height 24
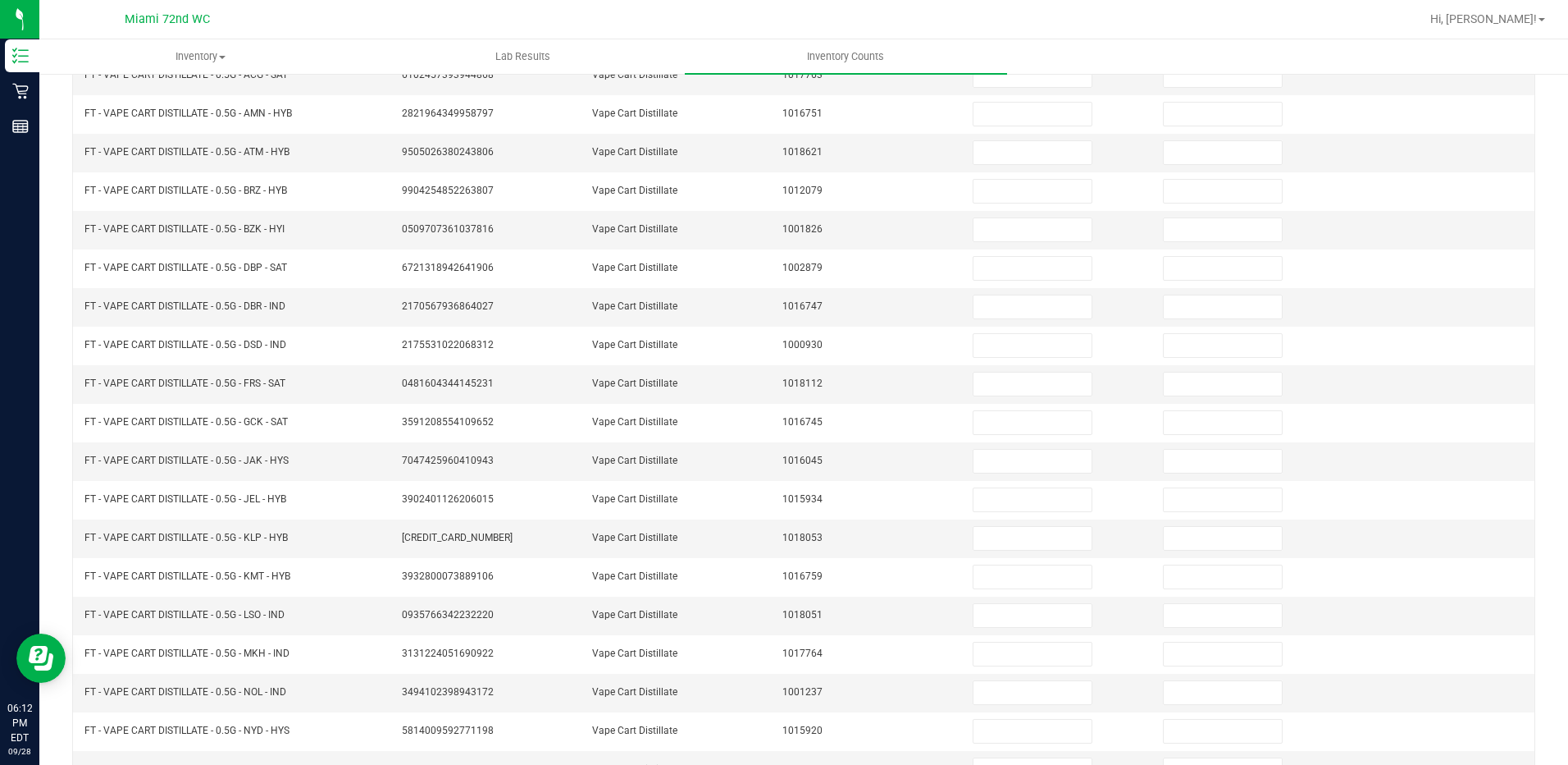
scroll to position [2, 0]
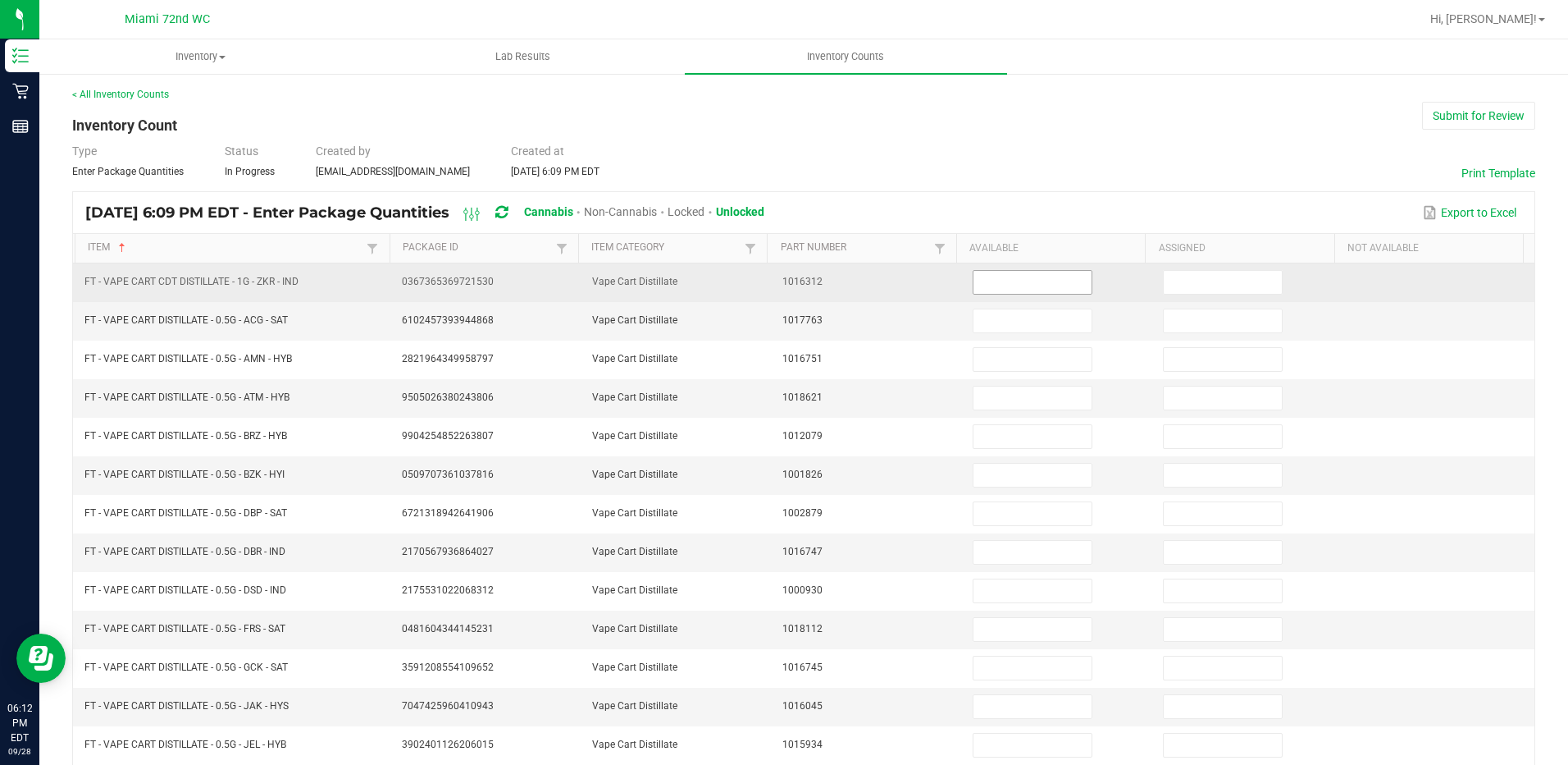
click at [992, 279] on input at bounding box center [1033, 282] width 118 height 23
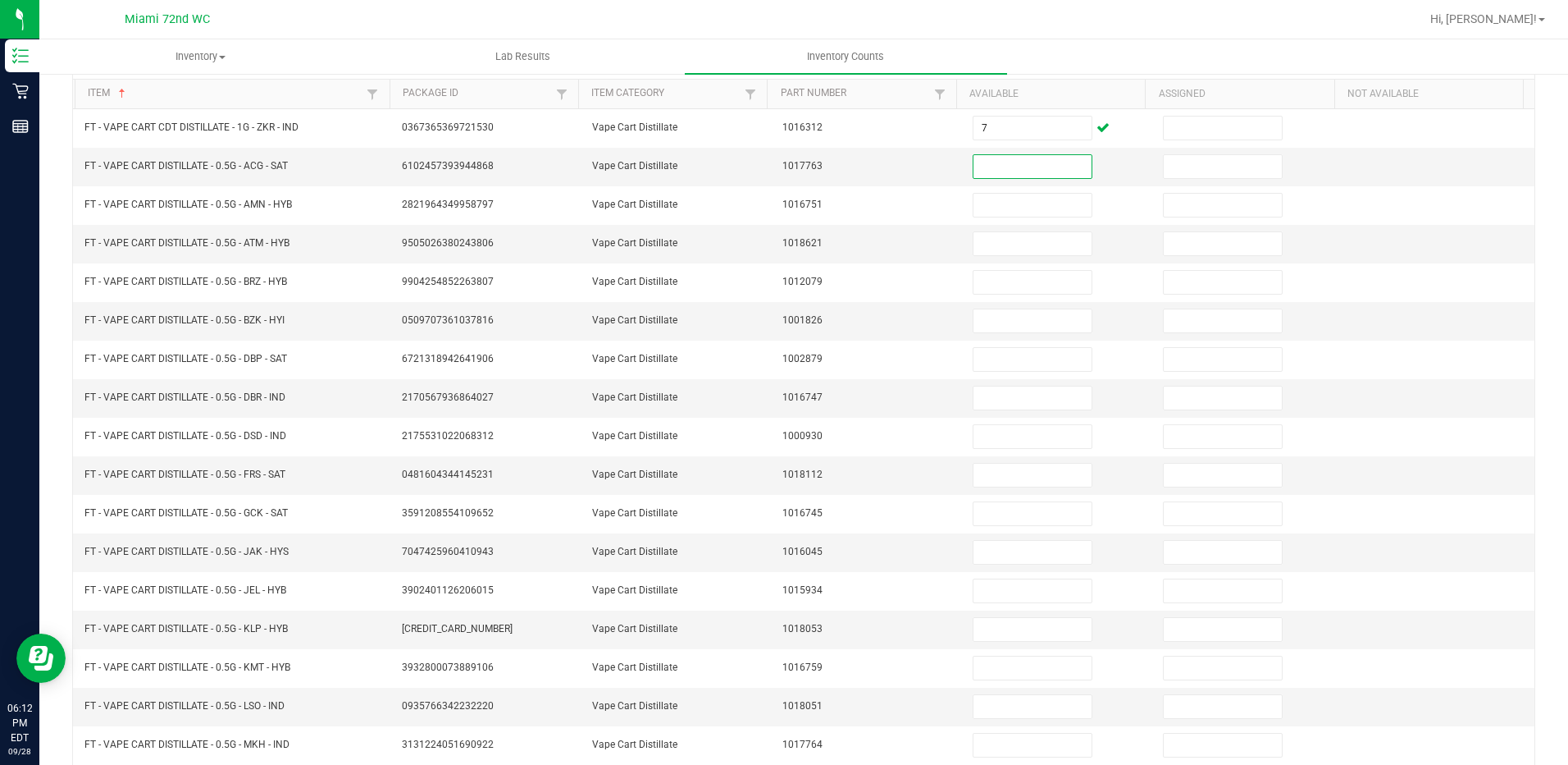
scroll to position [330, 0]
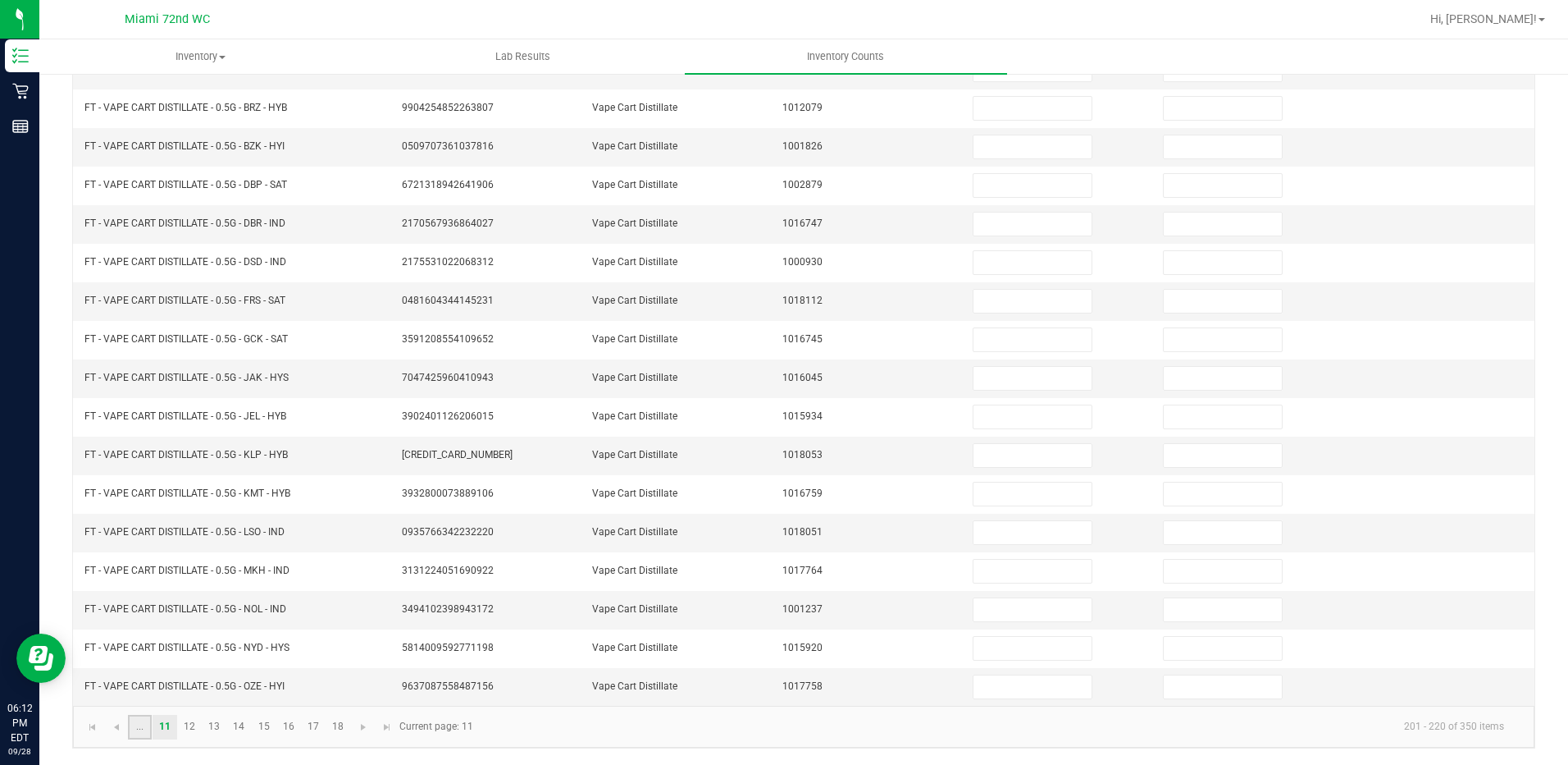
click at [135, 732] on link "..." at bounding box center [139, 726] width 24 height 24
click at [382, 731] on link "..." at bounding box center [387, 726] width 24 height 24
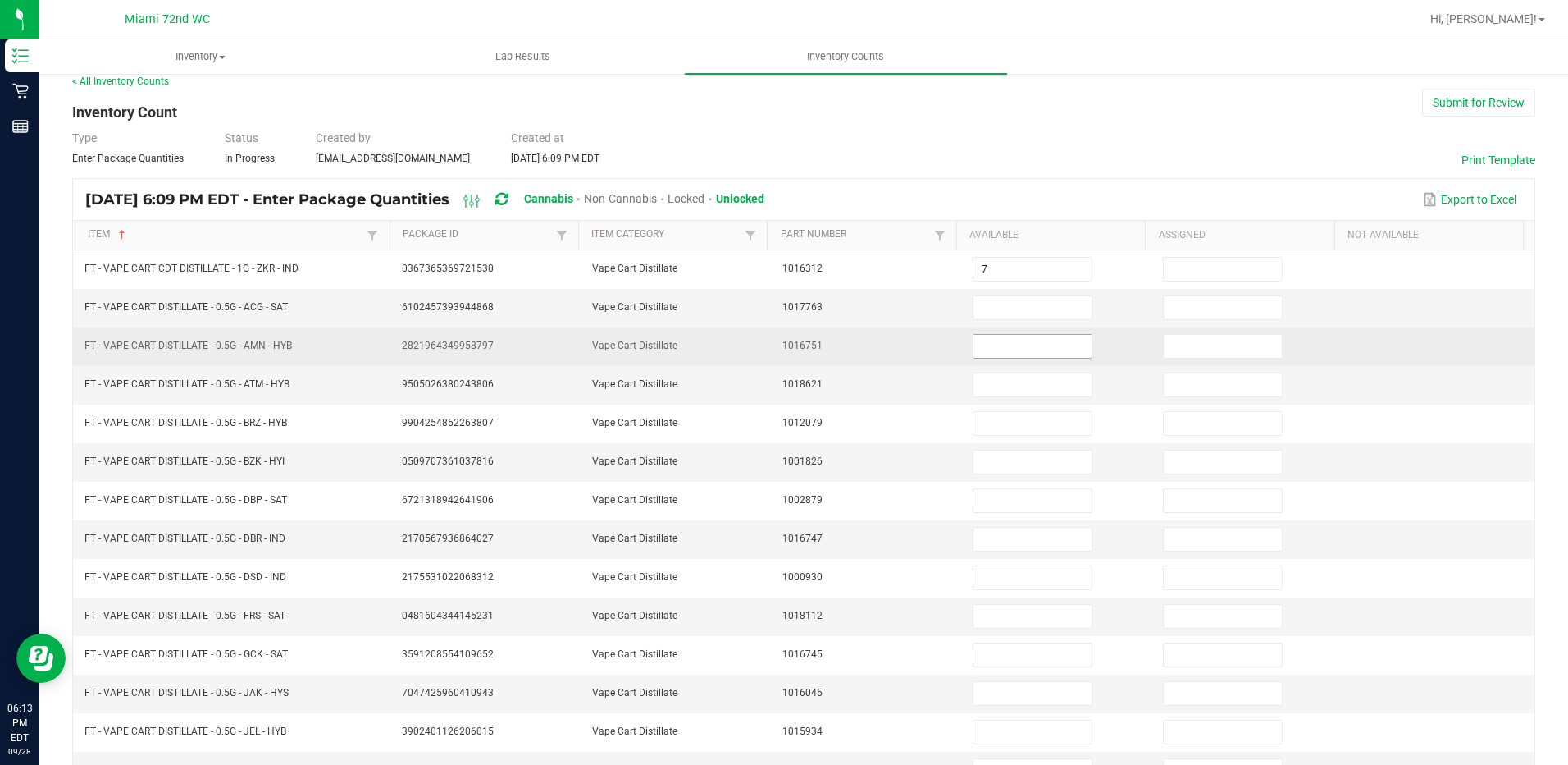
scroll to position [2, 0]
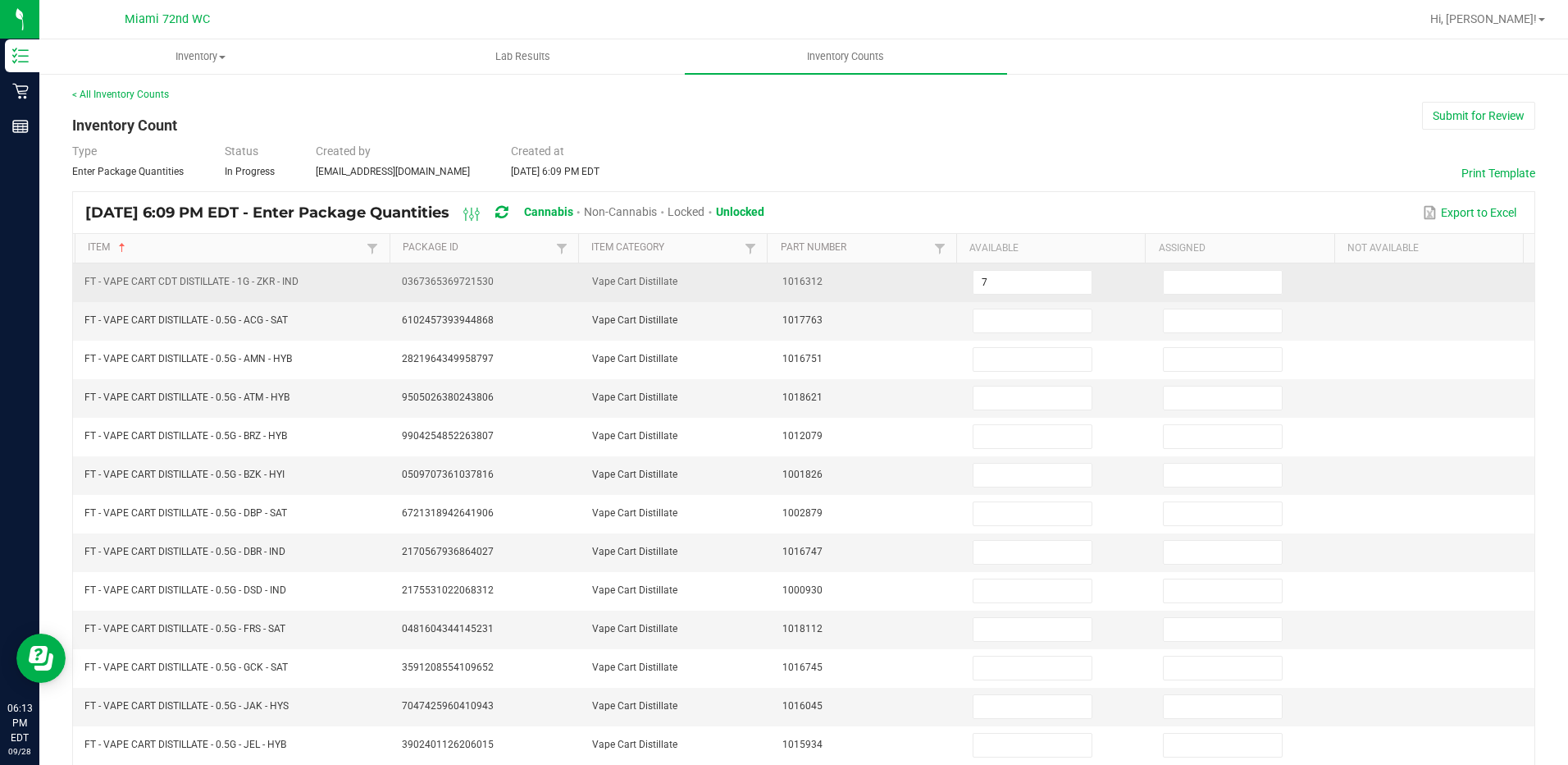
click at [1004, 299] on td "7" at bounding box center [1058, 282] width 190 height 39
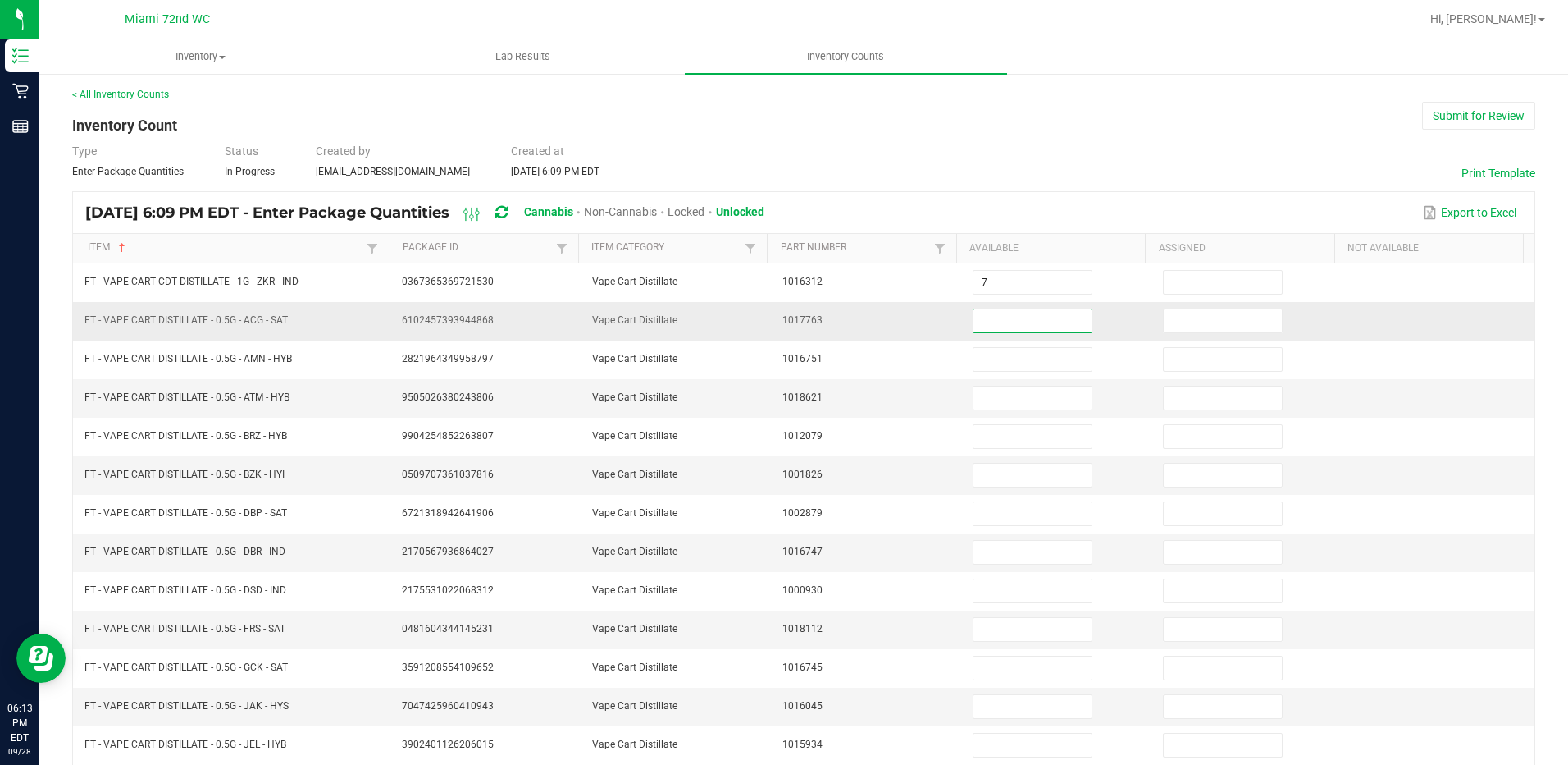
click at [1002, 312] on input at bounding box center [1033, 320] width 118 height 23
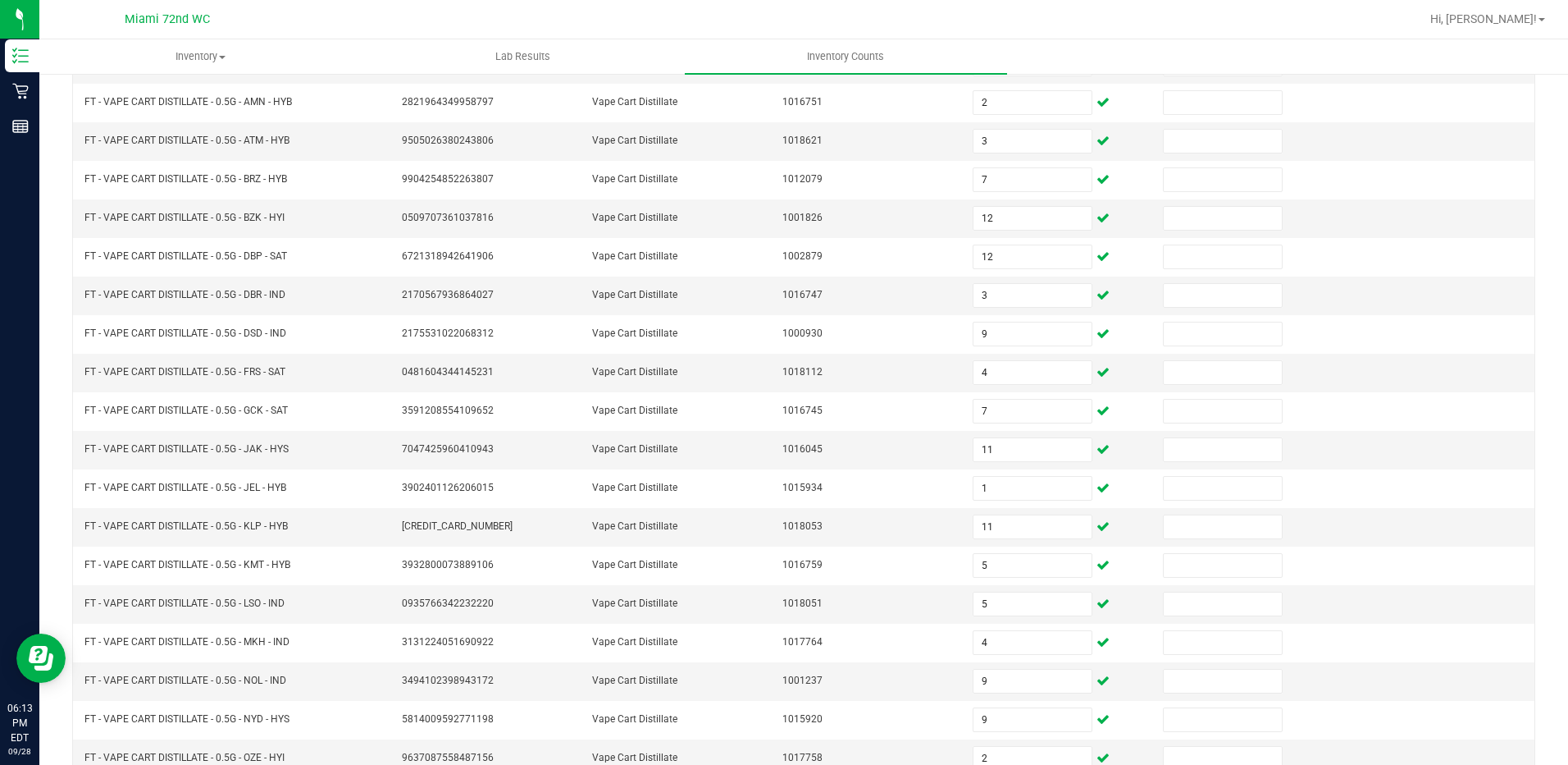
scroll to position [330, 0]
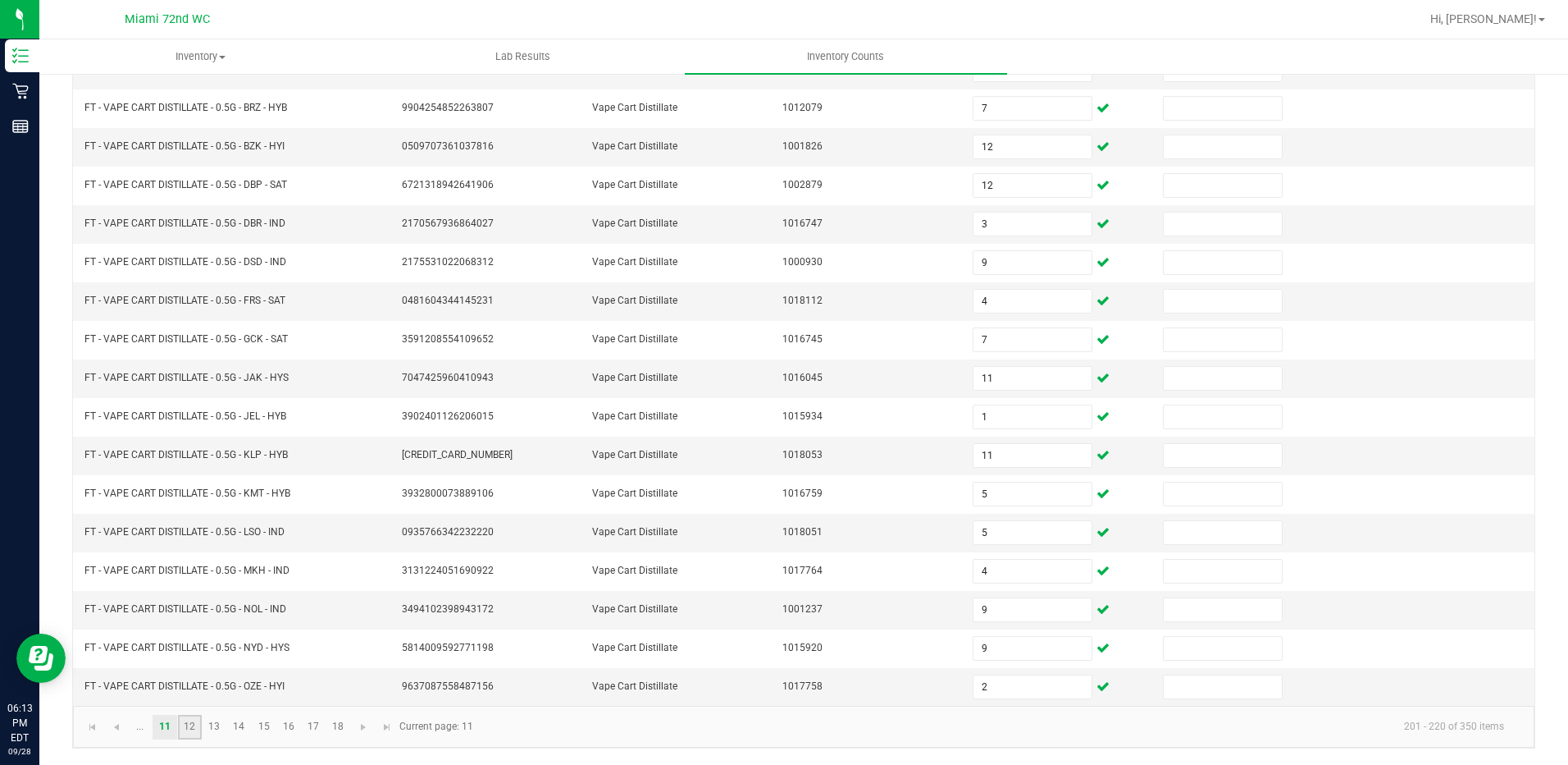
click at [189, 731] on link "12" at bounding box center [190, 726] width 24 height 24
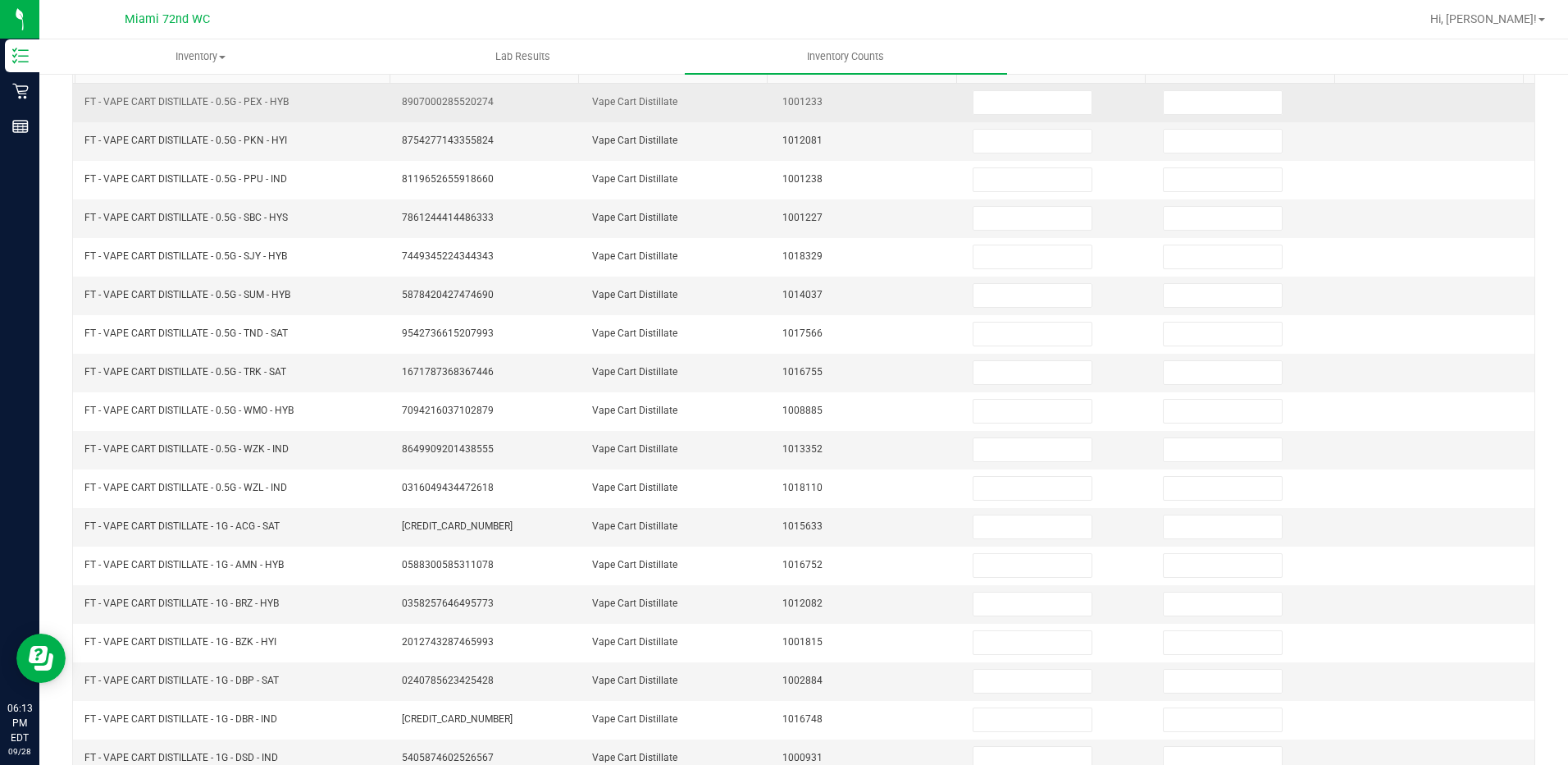
scroll to position [2, 0]
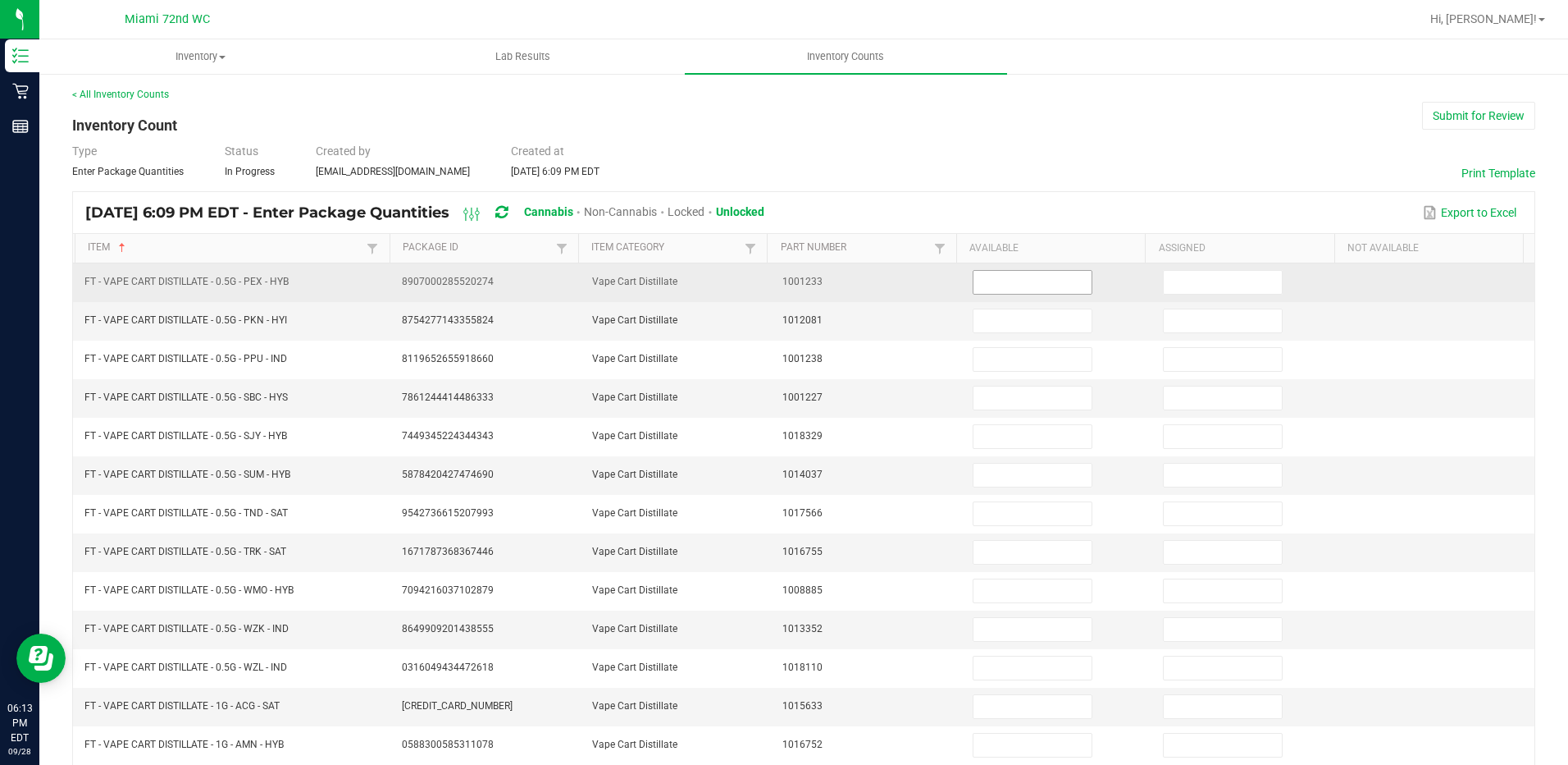
click at [1000, 292] on input at bounding box center [1033, 282] width 118 height 23
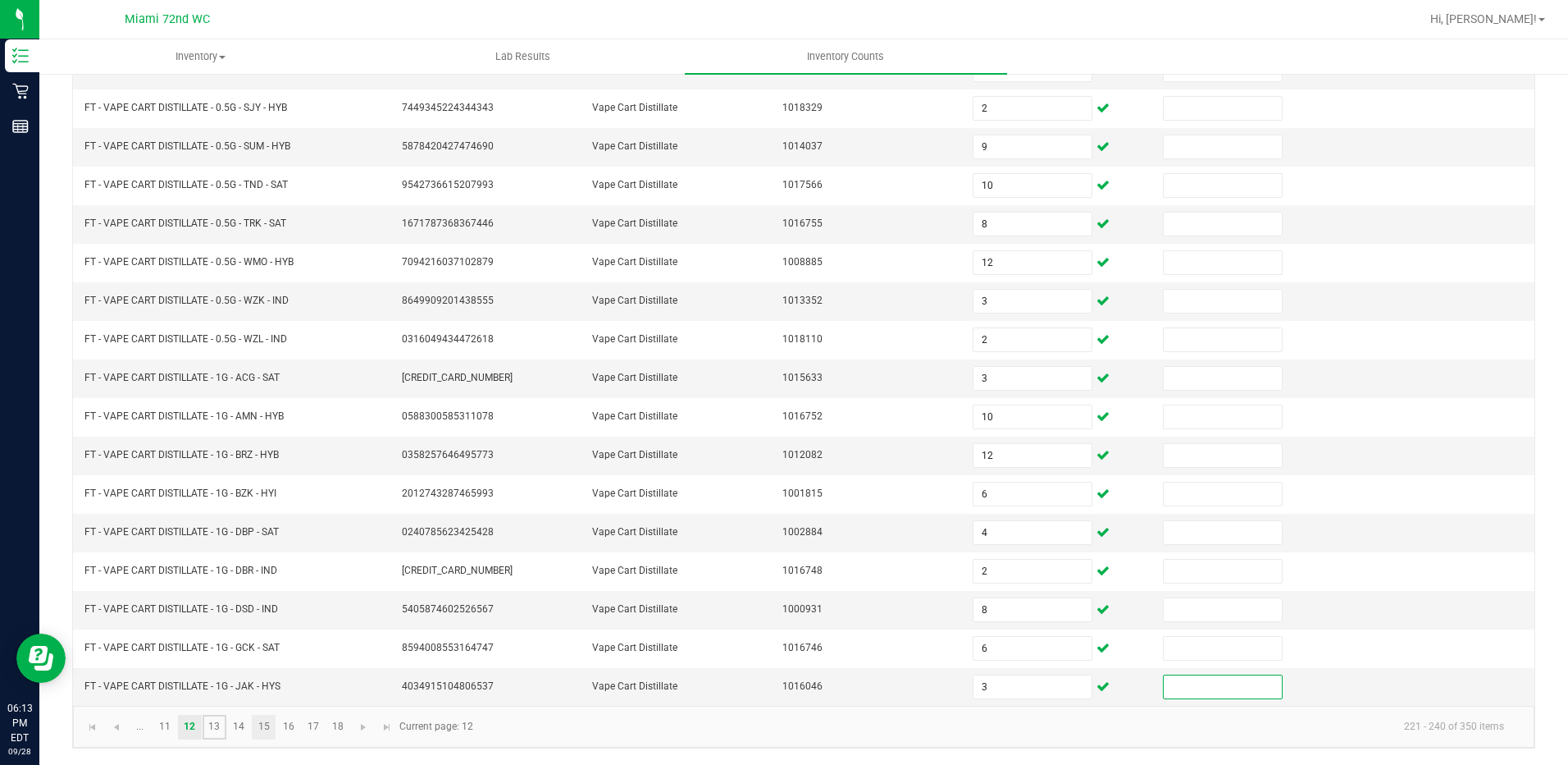
drag, startPoint x: 208, startPoint y: 730, endPoint x: 255, endPoint y: 715, distance: 49.3
click at [208, 730] on link "13" at bounding box center [214, 726] width 24 height 24
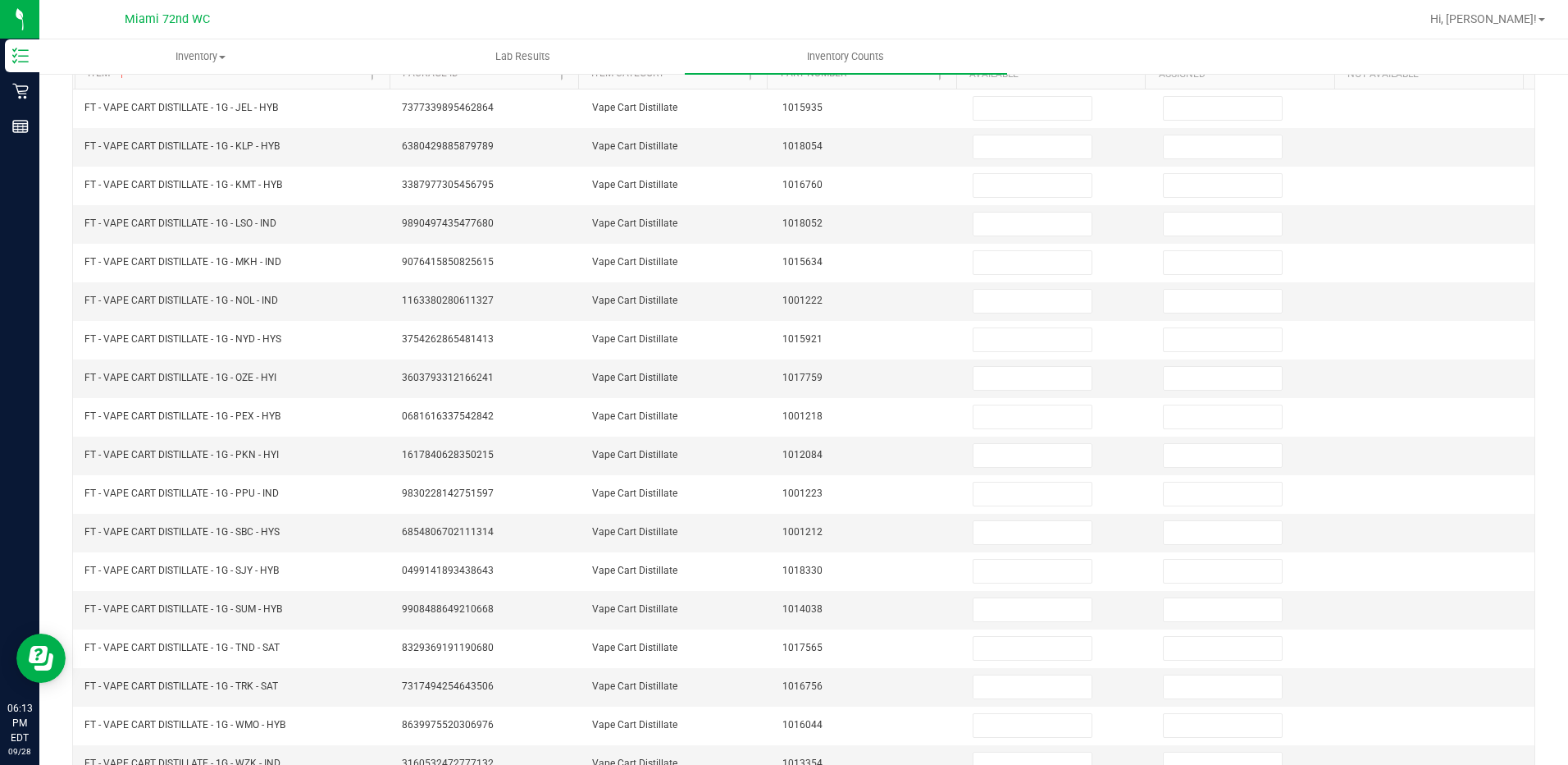
scroll to position [2, 0]
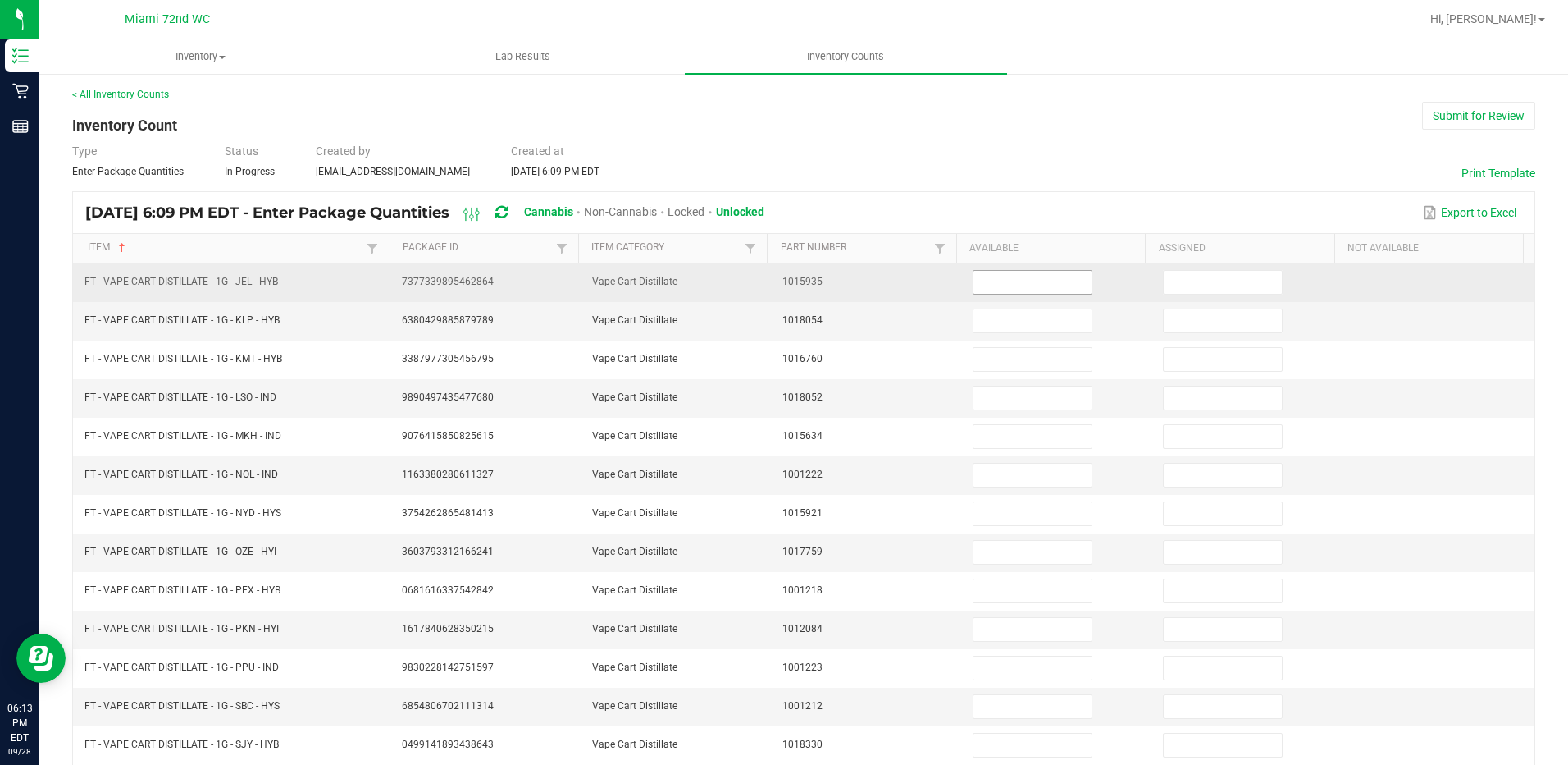
click at [1060, 289] on input at bounding box center [1033, 282] width 118 height 23
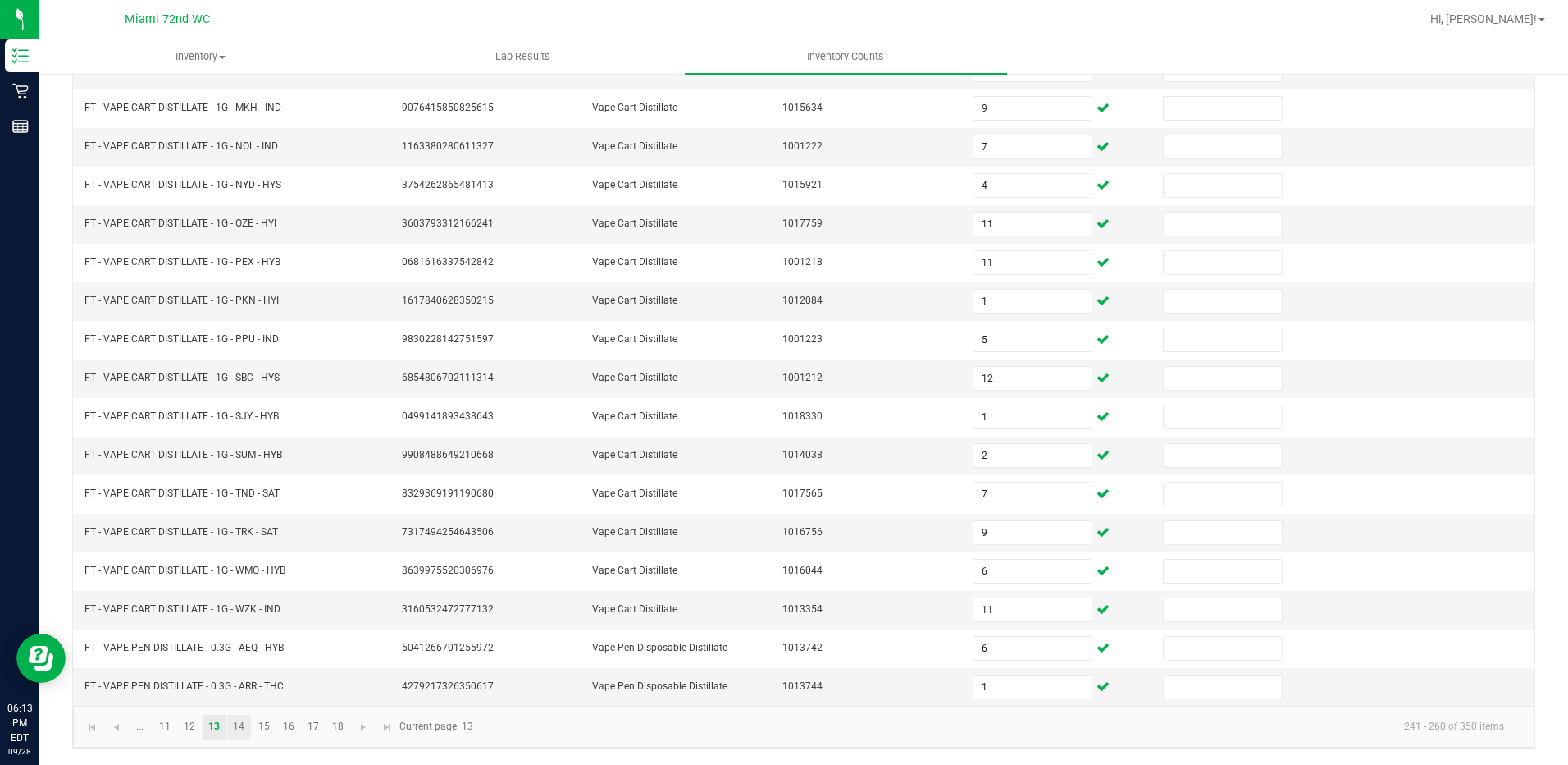
click at [234, 729] on link "14" at bounding box center [239, 726] width 24 height 24
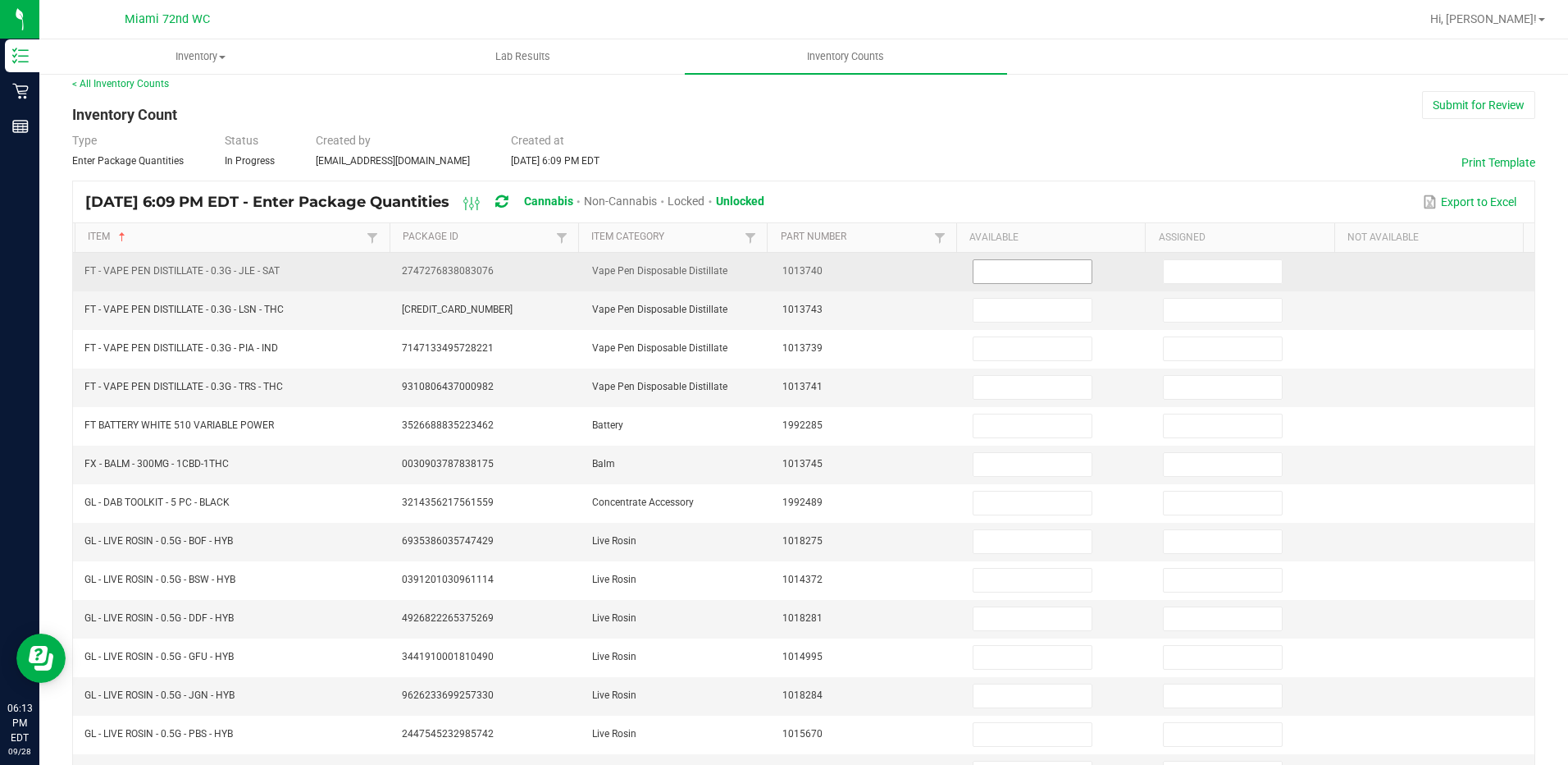
scroll to position [2, 0]
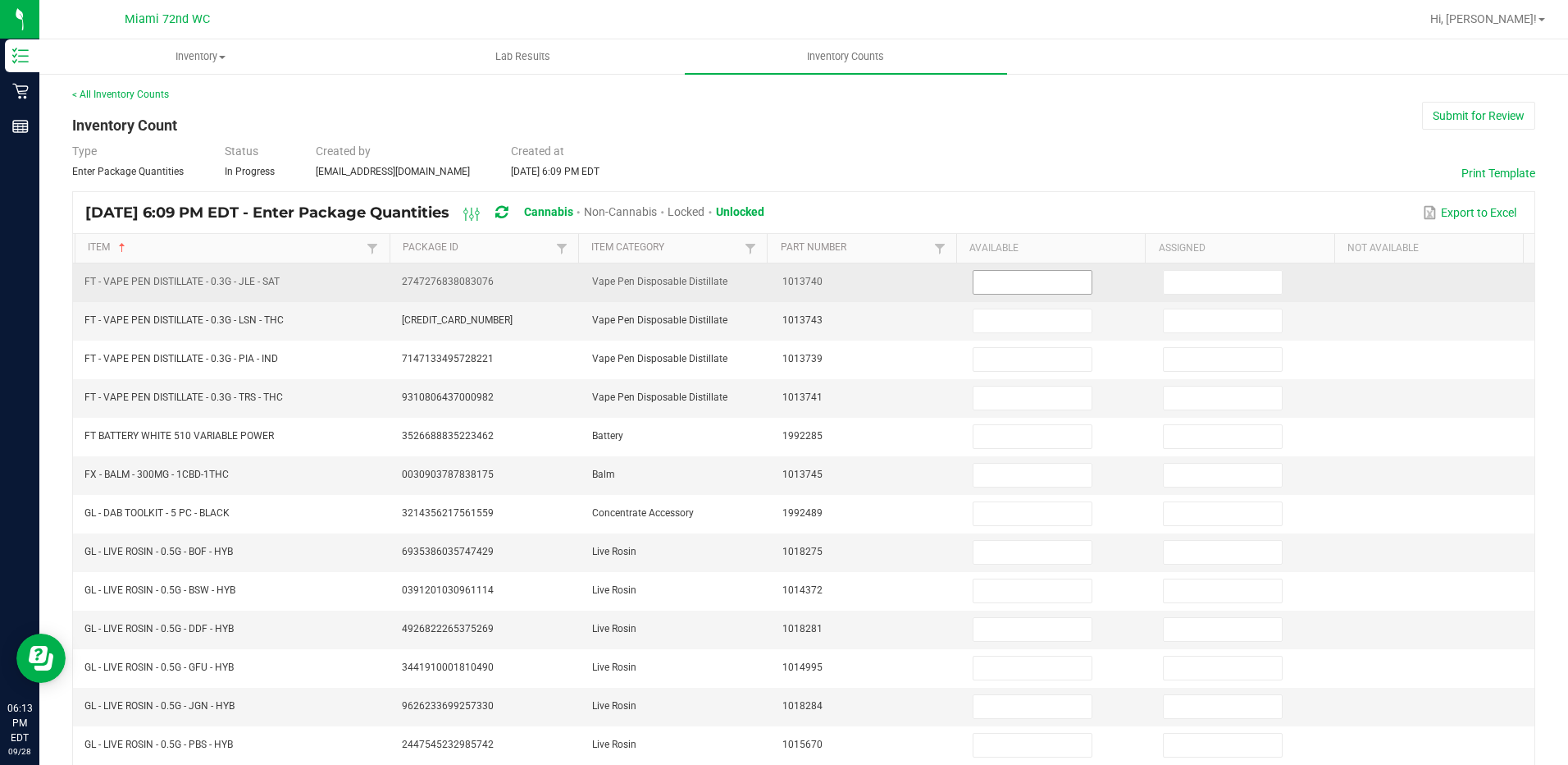
click at [974, 281] on input at bounding box center [1033, 282] width 118 height 23
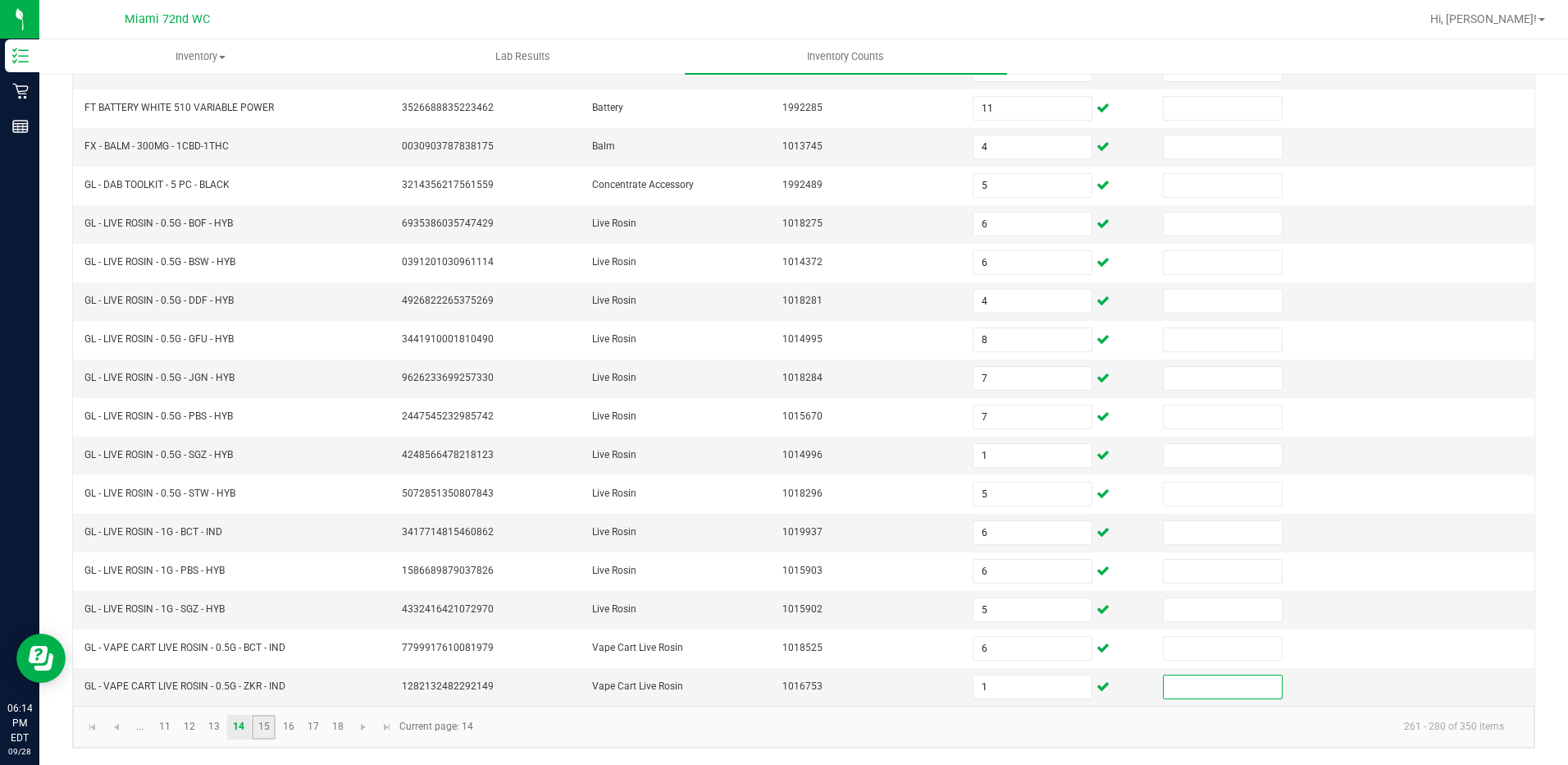
click at [256, 725] on link "15" at bounding box center [264, 726] width 24 height 24
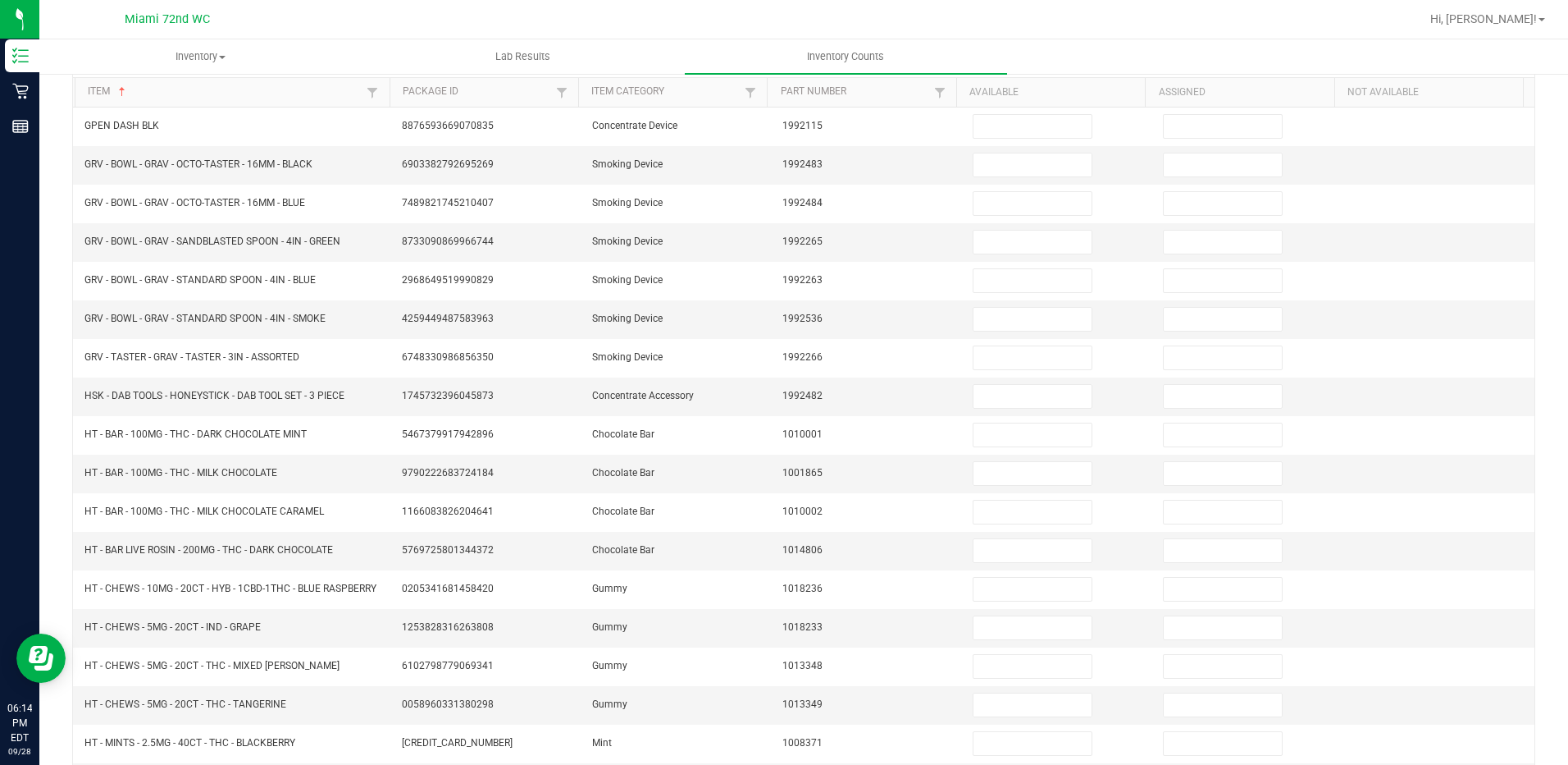
scroll to position [2, 0]
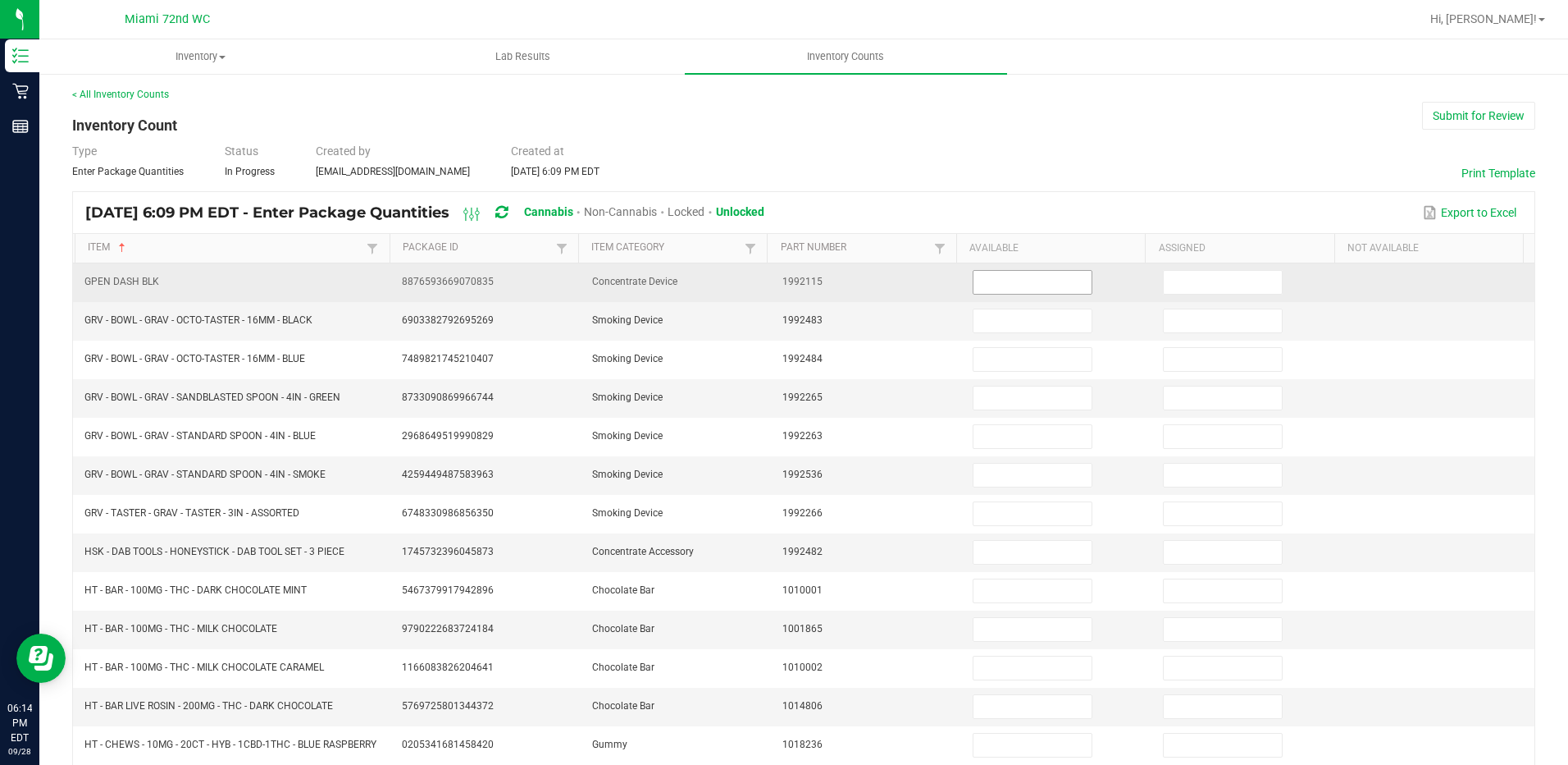
click at [1007, 274] on input at bounding box center [1033, 282] width 118 height 23
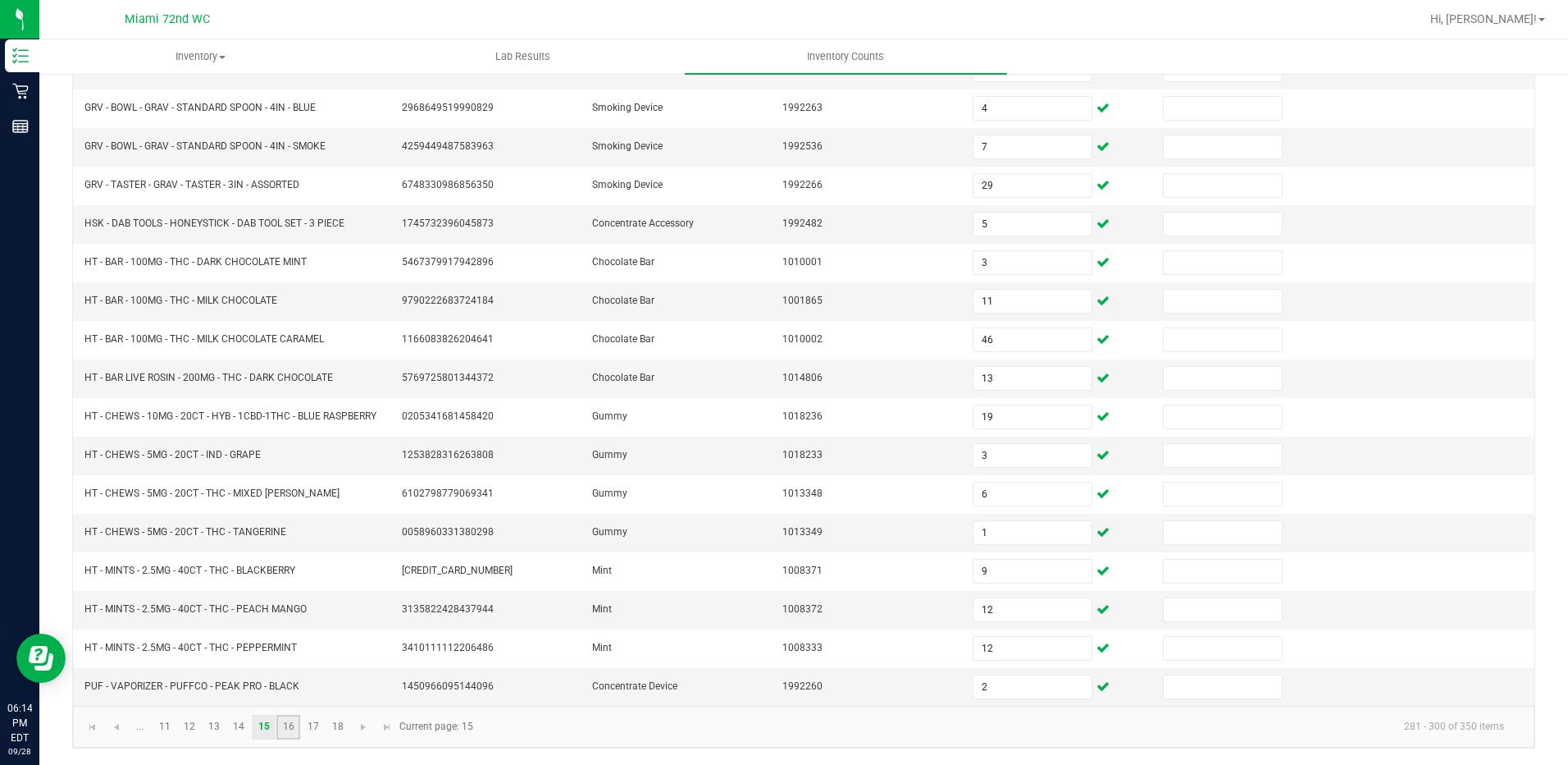
click at [284, 728] on link "16" at bounding box center [288, 726] width 24 height 24
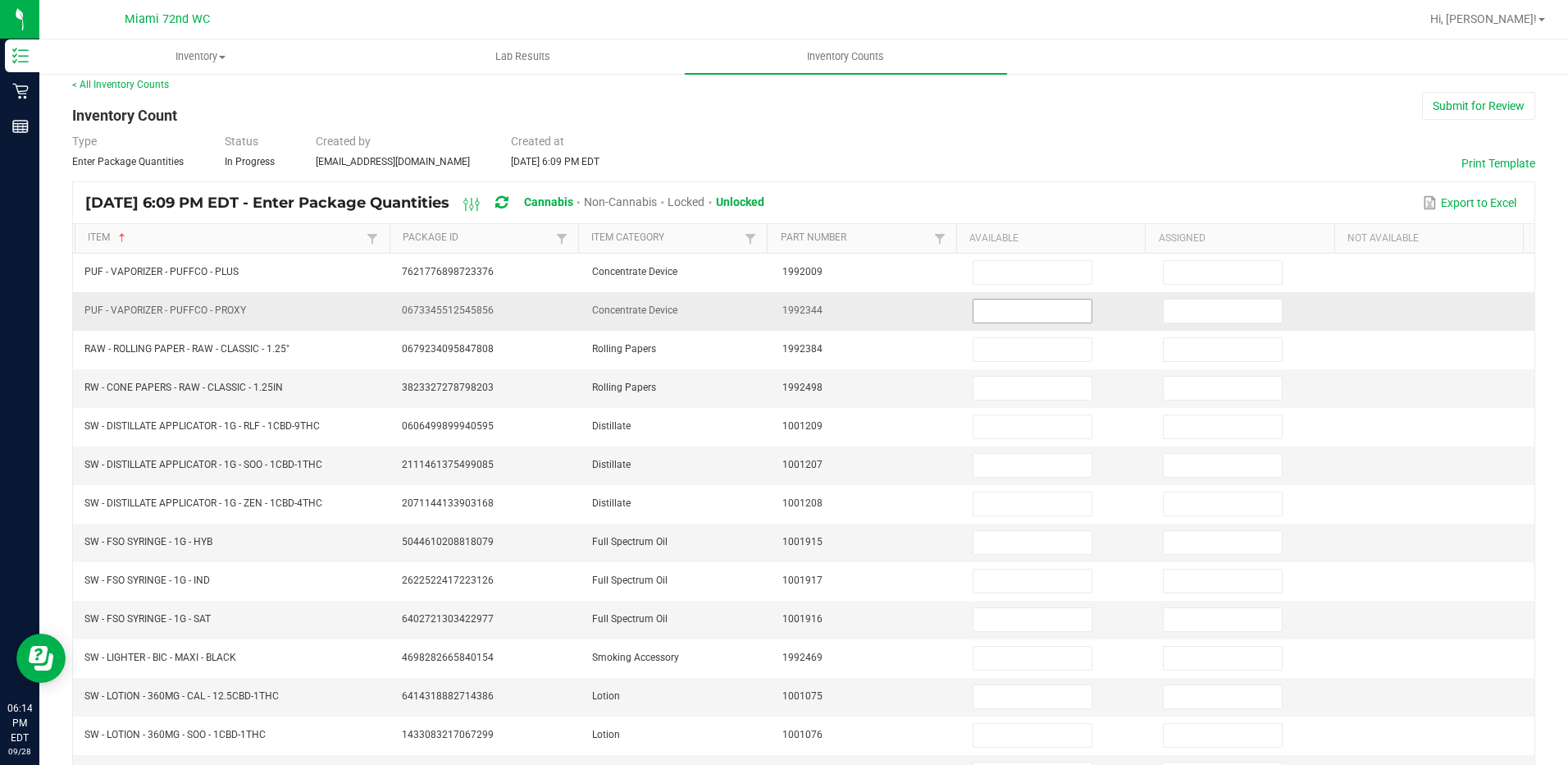
scroll to position [2, 0]
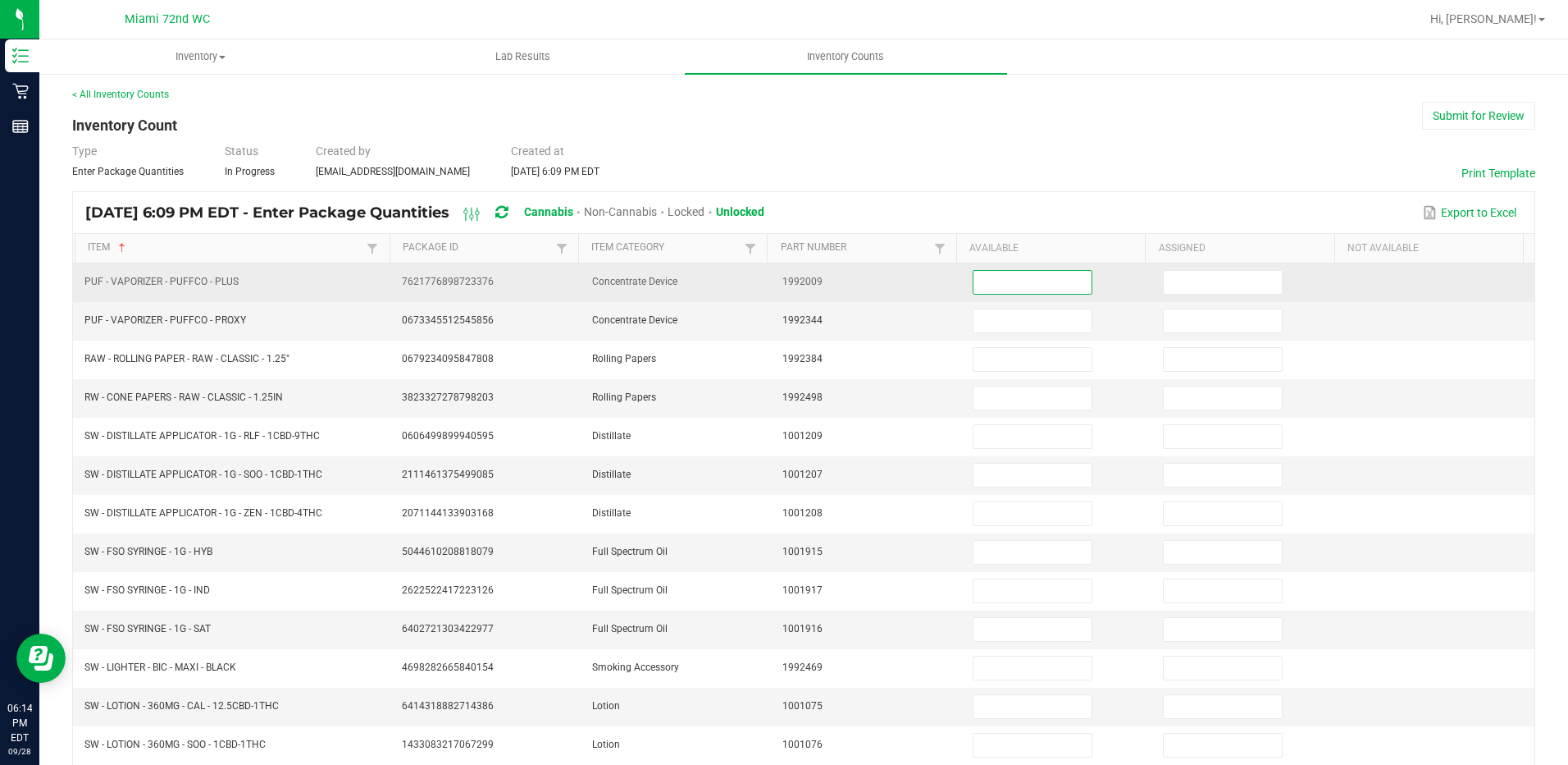
click at [1032, 273] on input at bounding box center [1033, 282] width 118 height 23
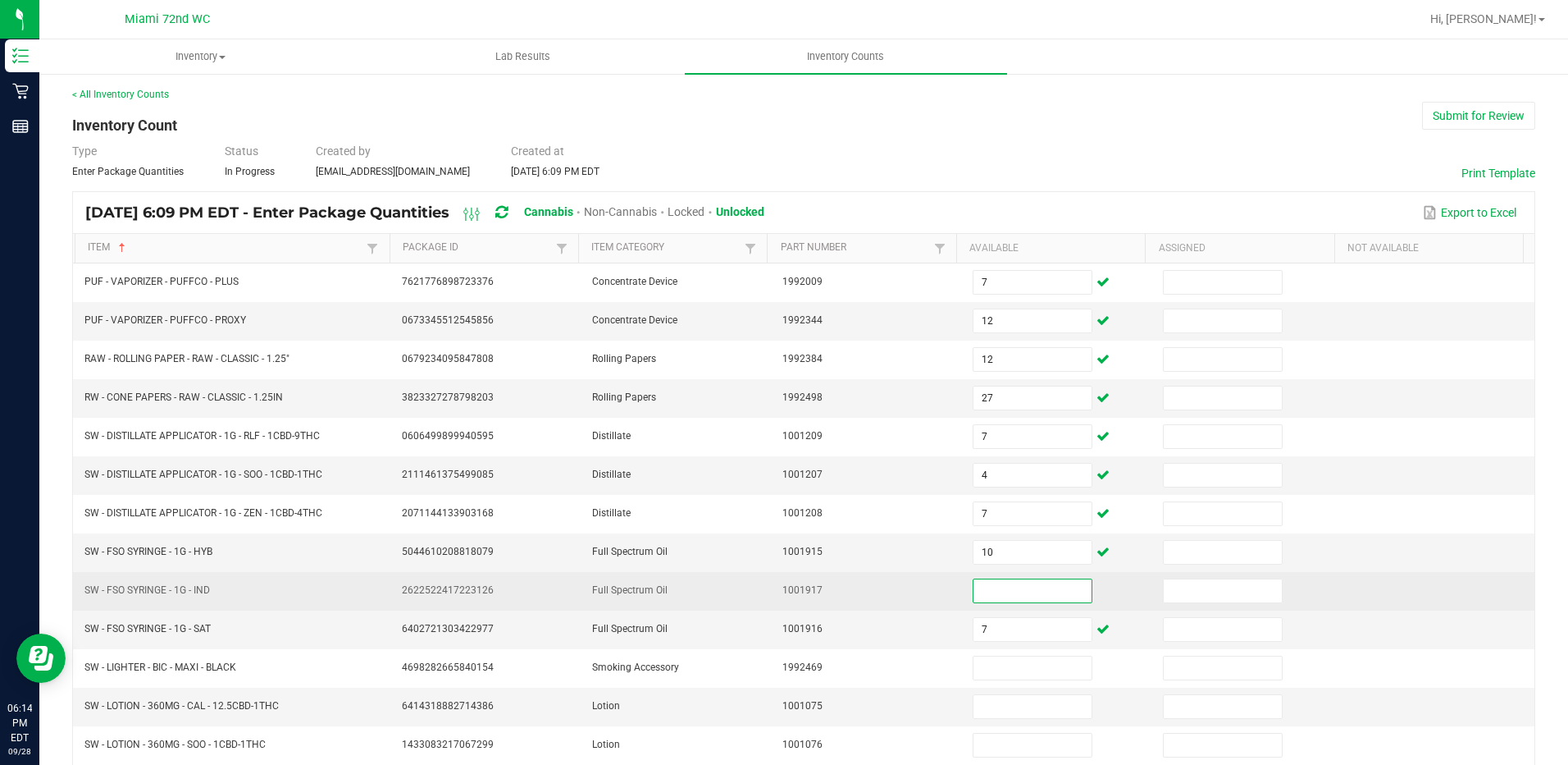
click at [1045, 591] on input at bounding box center [1033, 590] width 118 height 23
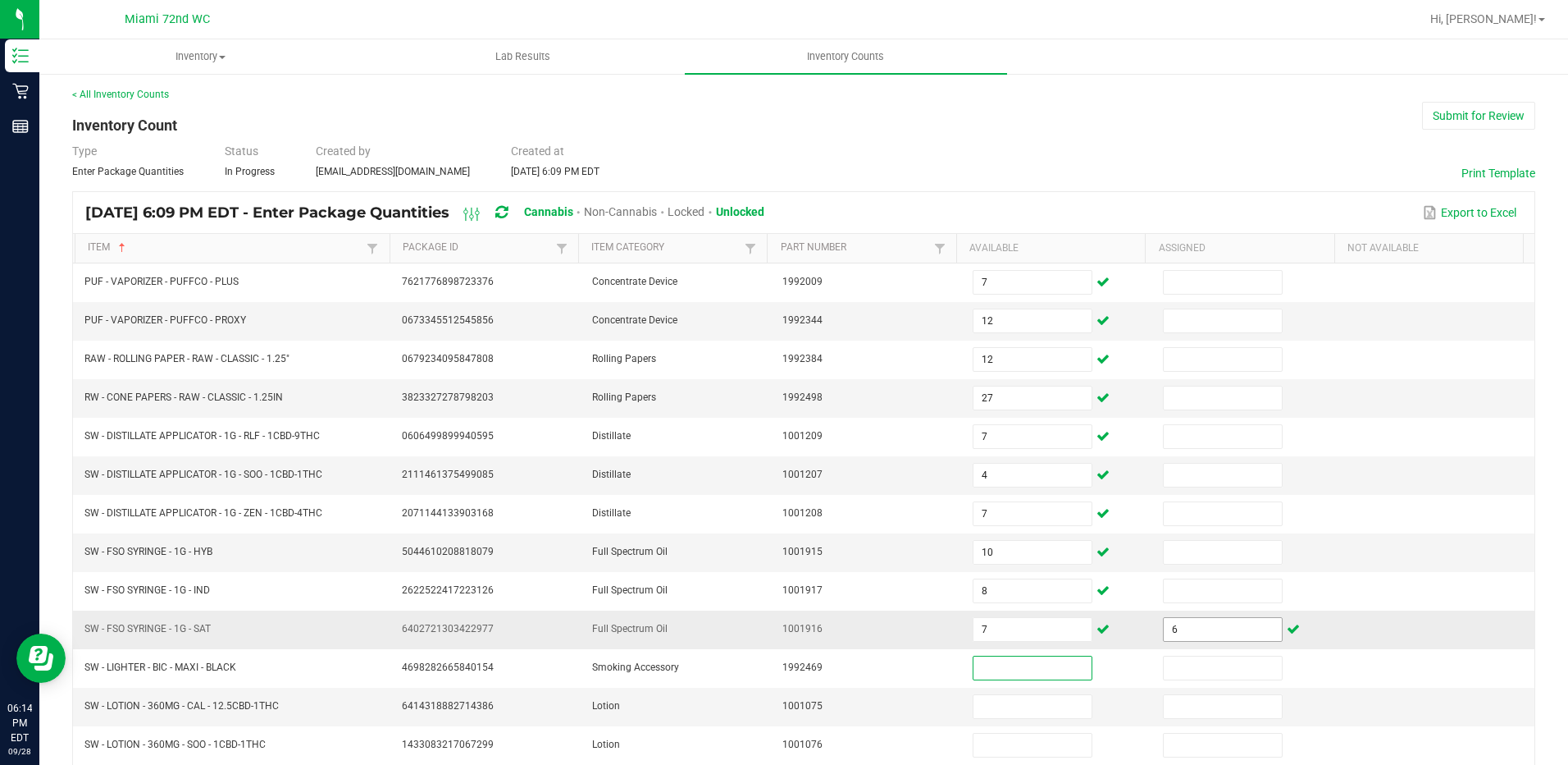
click at [1164, 625] on input "6" at bounding box center [1223, 629] width 118 height 23
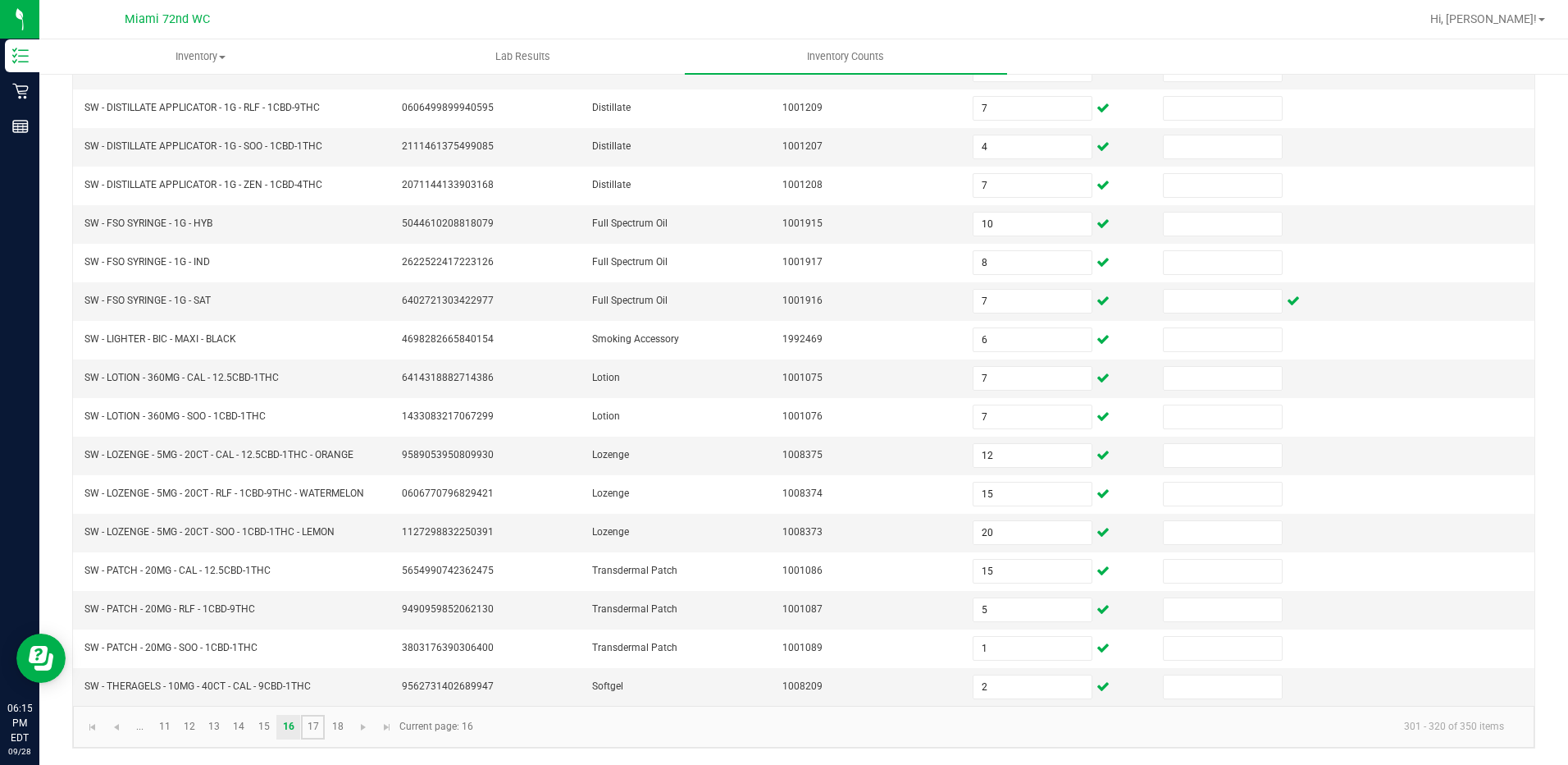
drag, startPoint x: 310, startPoint y: 722, endPoint x: 318, endPoint y: 712, distance: 12.8
click at [310, 722] on link "17" at bounding box center [313, 726] width 24 height 24
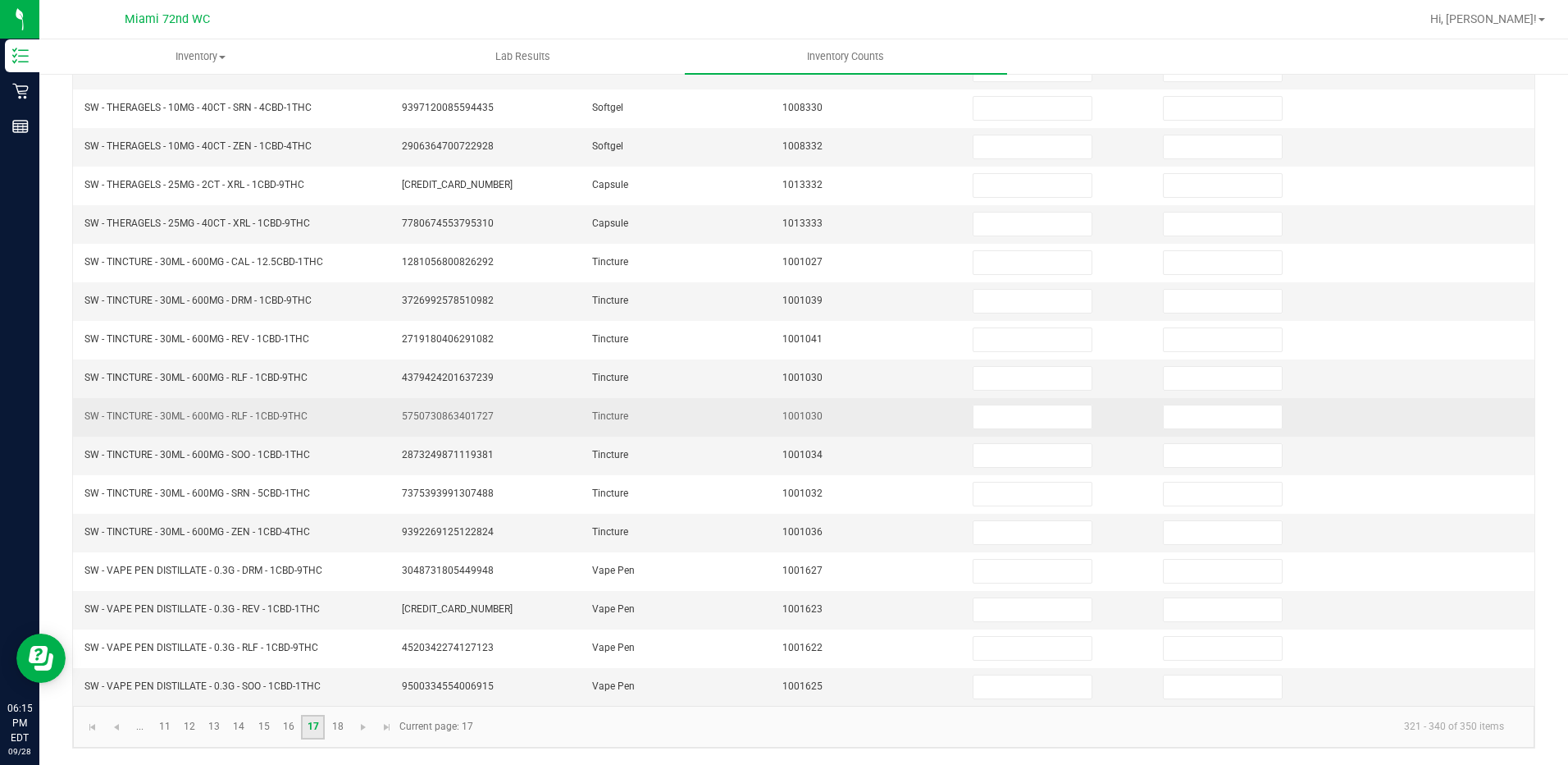
scroll to position [84, 0]
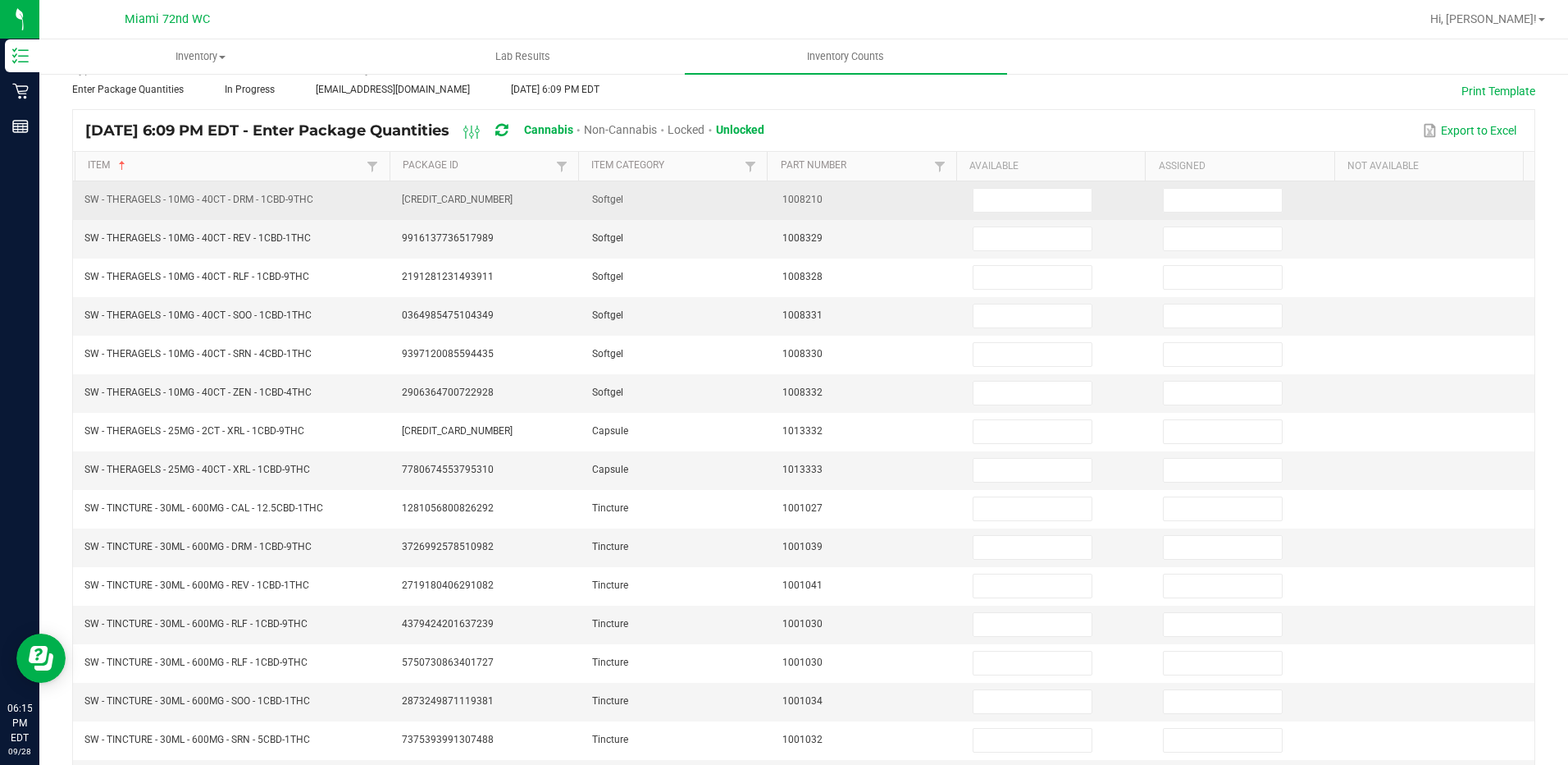
click at [998, 214] on td at bounding box center [1058, 201] width 190 height 39
click at [998, 206] on input at bounding box center [1033, 200] width 118 height 23
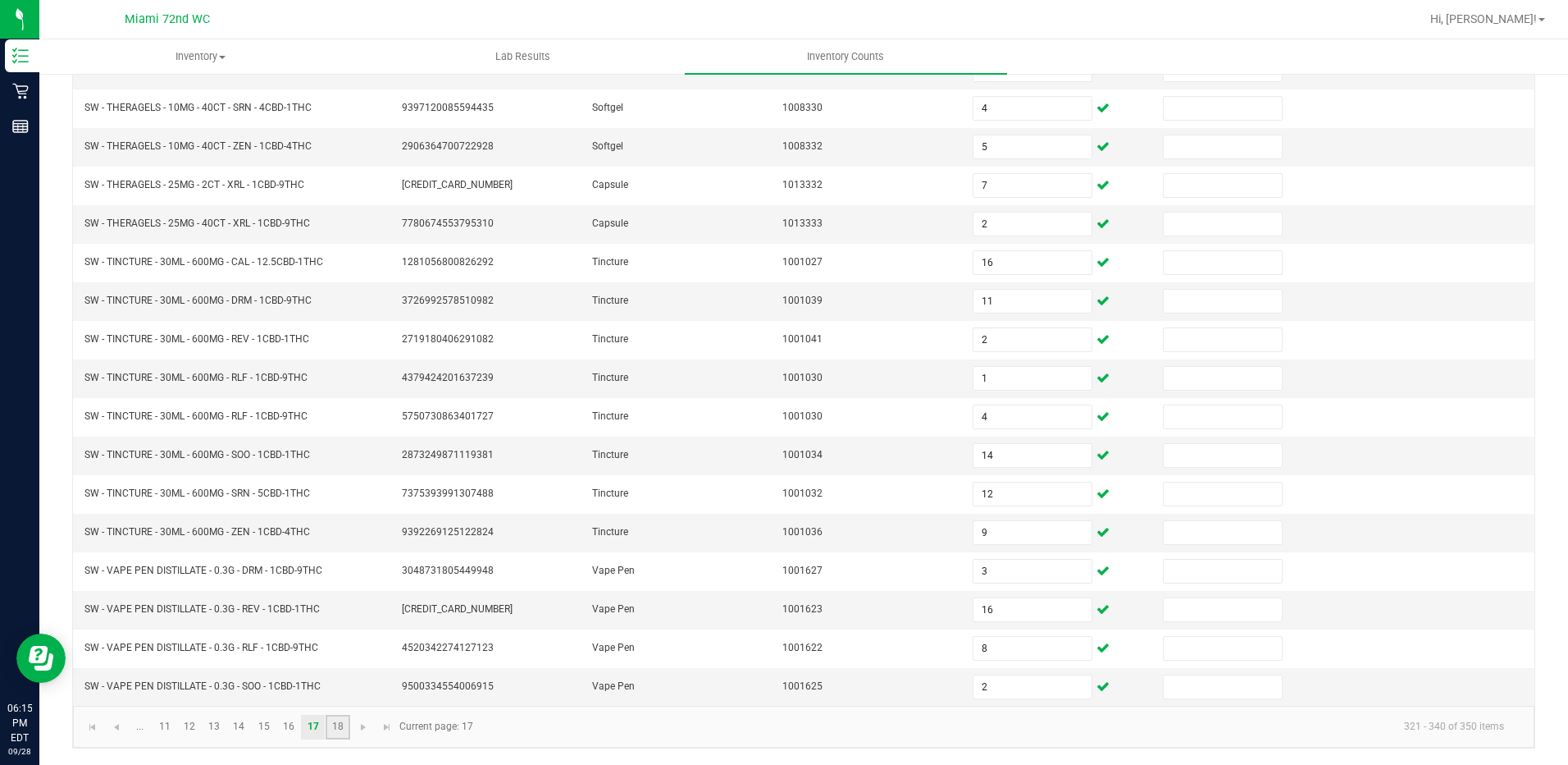
click at [329, 722] on link "18" at bounding box center [338, 726] width 24 height 24
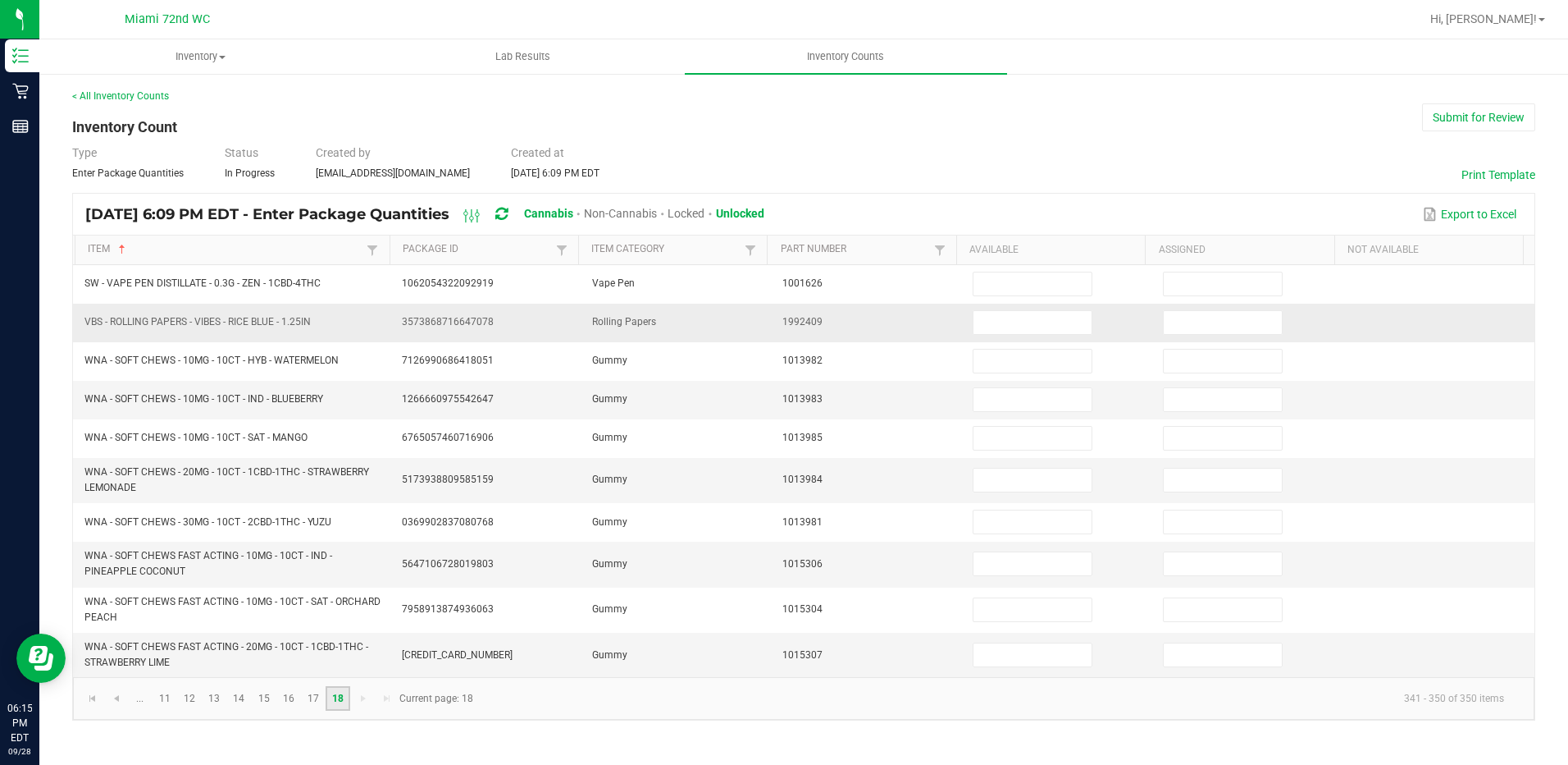
scroll to position [0, 0]
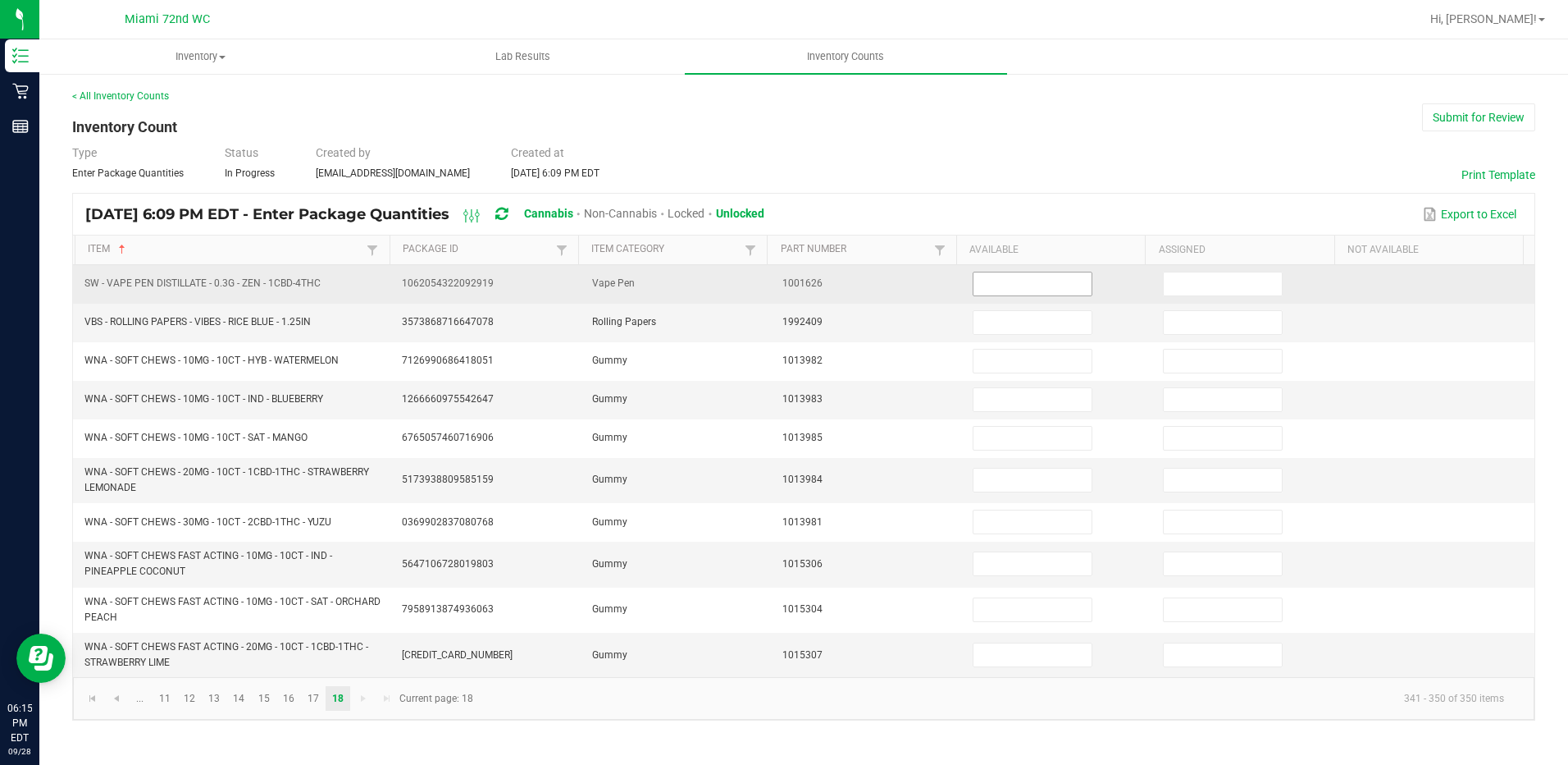
click at [985, 288] on input at bounding box center [1033, 283] width 118 height 23
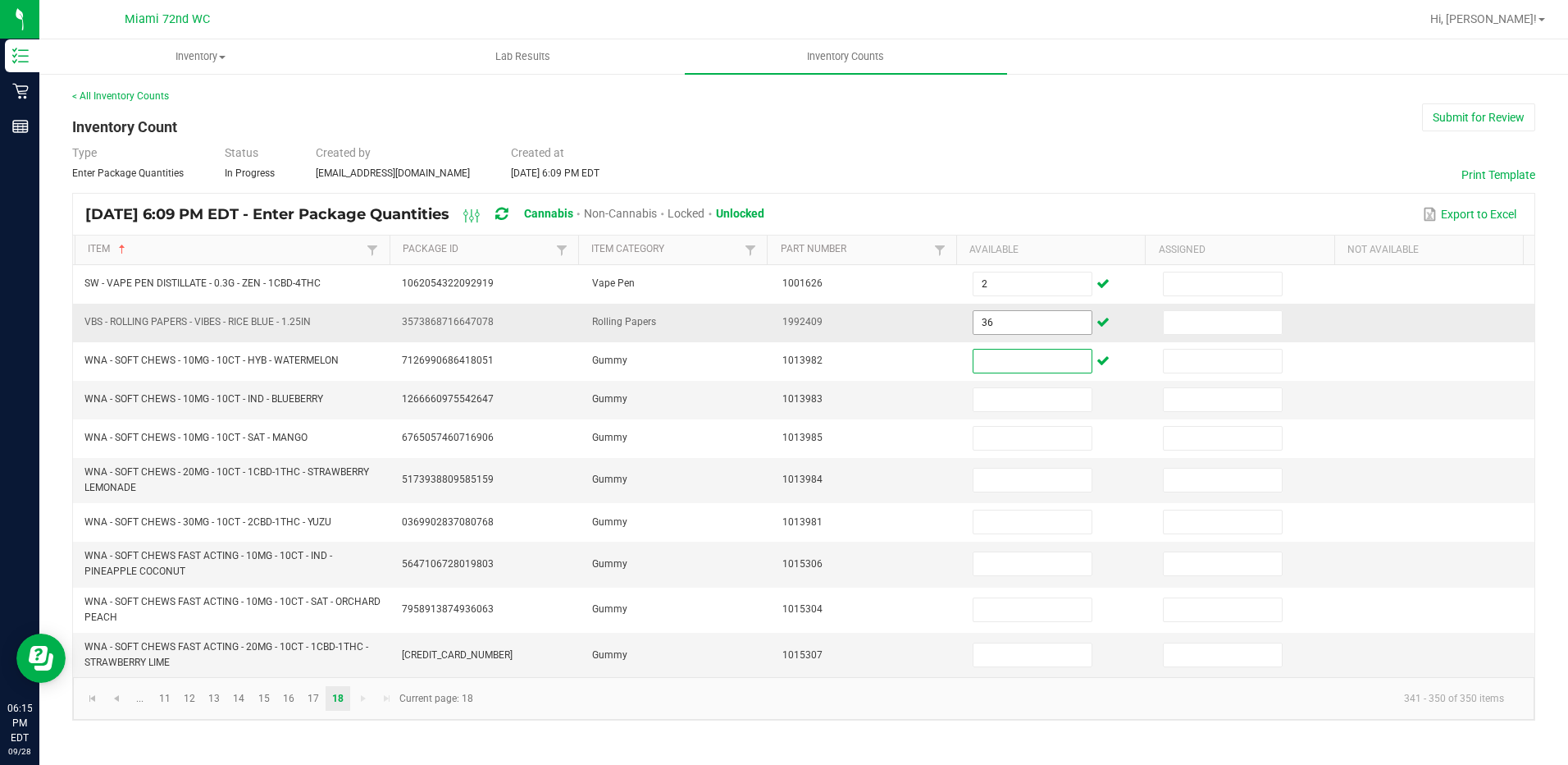
click at [998, 319] on input "36" at bounding box center [1033, 322] width 118 height 23
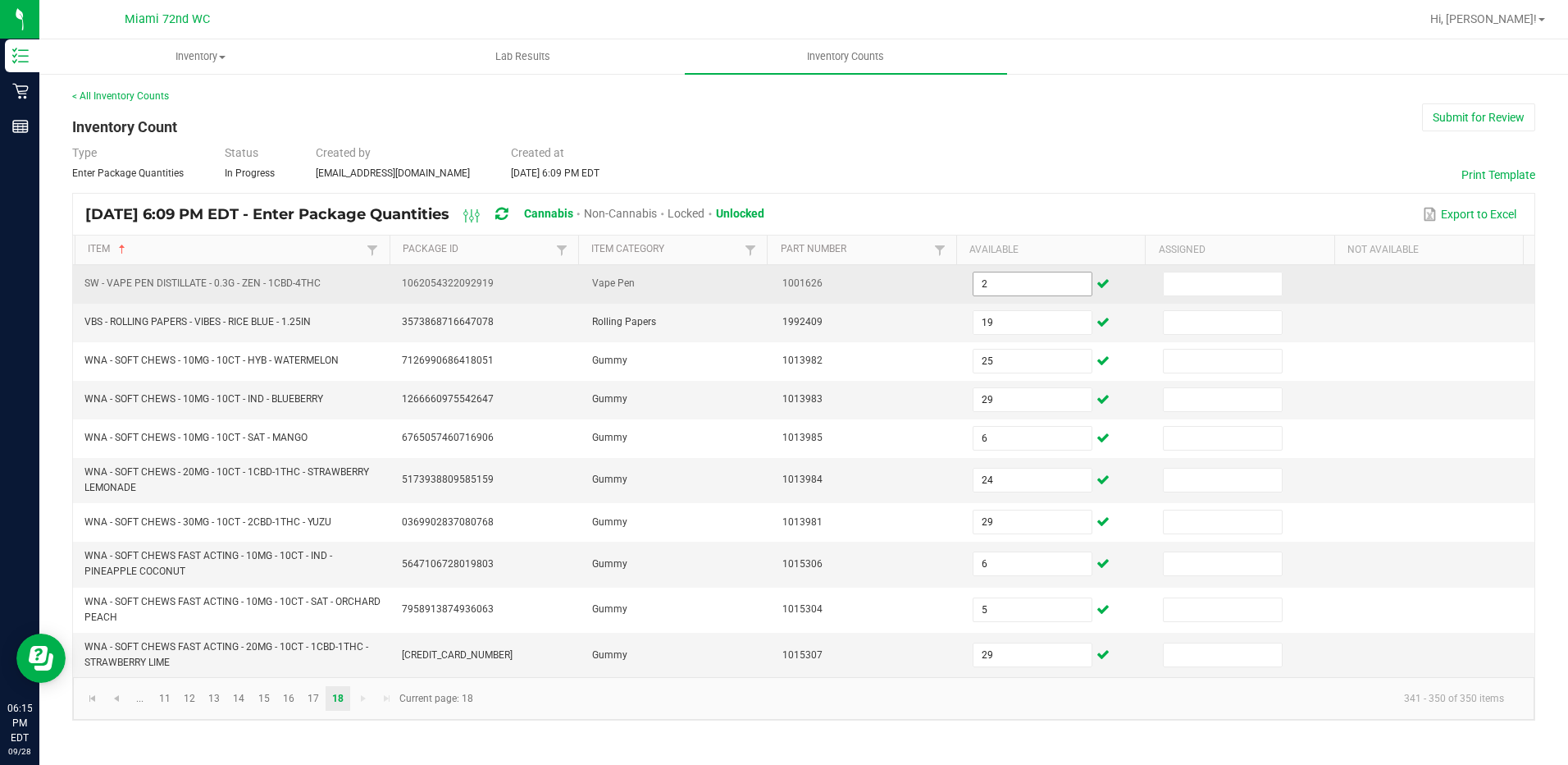
click at [1037, 290] on input "2" at bounding box center [1033, 283] width 118 height 23
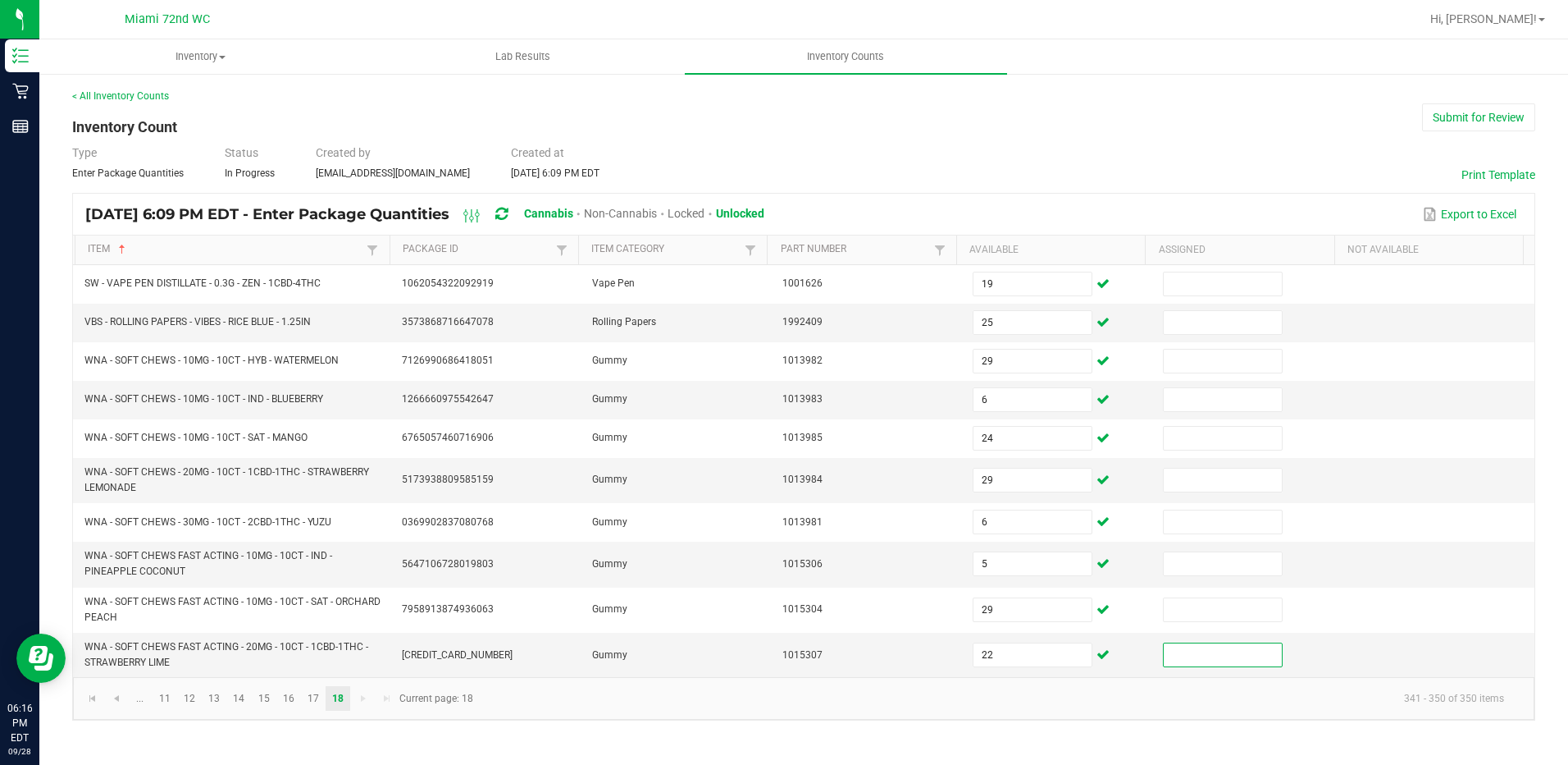
click at [1308, 67] on ul "Inventory All packages All inventory Waste log Lab Results Inventory Counts" at bounding box center [823, 57] width 1568 height 35
click at [1502, 110] on button "Submit for Review" at bounding box center [1479, 117] width 113 height 28
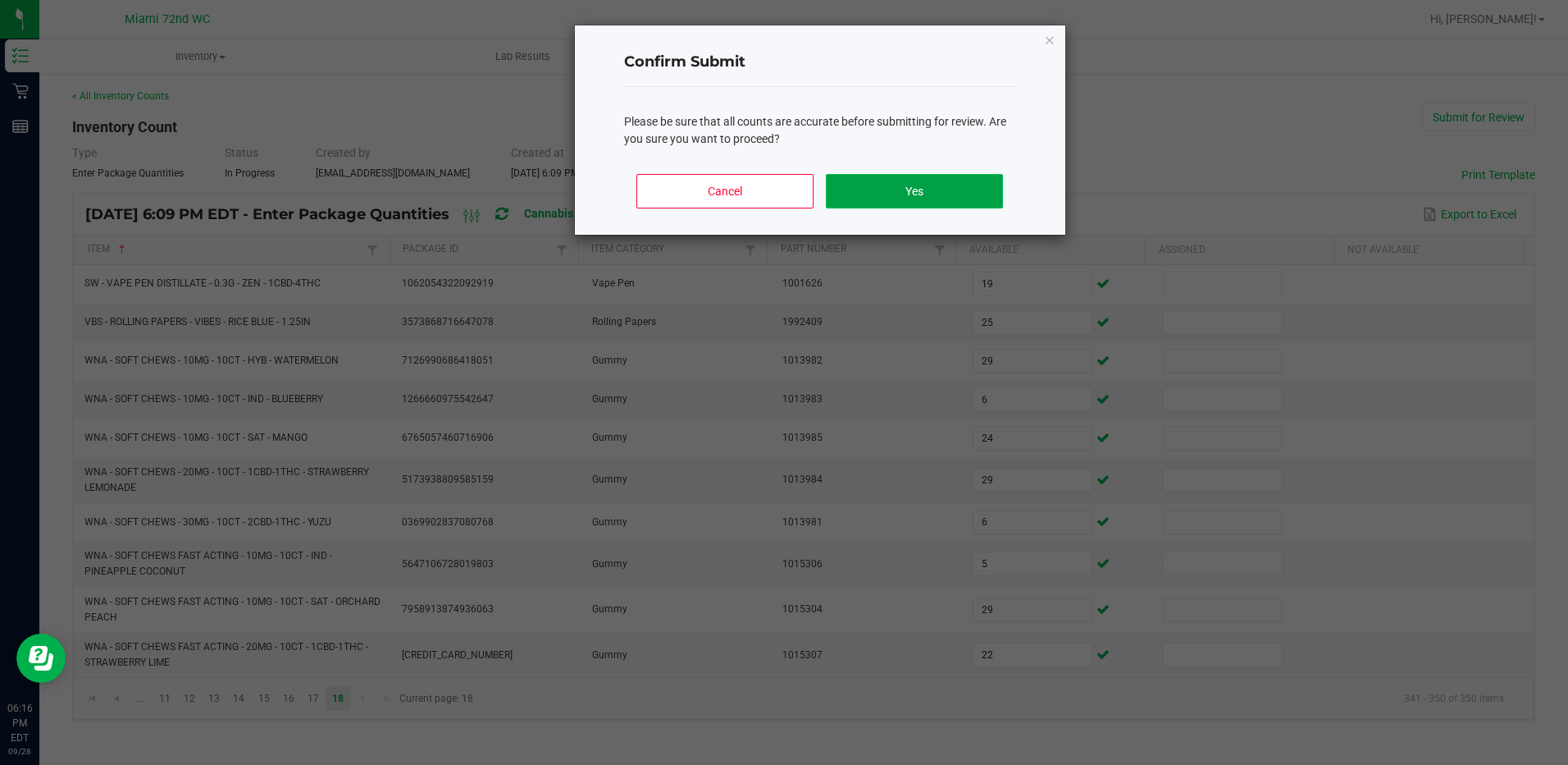
click at [997, 177] on button "Yes" at bounding box center [914, 191] width 176 height 34
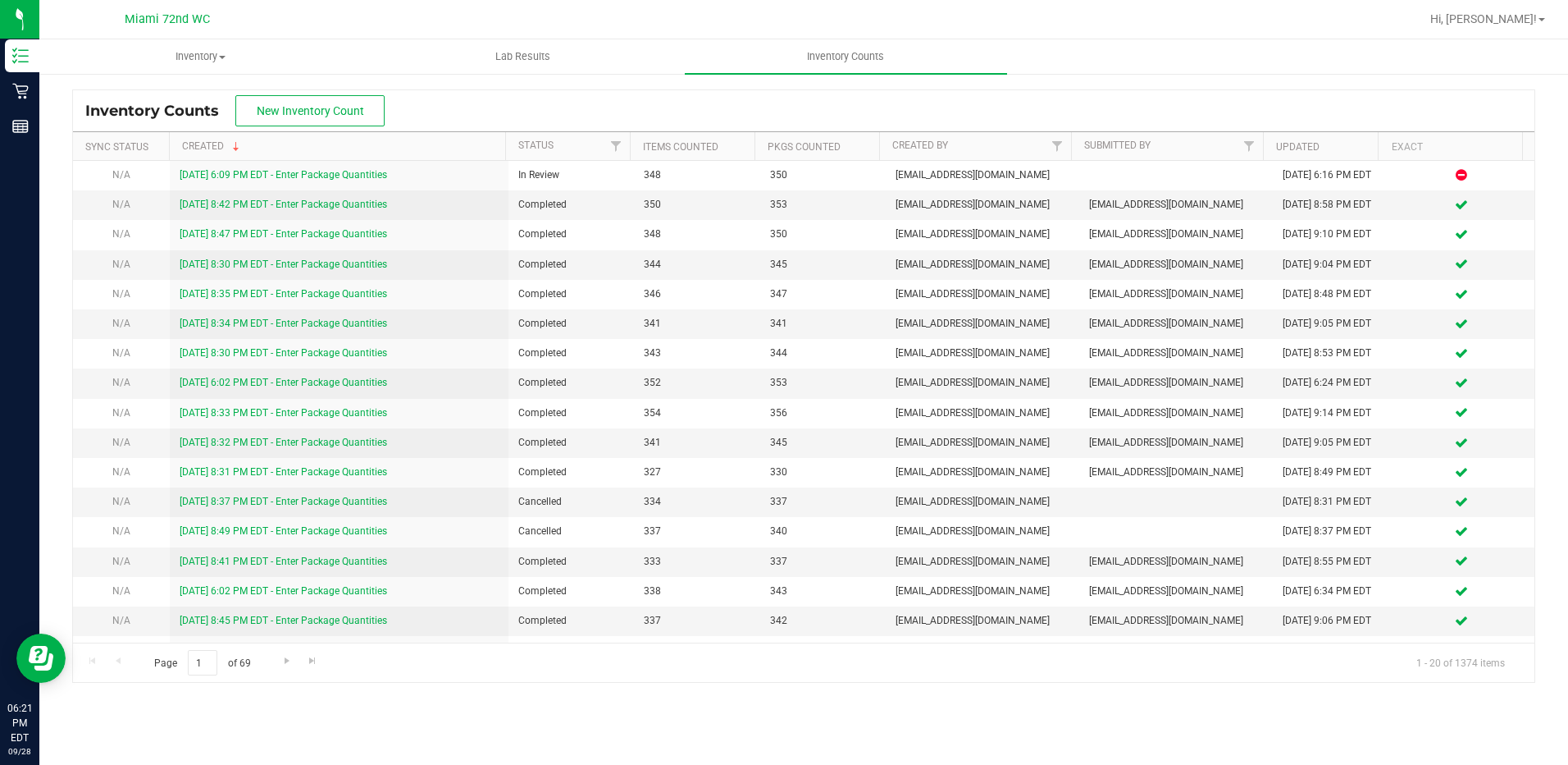
click at [1498, 24] on span "Hi, [PERSON_NAME]!" at bounding box center [1483, 19] width 107 height 13
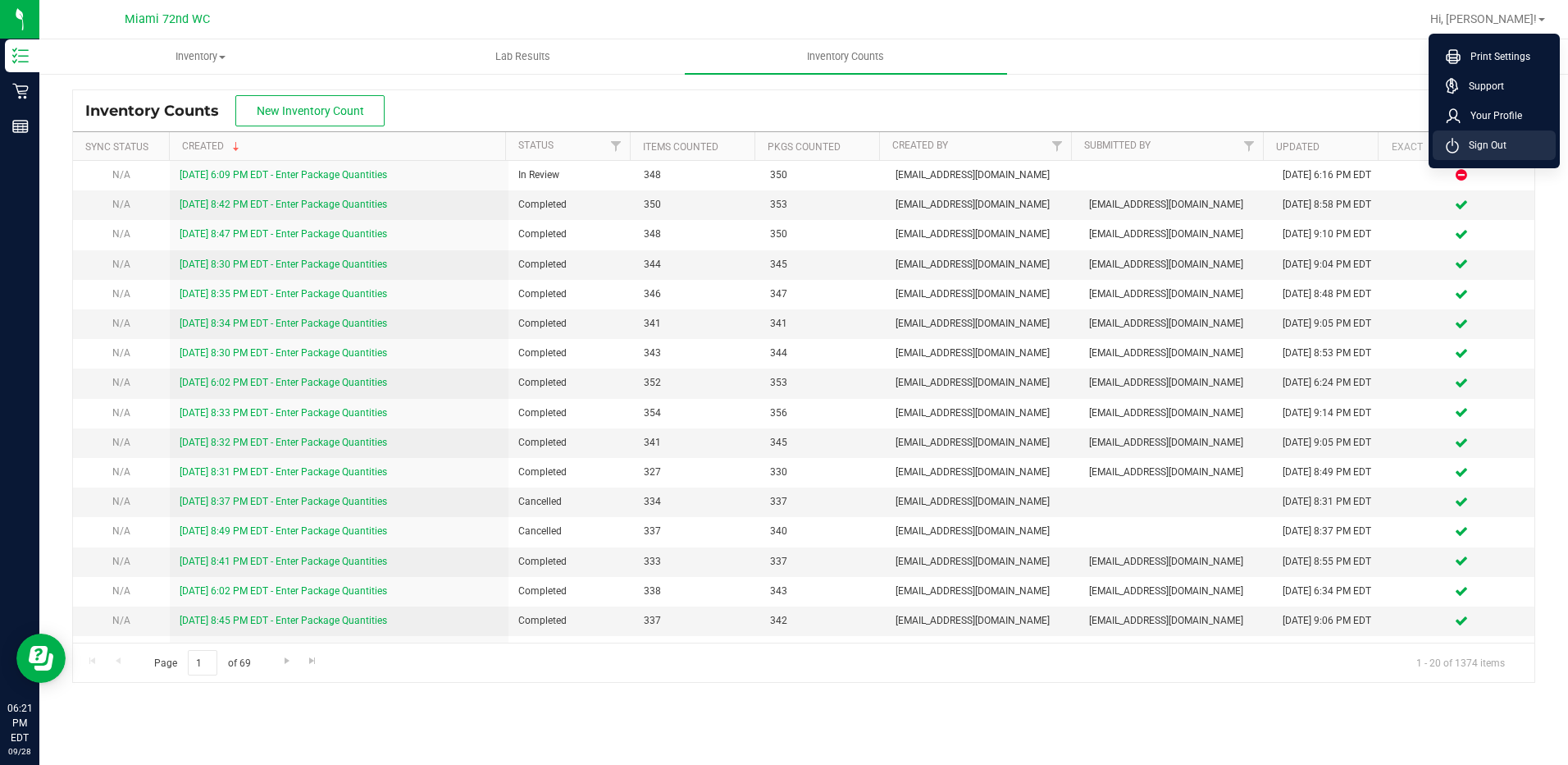
click at [1472, 145] on span "Sign Out" at bounding box center [1483, 145] width 48 height 17
